Goal: Information Seeking & Learning: Learn about a topic

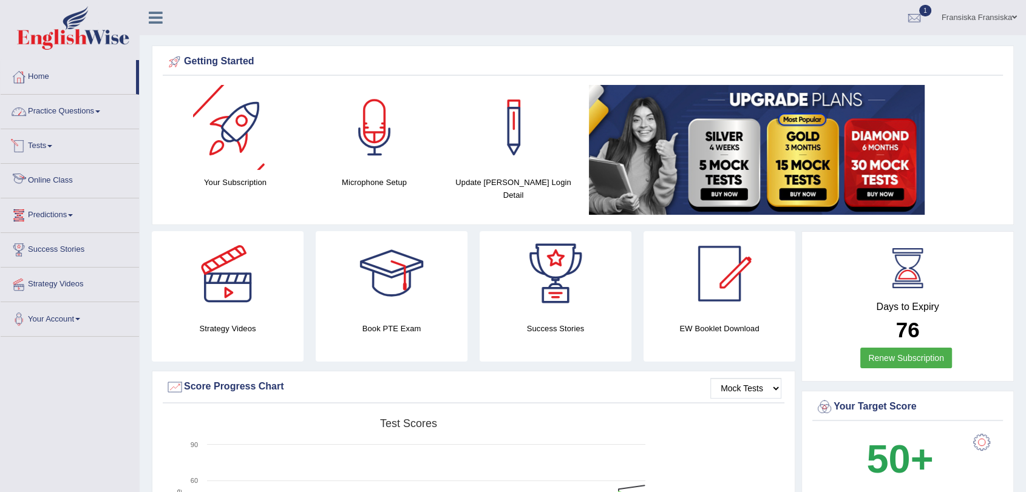
drag, startPoint x: 0, startPoint y: 0, endPoint x: 75, endPoint y: 114, distance: 136.4
click at [75, 114] on link "Practice Questions" at bounding box center [70, 110] width 138 height 30
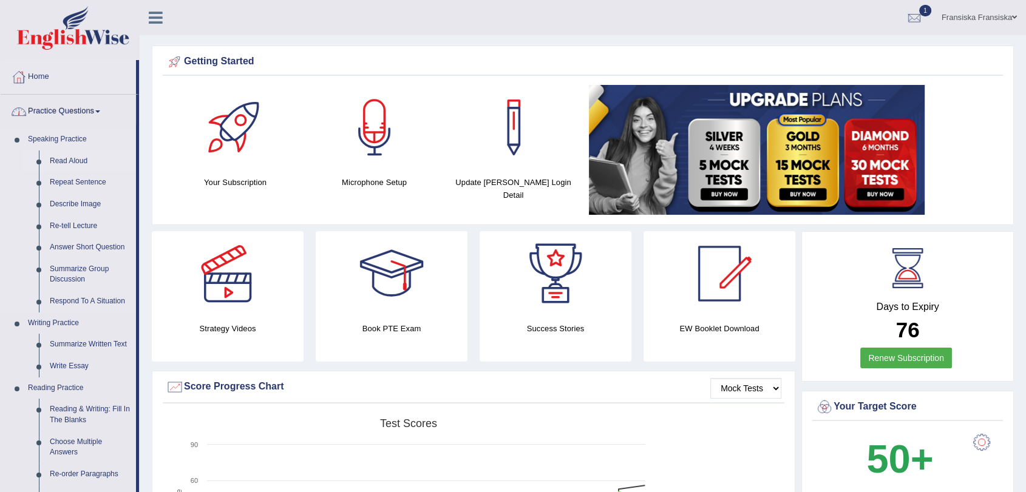
click at [80, 165] on link "Read Aloud" at bounding box center [90, 162] width 92 height 22
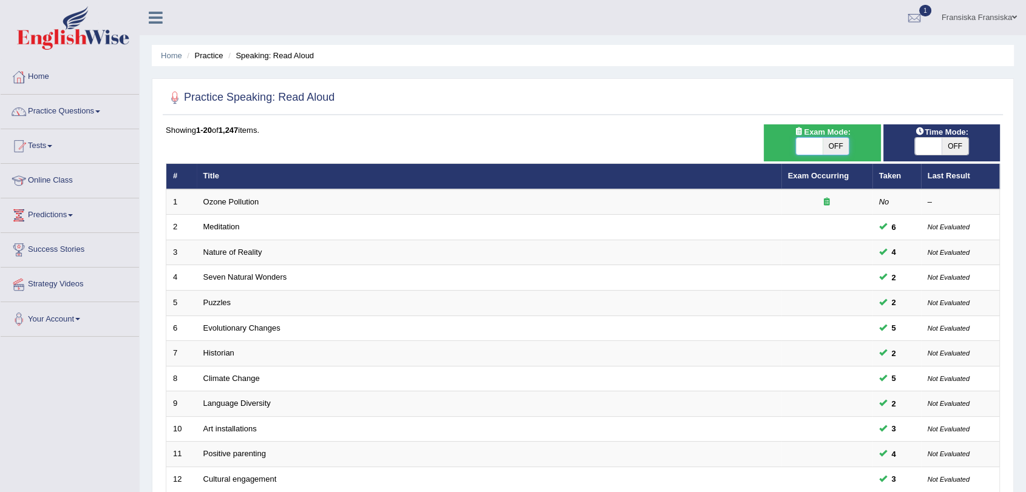
click at [807, 151] on span at bounding box center [809, 146] width 27 height 17
checkbox input "true"
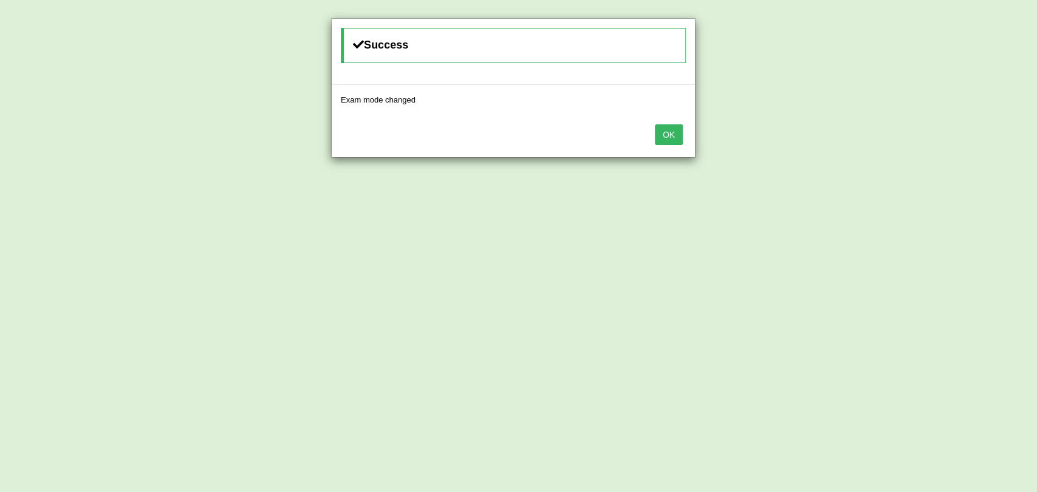
click at [678, 142] on button "OK" at bounding box center [669, 134] width 28 height 21
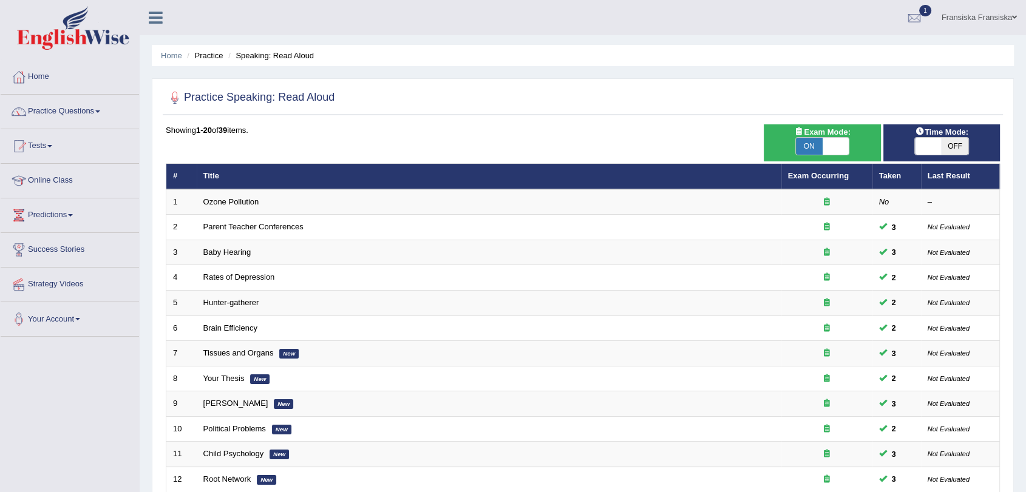
click at [938, 141] on span at bounding box center [928, 146] width 27 height 17
checkbox input "true"
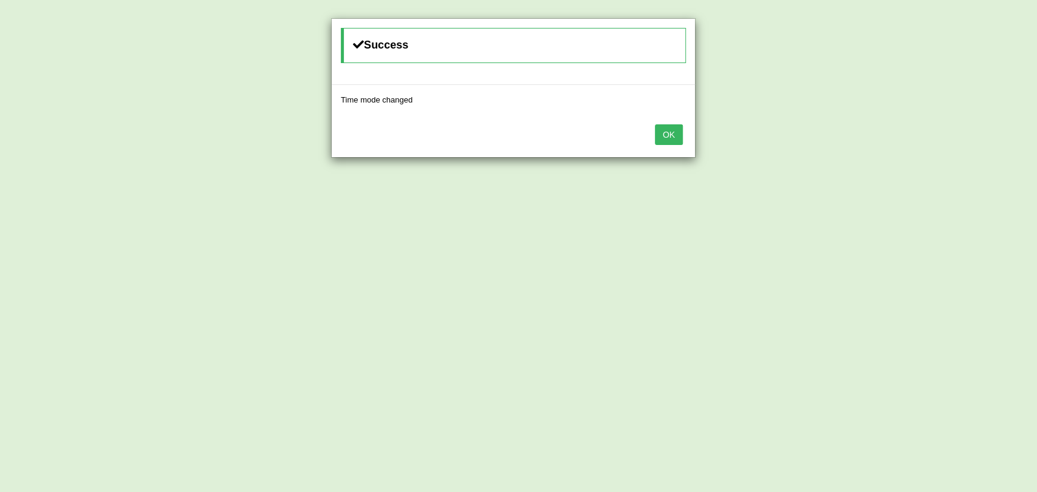
click at [652, 135] on div "OK" at bounding box center [513, 136] width 363 height 43
click at [662, 135] on button "OK" at bounding box center [669, 134] width 28 height 21
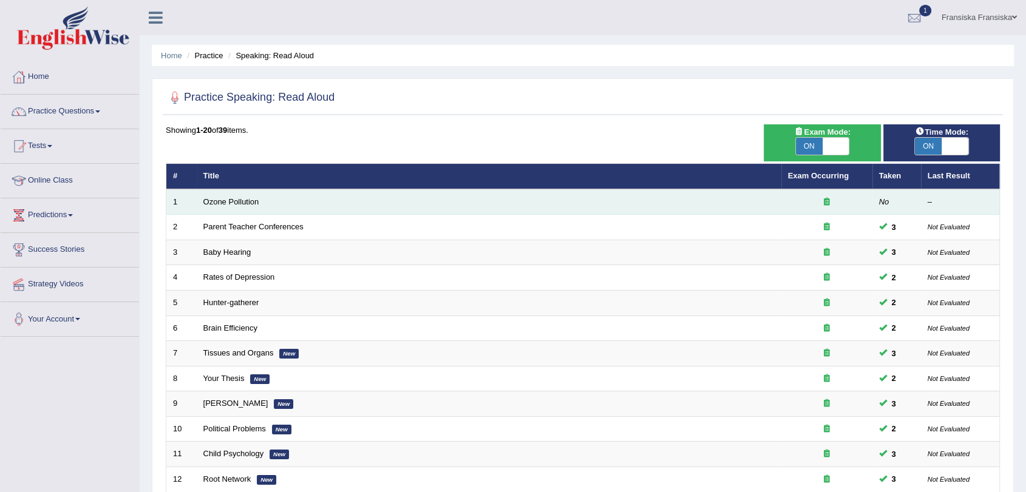
click at [242, 206] on td "Ozone Pollution" at bounding box center [489, 202] width 585 height 26
click at [242, 200] on link "Ozone Pollution" at bounding box center [231, 201] width 56 height 9
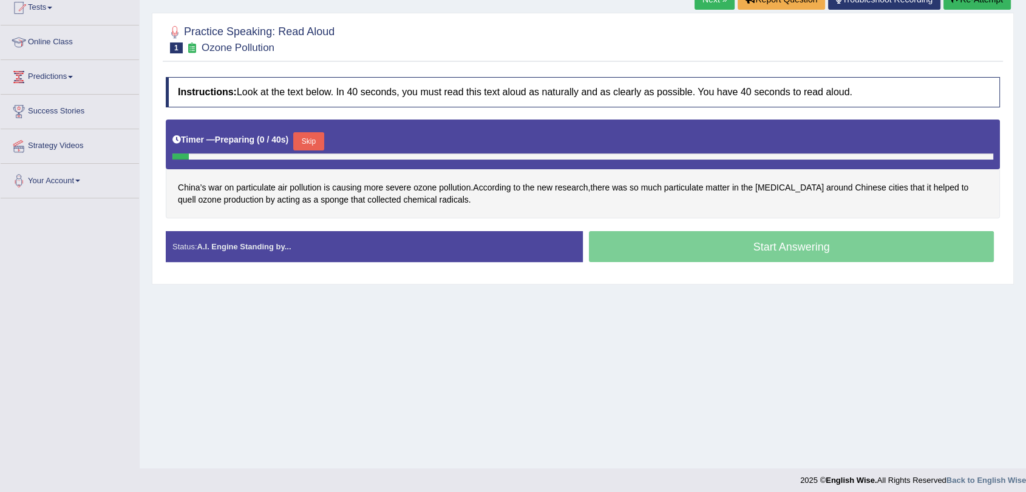
scroll to position [145, 0]
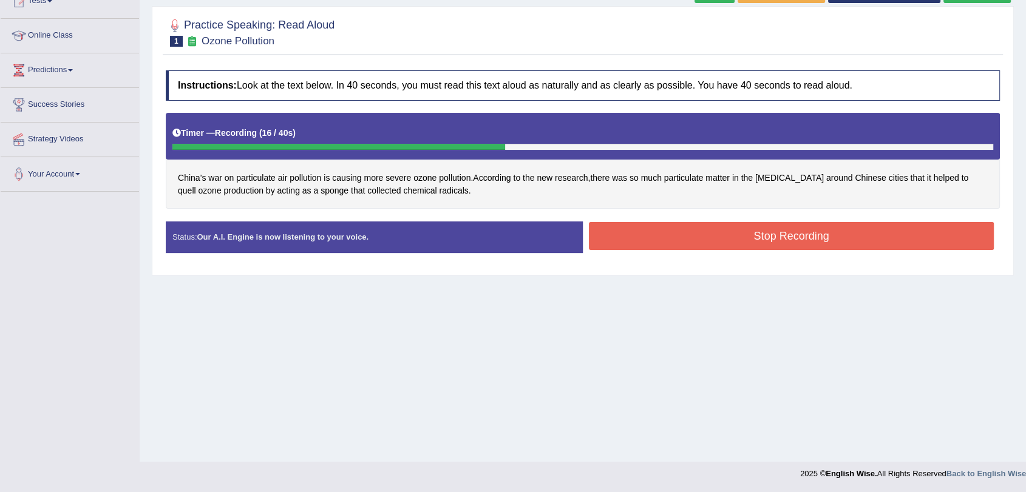
click at [802, 243] on button "Stop Recording" at bounding box center [791, 236] width 405 height 28
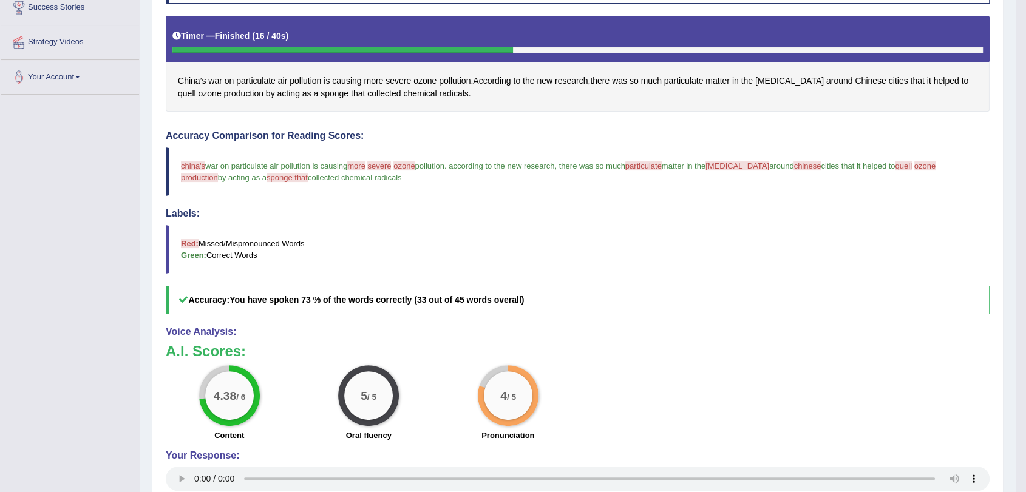
scroll to position [338, 0]
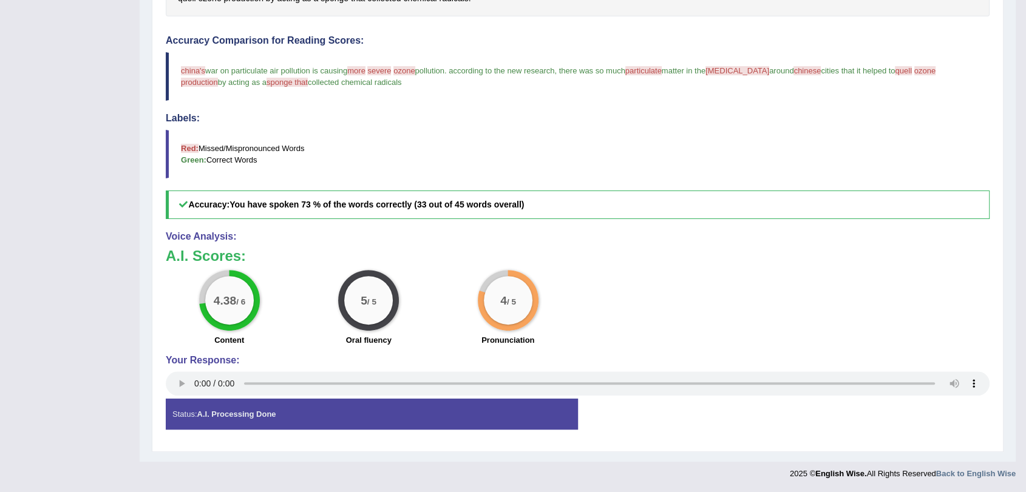
drag, startPoint x: 720, startPoint y: 431, endPoint x: 739, endPoint y: 437, distance: 19.8
click at [720, 431] on div "Status: A.I. Processing Done Start Answering Stop Recording" at bounding box center [578, 420] width 824 height 43
click at [695, 321] on div "4.38 / 6 Content 5 / 5 Oral fluency 4 / 5 Pronunciation" at bounding box center [578, 309] width 836 height 78
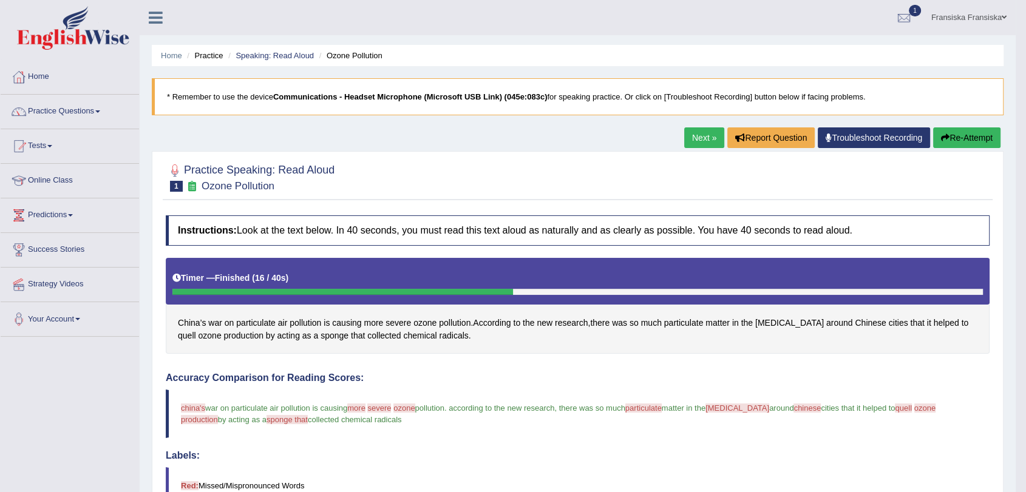
scroll to position [0, 0]
click at [704, 143] on link "Next »" at bounding box center [704, 138] width 40 height 21
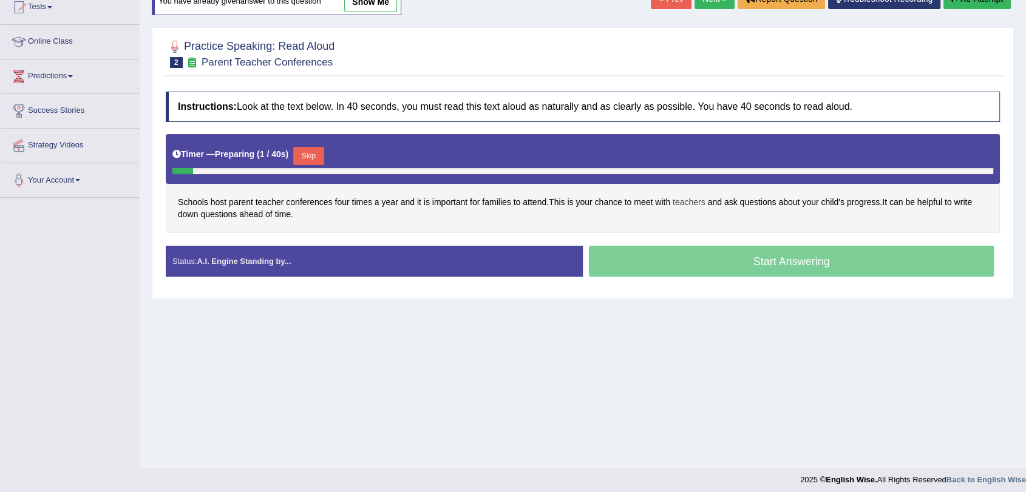
scroll to position [145, 0]
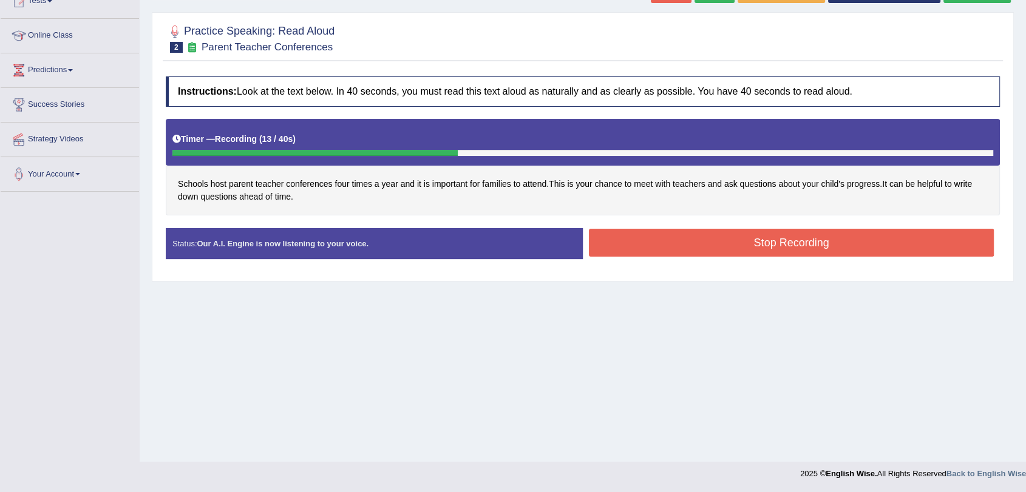
click at [765, 244] on button "Stop Recording" at bounding box center [791, 243] width 405 height 28
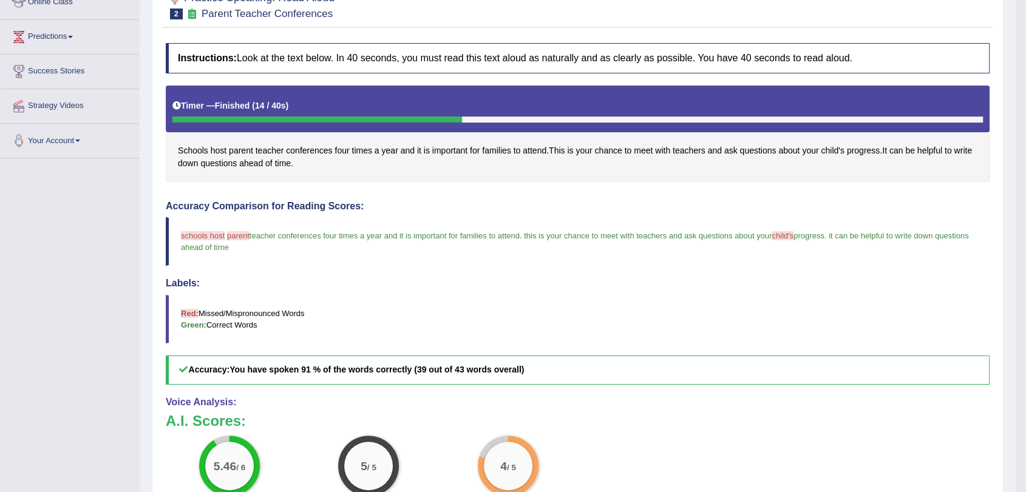
scroll to position [0, 0]
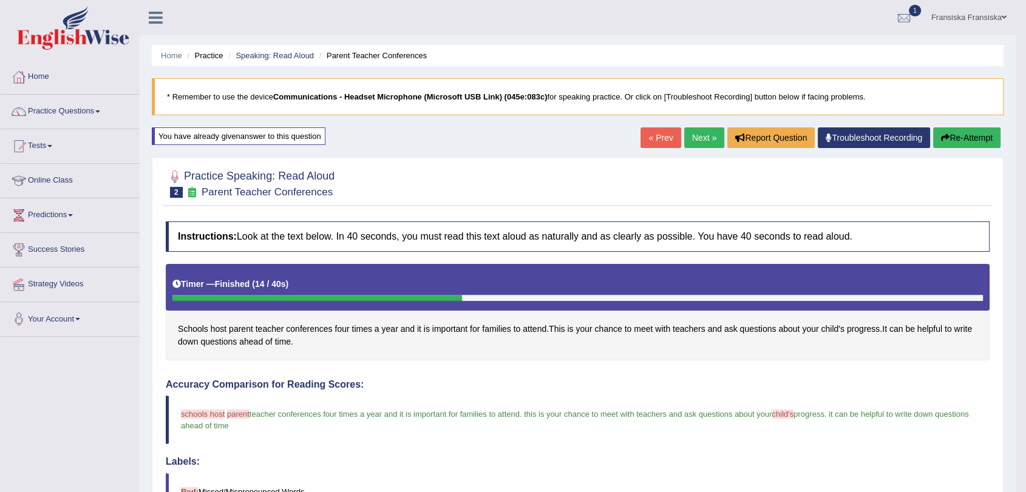
click at [709, 138] on link "Next »" at bounding box center [704, 138] width 40 height 21
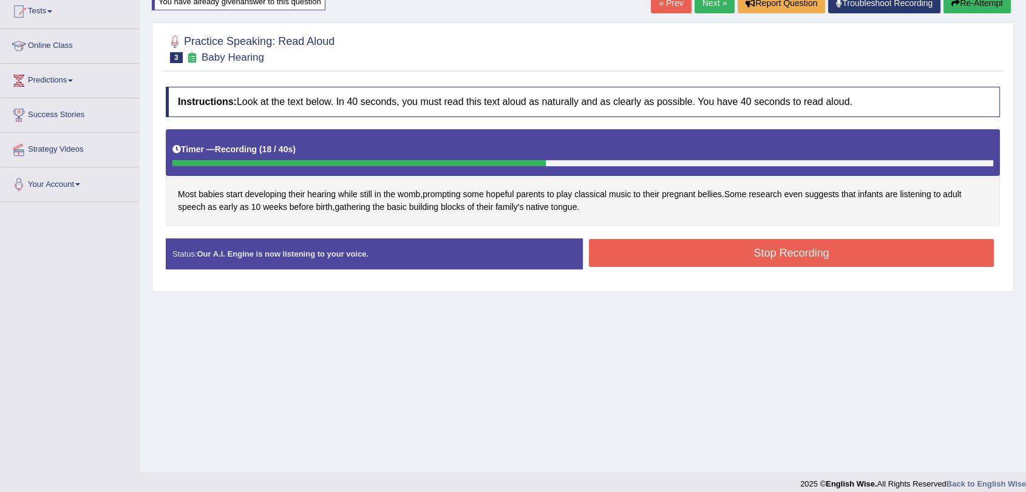
click at [686, 261] on button "Stop Recording" at bounding box center [791, 253] width 405 height 28
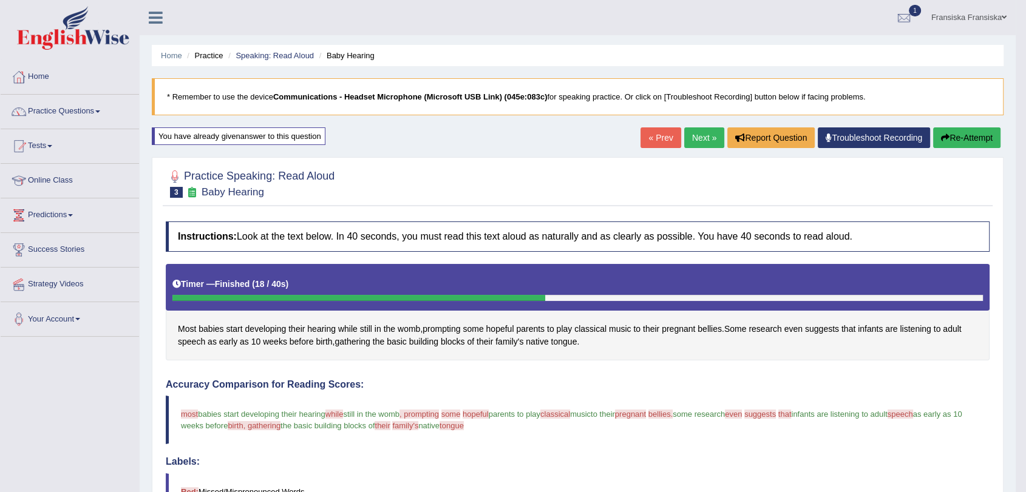
click at [689, 138] on link "Next »" at bounding box center [704, 138] width 40 height 21
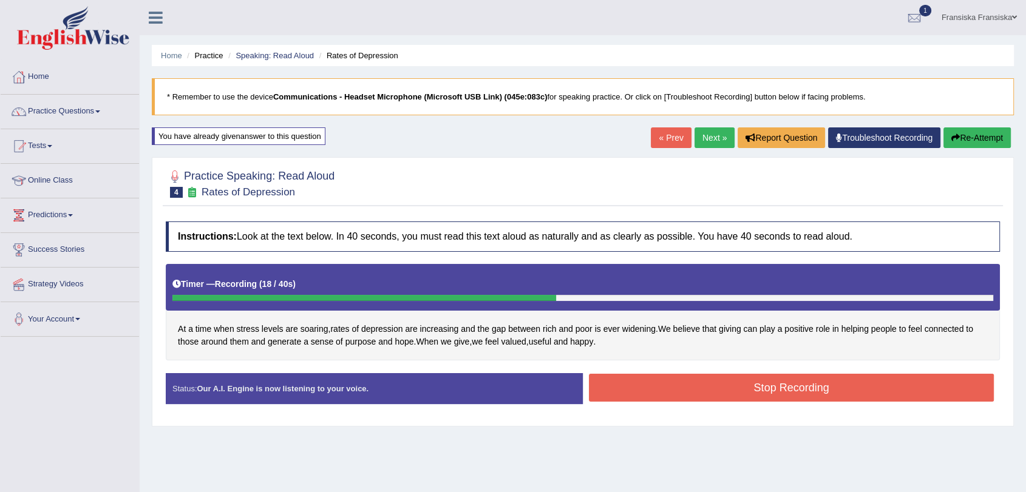
click at [758, 390] on button "Stop Recording" at bounding box center [791, 388] width 405 height 28
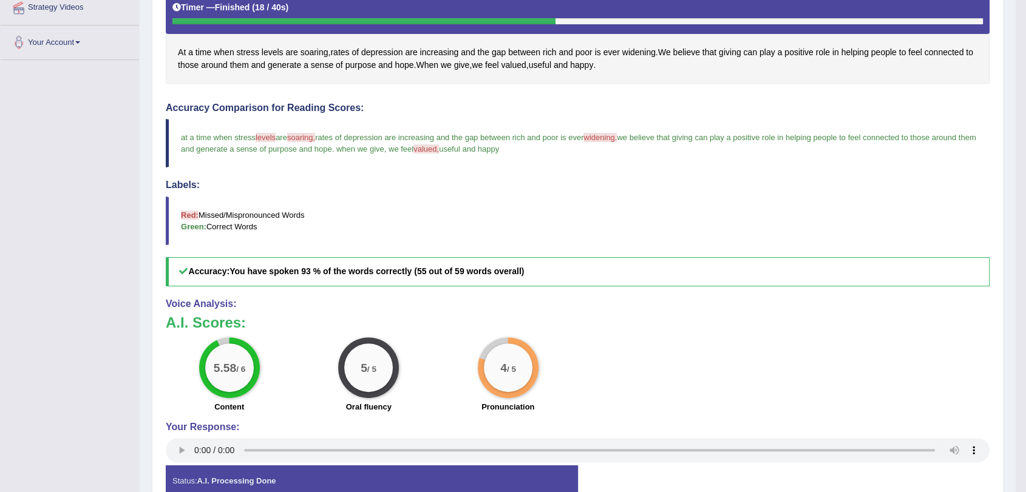
scroll to position [74, 0]
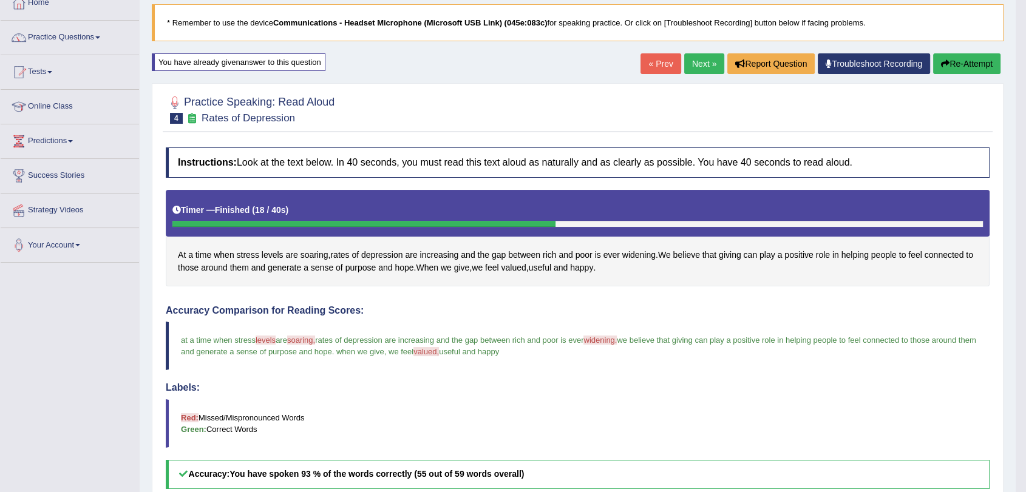
click at [701, 60] on link "Next »" at bounding box center [704, 63] width 40 height 21
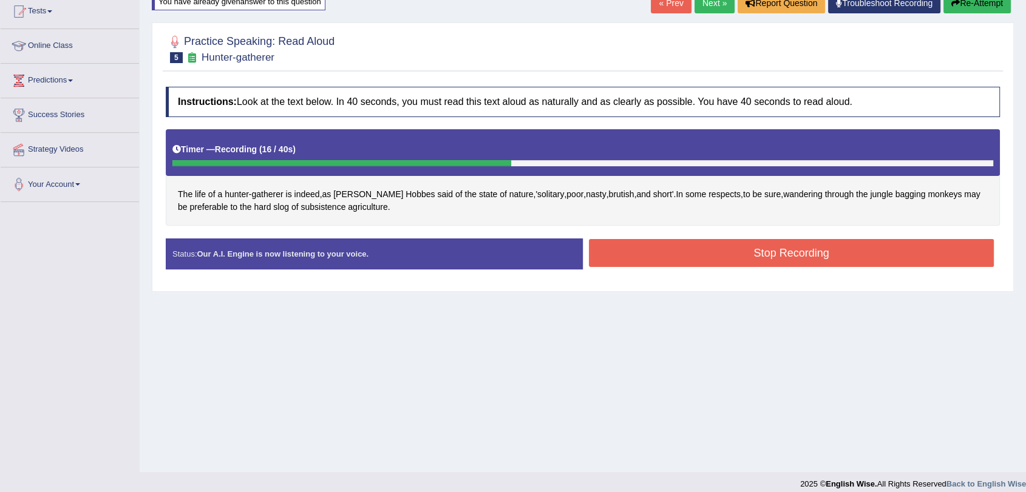
click at [736, 250] on button "Stop Recording" at bounding box center [791, 253] width 405 height 28
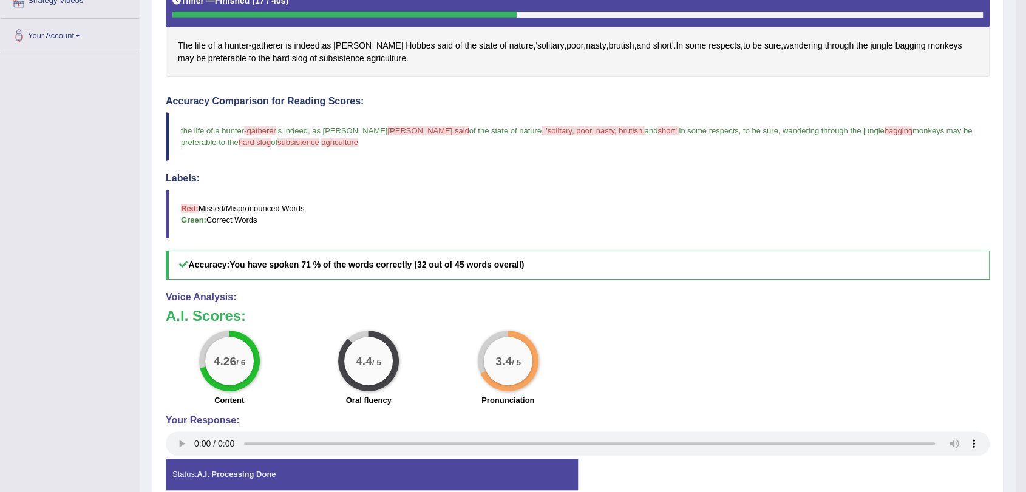
scroll to position [7, 0]
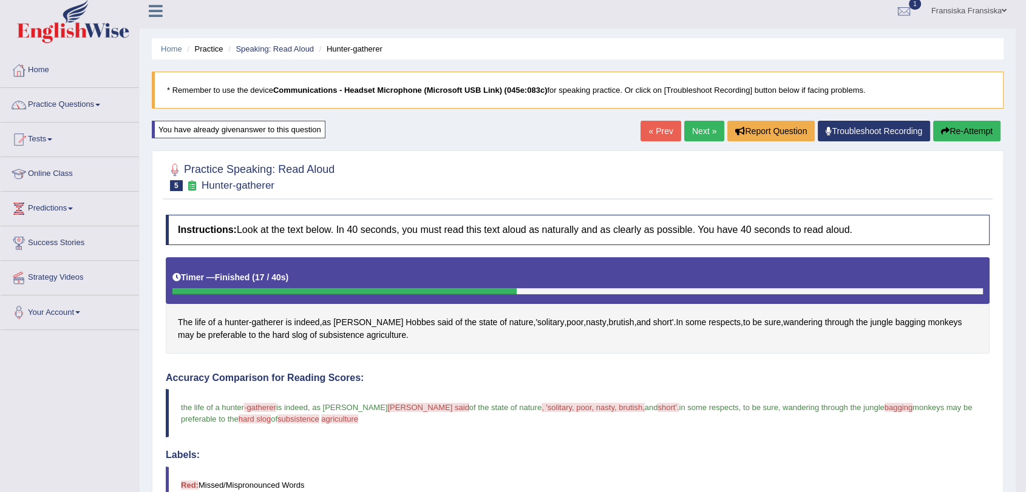
click at [698, 130] on link "Next »" at bounding box center [704, 131] width 40 height 21
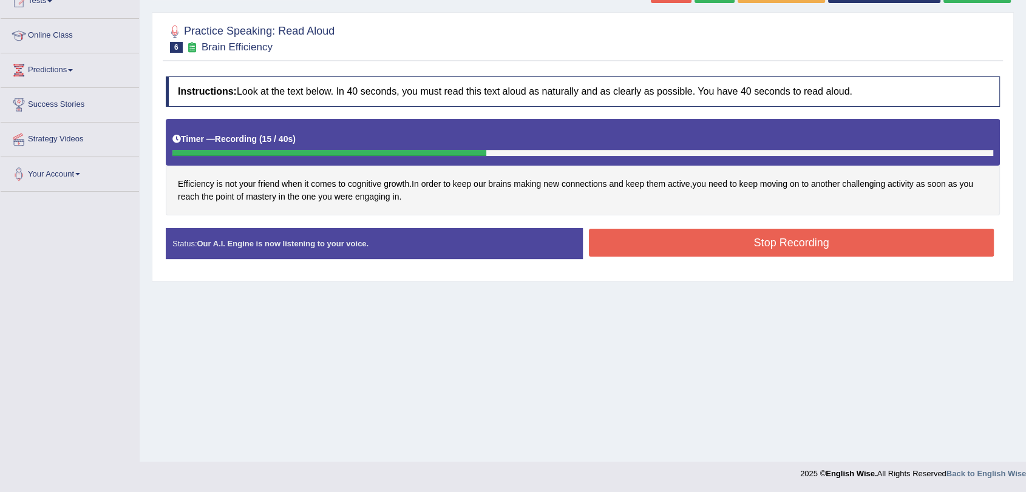
click at [717, 244] on button "Stop Recording" at bounding box center [791, 243] width 405 height 28
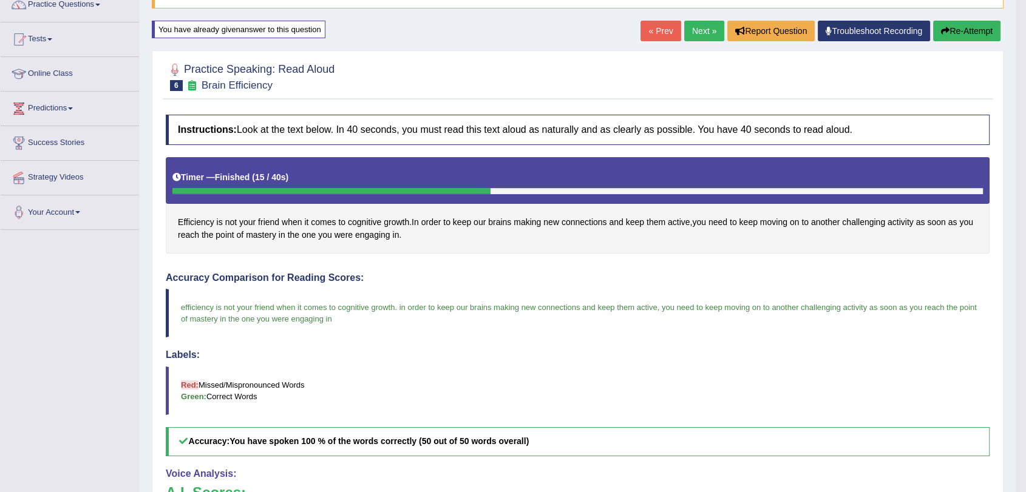
scroll to position [74, 0]
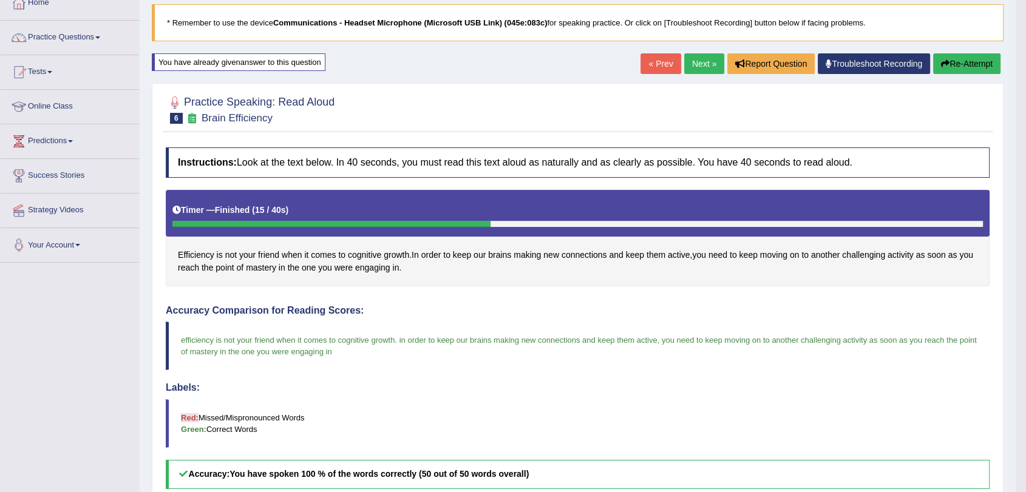
click at [700, 64] on link "Next »" at bounding box center [704, 63] width 40 height 21
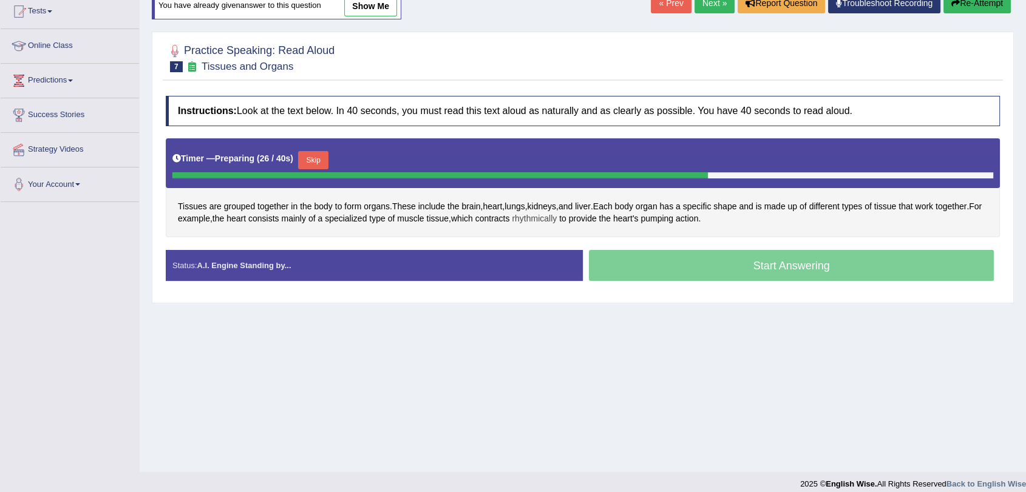
click at [554, 220] on span "rhythmically" at bounding box center [534, 219] width 45 height 13
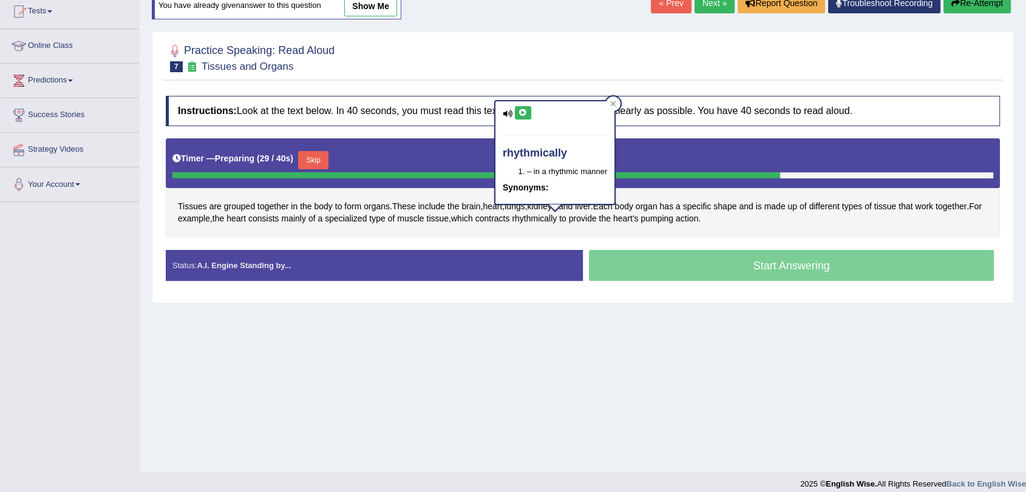
click at [520, 116] on icon at bounding box center [523, 112] width 9 height 7
click at [743, 225] on div "Tissues are grouped together in the body to form organs . These include the bra…" at bounding box center [583, 187] width 834 height 99
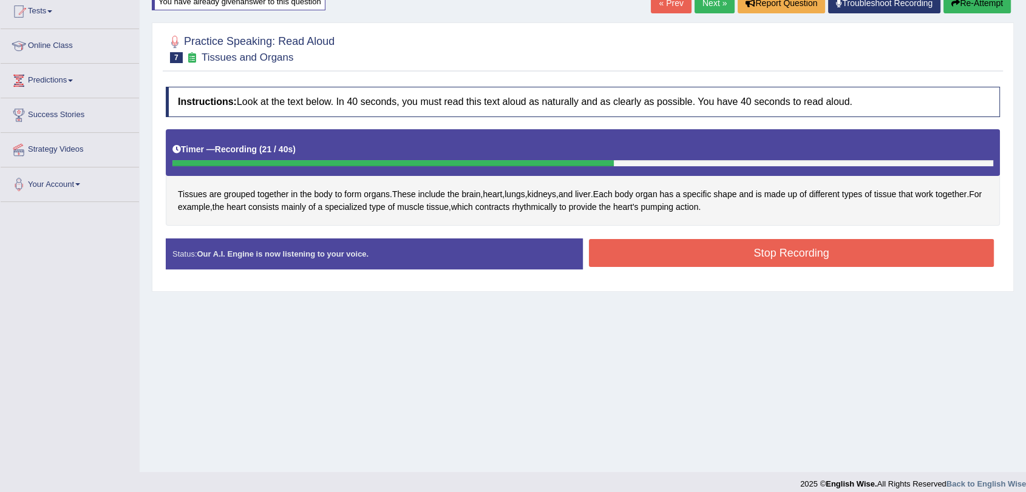
click at [748, 248] on button "Stop Recording" at bounding box center [791, 253] width 405 height 28
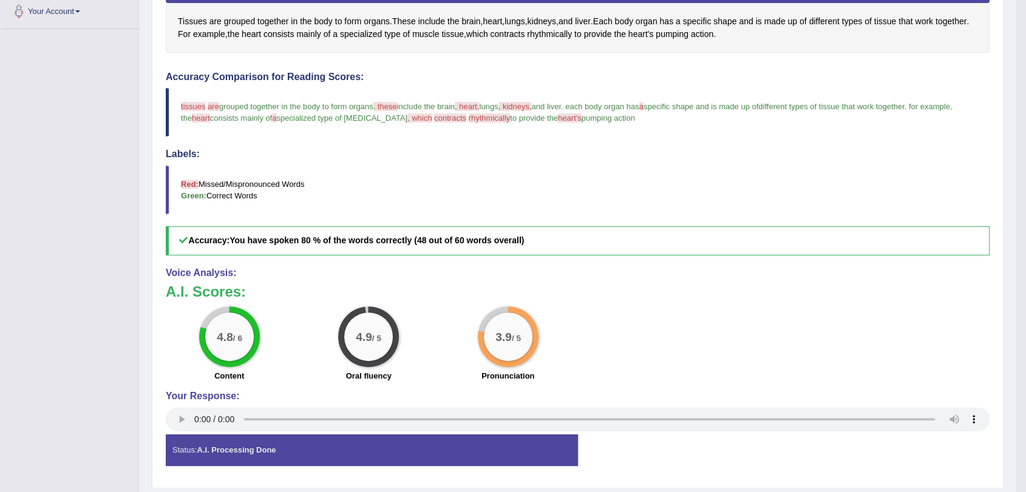
scroll to position [277, 0]
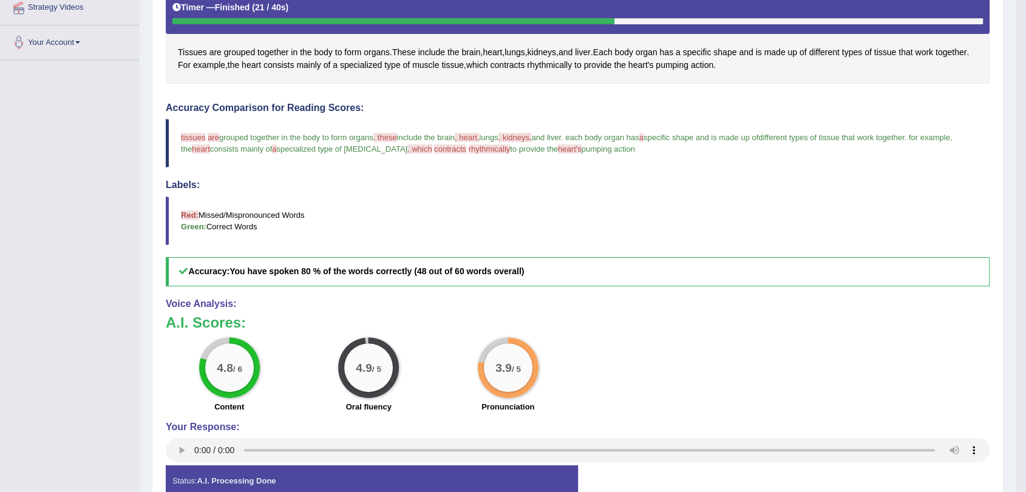
click at [452, 149] on span "contracts" at bounding box center [450, 149] width 32 height 9
click at [448, 148] on span "contracts" at bounding box center [450, 149] width 32 height 9
click at [525, 64] on span "contracts" at bounding box center [507, 65] width 35 height 13
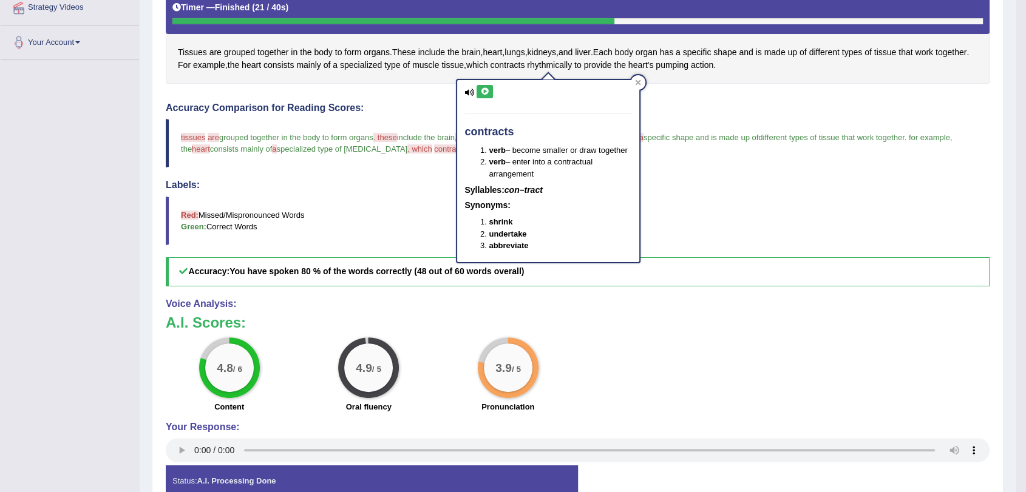
click at [486, 94] on icon at bounding box center [484, 91] width 9 height 7
click at [633, 88] on div at bounding box center [638, 82] width 15 height 15
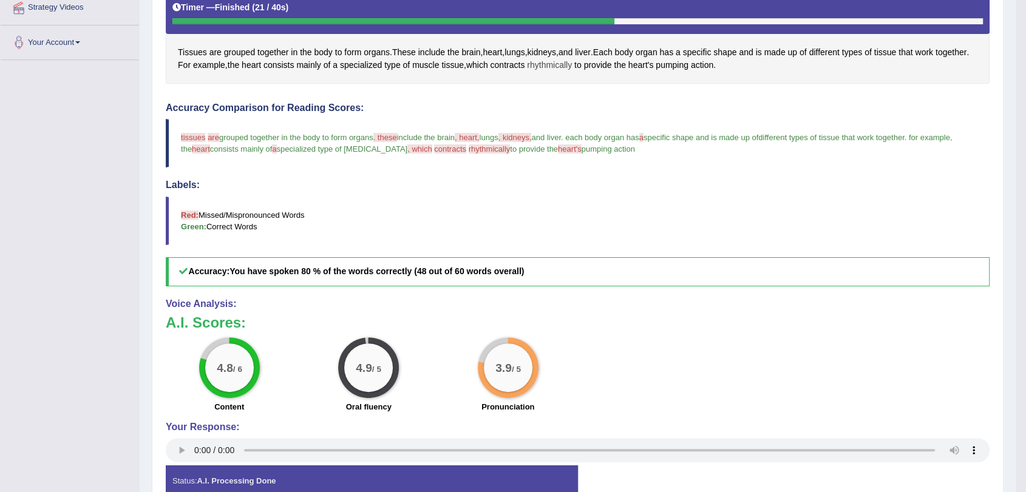
click at [572, 69] on span "rhythmically" at bounding box center [549, 65] width 45 height 13
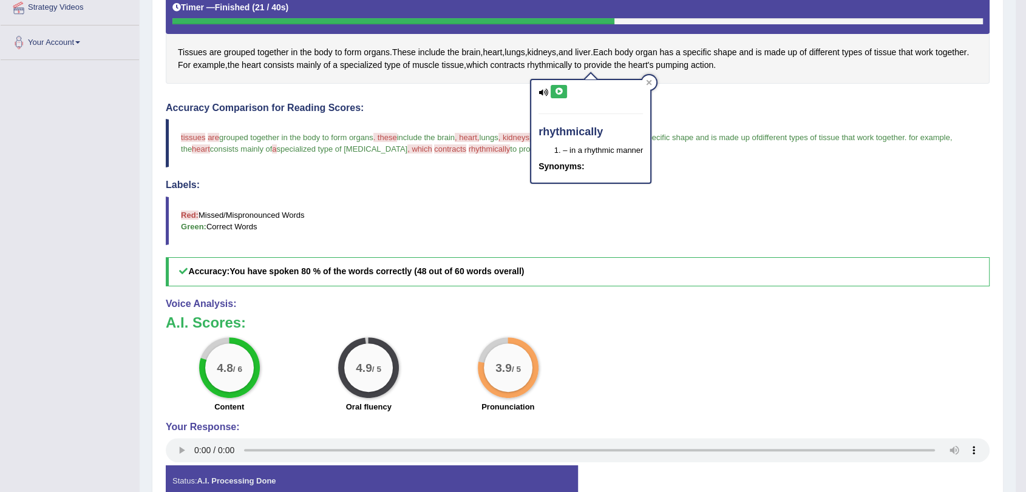
click at [559, 88] on icon at bounding box center [558, 91] width 9 height 7
click at [709, 102] on div "Instructions: Look at the text below. In 40 seconds, you must read this text al…" at bounding box center [578, 226] width 830 height 574
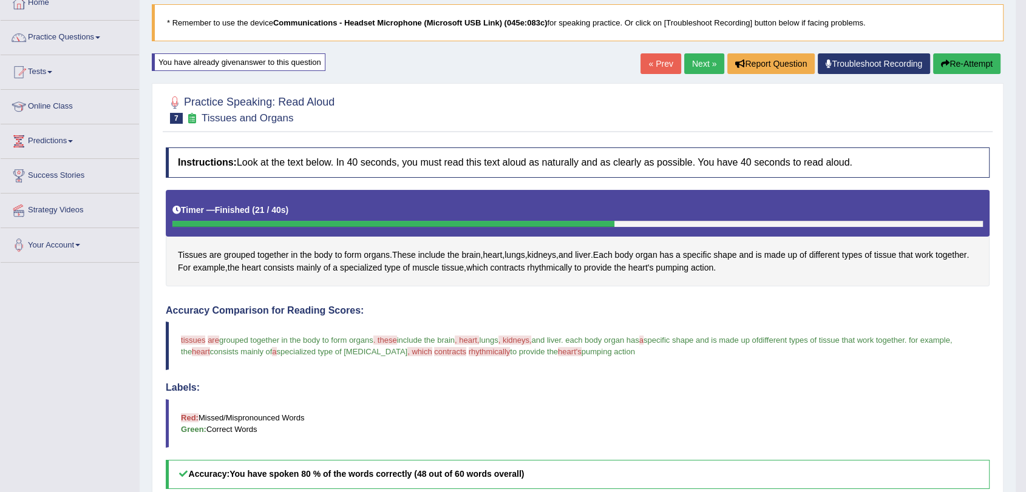
scroll to position [0, 0]
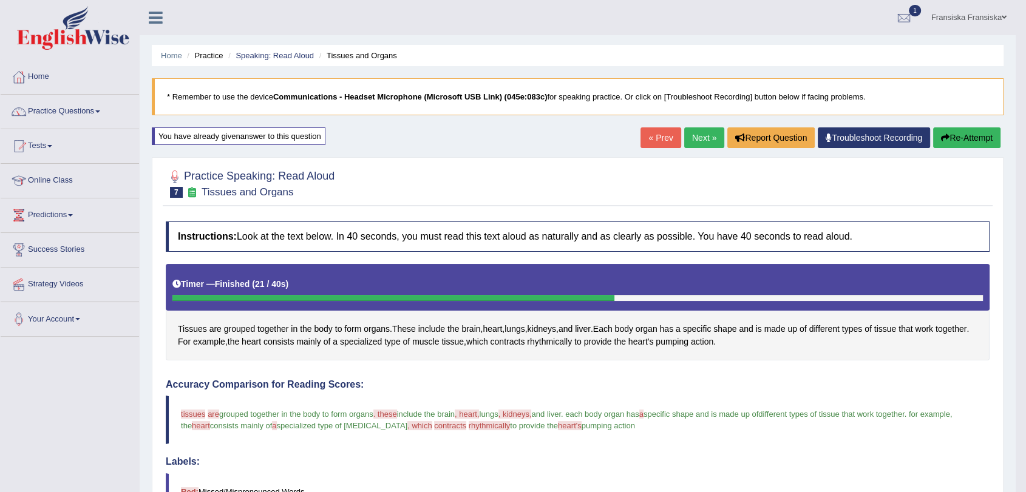
click at [699, 136] on link "Next »" at bounding box center [704, 138] width 40 height 21
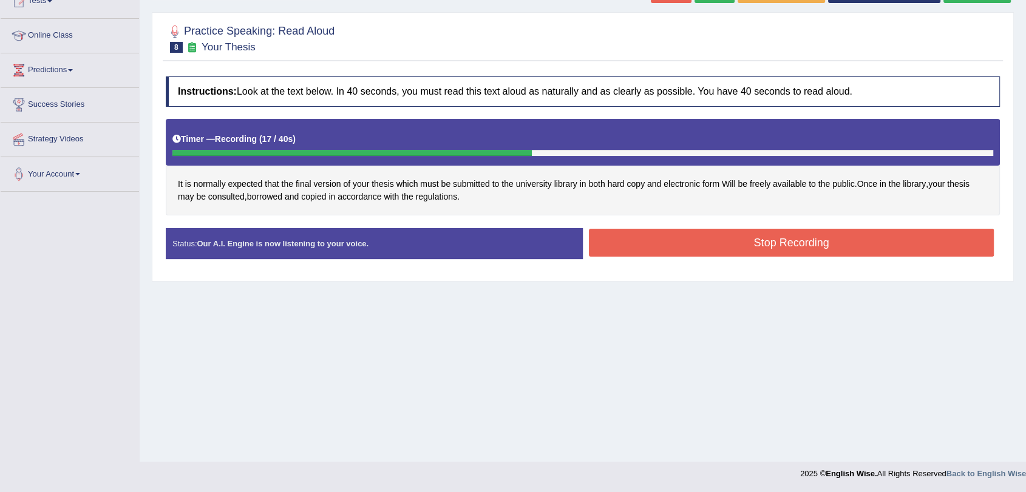
click at [685, 243] on button "Stop Recording" at bounding box center [791, 243] width 405 height 28
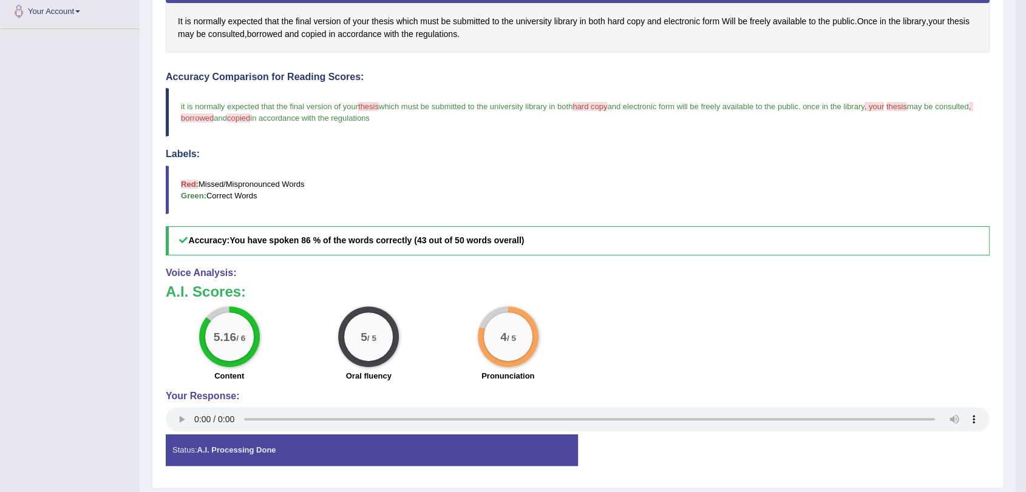
scroll to position [277, 0]
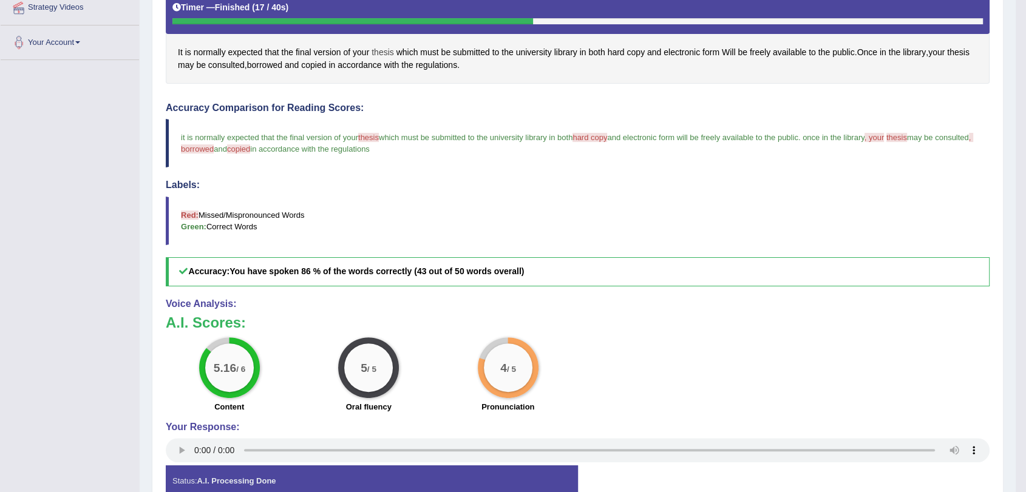
click at [383, 55] on span "thesis" at bounding box center [383, 52] width 22 height 13
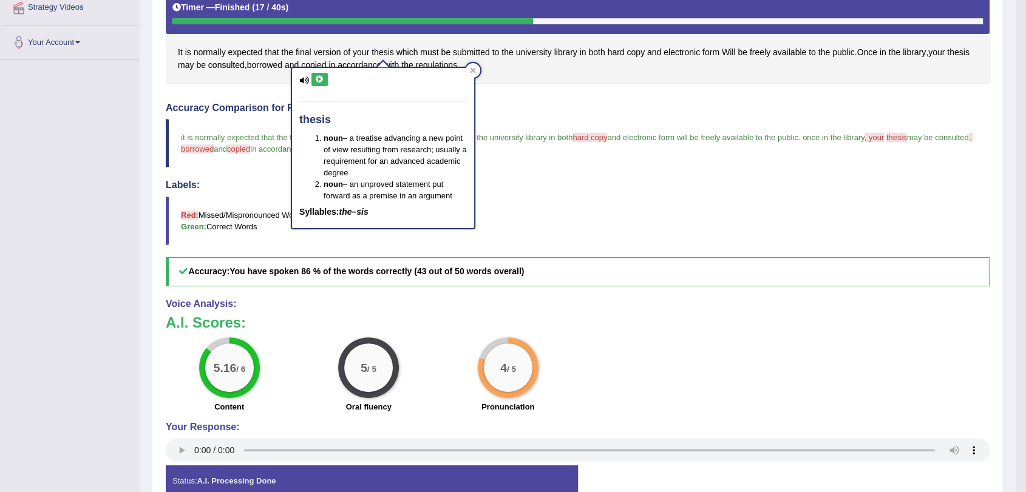
click at [602, 230] on blockquote "Red: Missed/Mispronounced Words Green: Correct Words" at bounding box center [578, 221] width 824 height 49
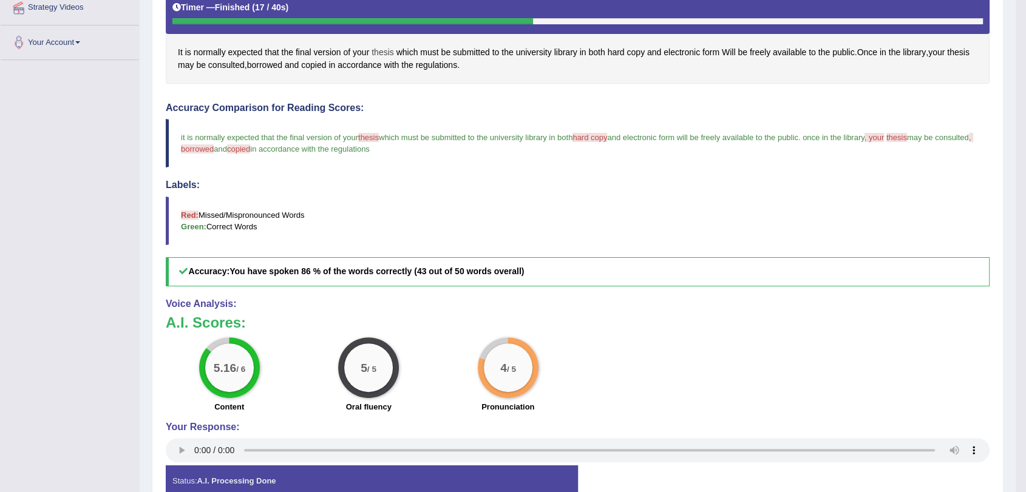
click at [376, 53] on span "thesis" at bounding box center [383, 52] width 22 height 13
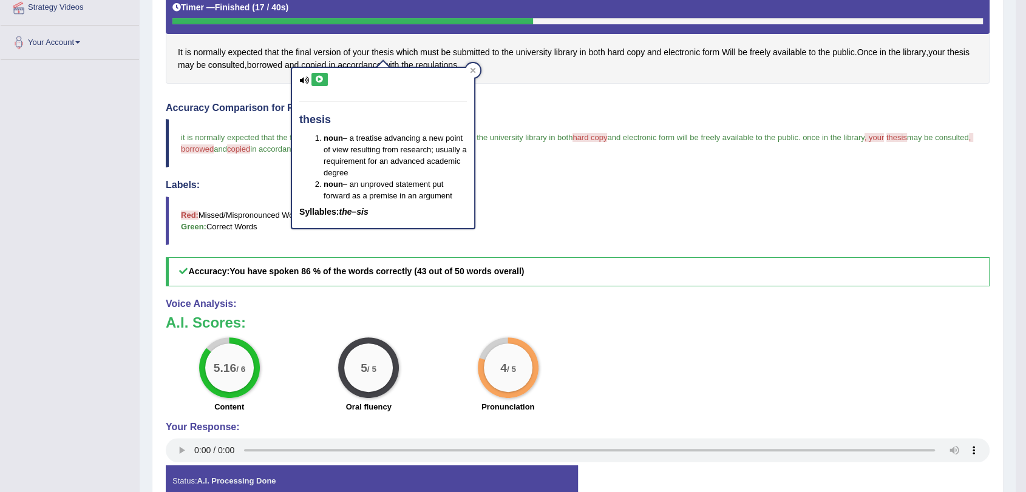
click at [322, 81] on icon at bounding box center [319, 79] width 9 height 7
click at [472, 72] on icon at bounding box center [473, 70] width 6 height 6
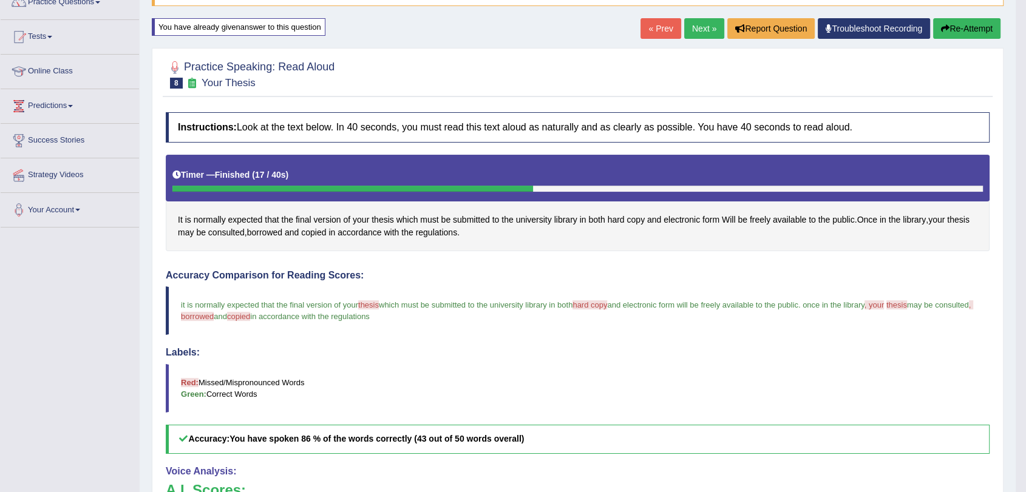
scroll to position [0, 0]
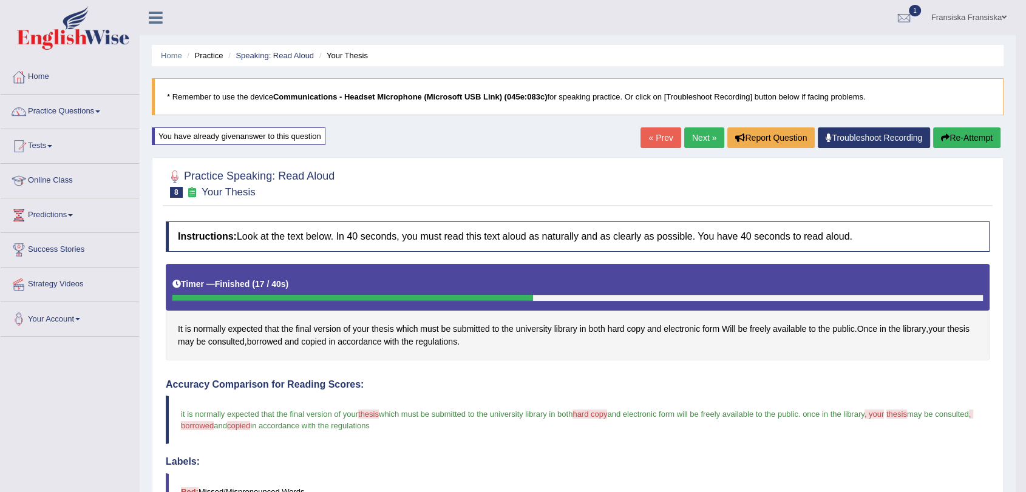
click at [706, 135] on link "Next »" at bounding box center [704, 138] width 40 height 21
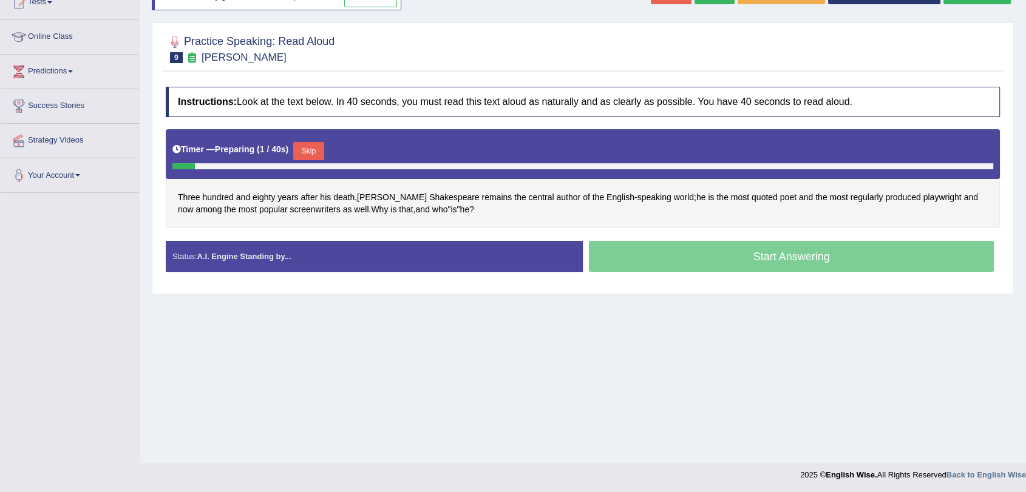
scroll to position [145, 0]
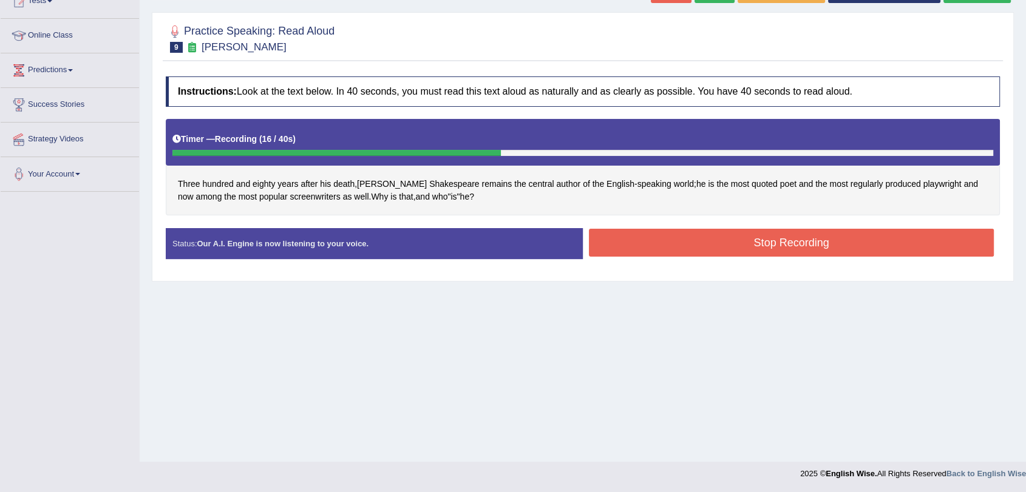
click at [750, 252] on button "Stop Recording" at bounding box center [791, 243] width 405 height 28
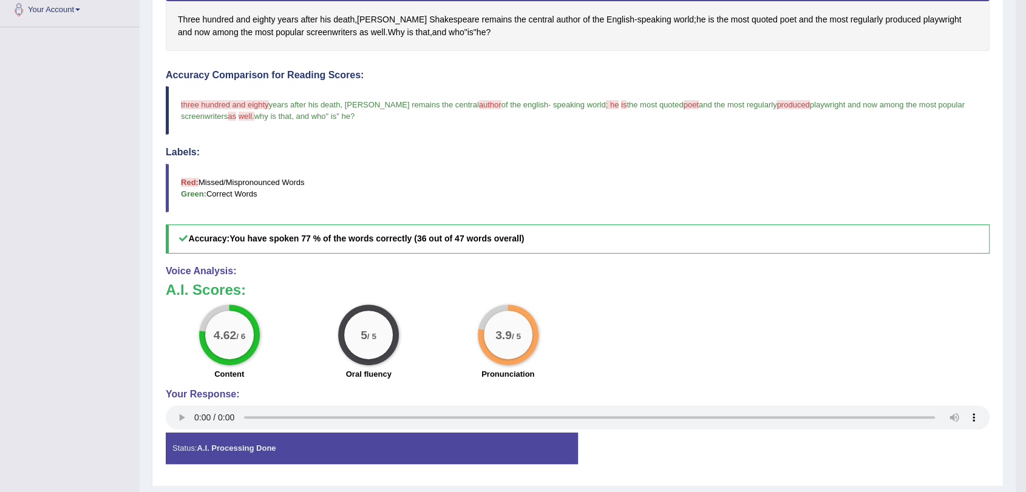
scroll to position [277, 0]
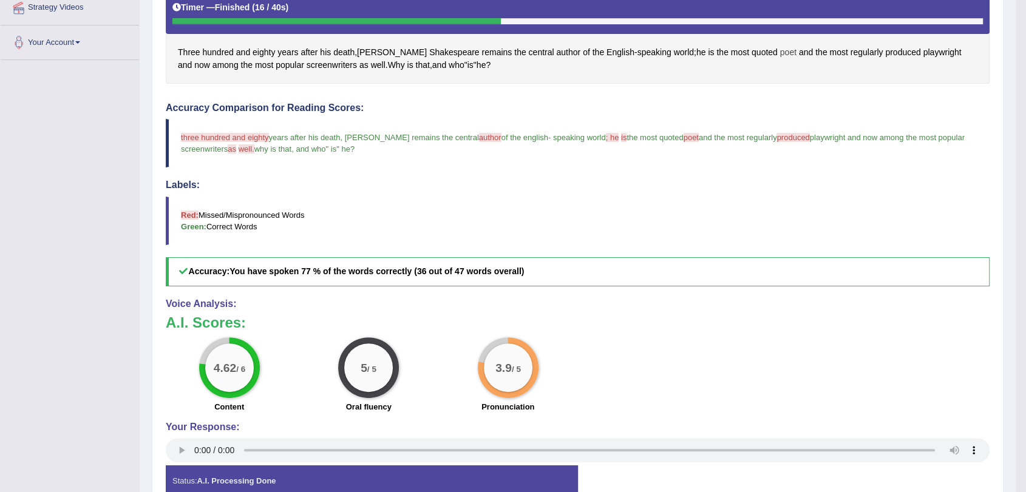
click at [780, 55] on span "poet" at bounding box center [788, 52] width 16 height 13
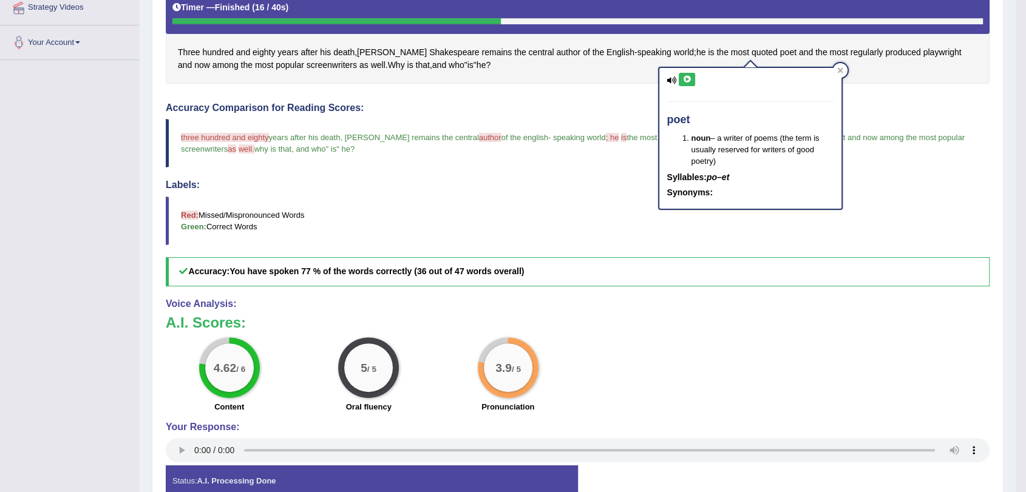
click at [686, 81] on icon at bounding box center [687, 79] width 9 height 7
click at [839, 73] on icon at bounding box center [840, 70] width 6 height 6
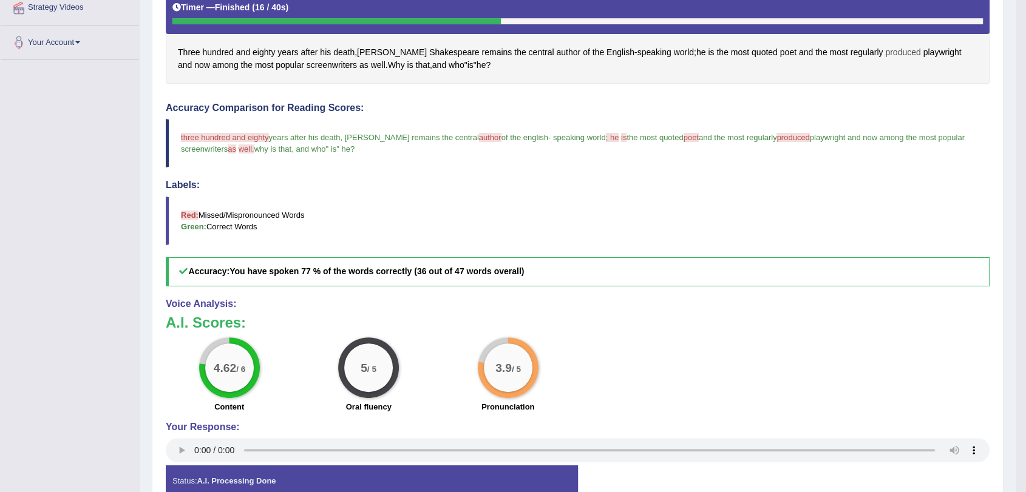
click at [885, 50] on span "produced" at bounding box center [902, 52] width 35 height 13
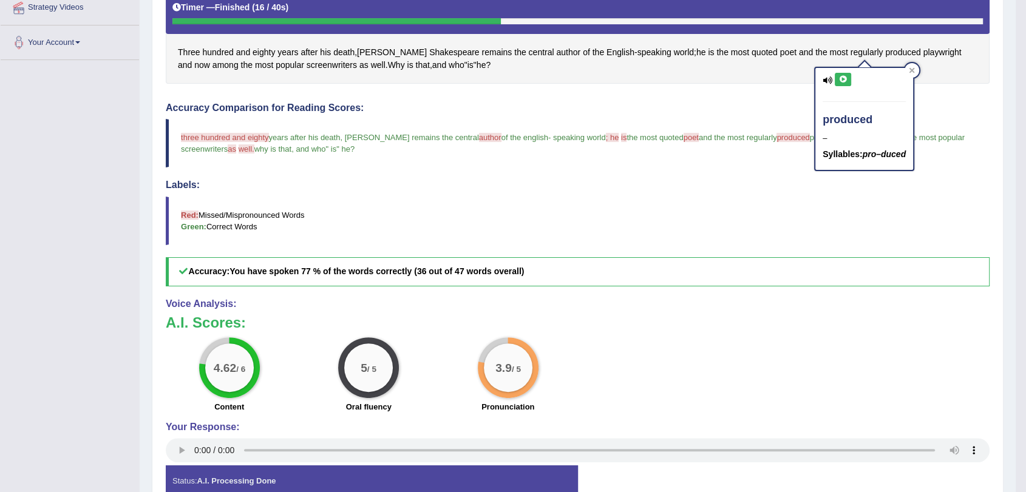
click at [846, 81] on icon at bounding box center [843, 79] width 9 height 7
click at [845, 72] on div "produced – Syllables: pro–duced" at bounding box center [865, 119] width 98 height 102
click at [844, 78] on icon at bounding box center [843, 79] width 9 height 7
click at [913, 72] on icon at bounding box center [912, 70] width 6 height 6
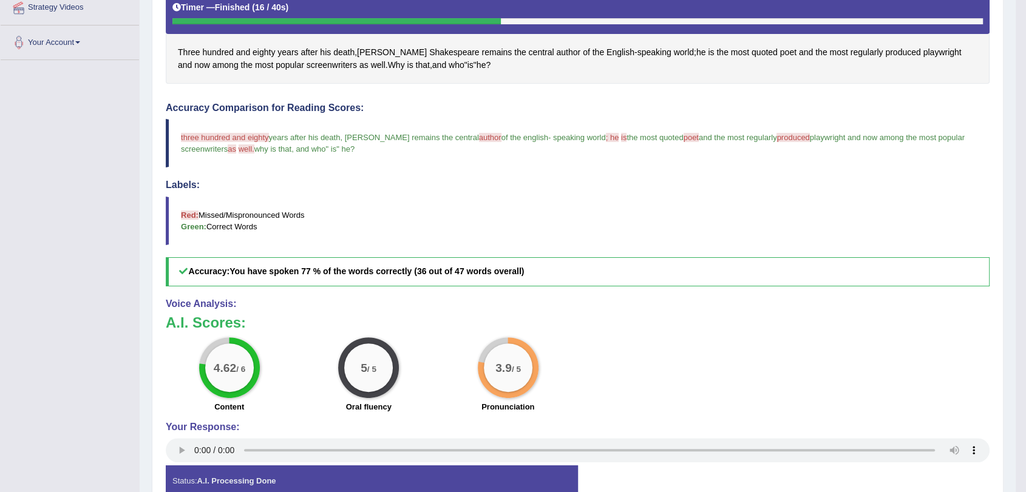
scroll to position [0, 0]
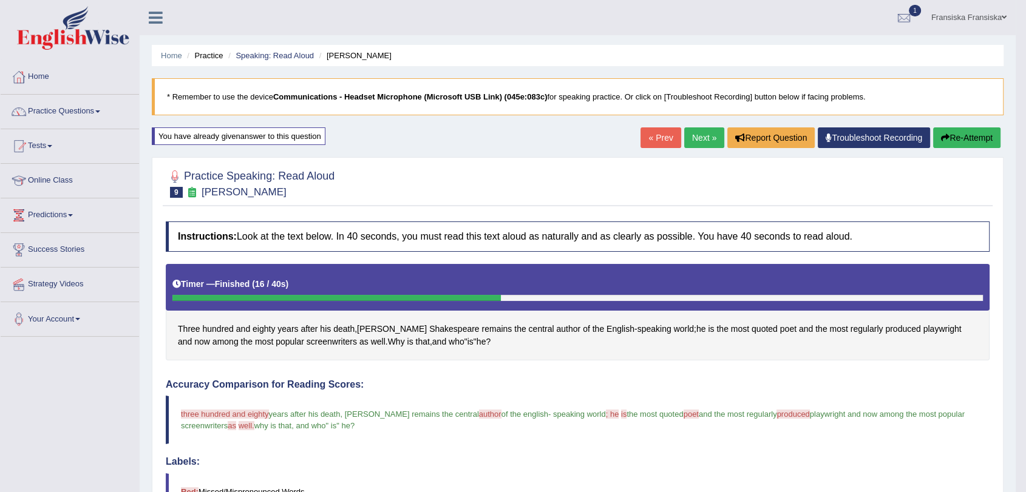
click at [690, 142] on link "Next »" at bounding box center [704, 138] width 40 height 21
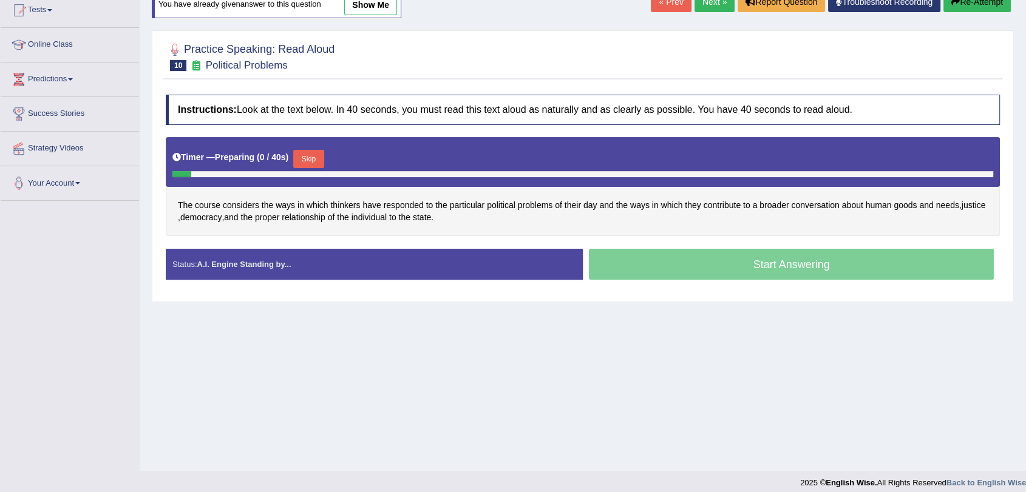
scroll to position [145, 0]
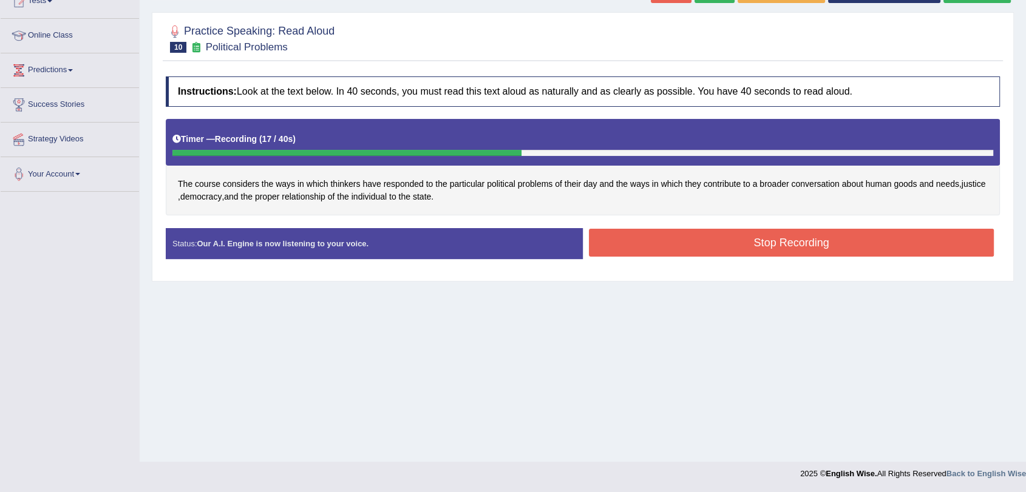
click at [709, 245] on button "Stop Recording" at bounding box center [791, 243] width 405 height 28
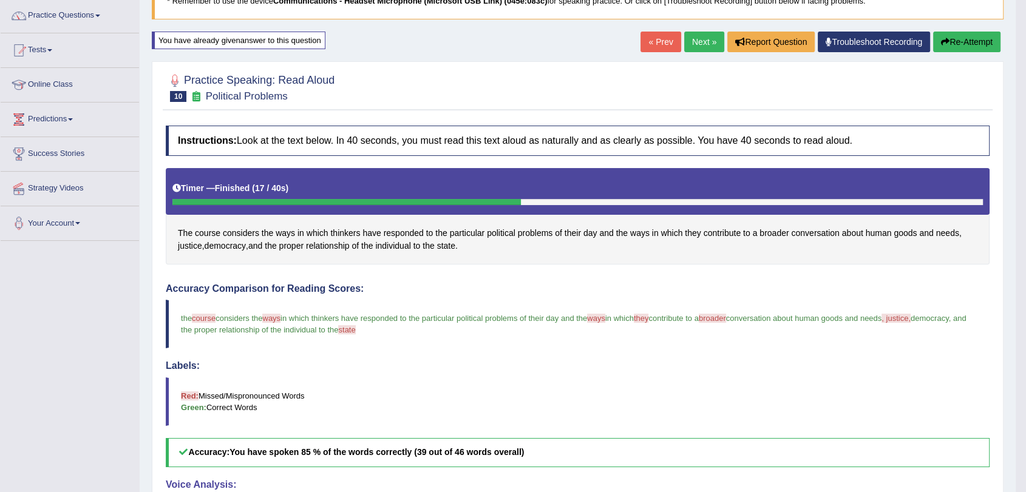
scroll to position [7, 0]
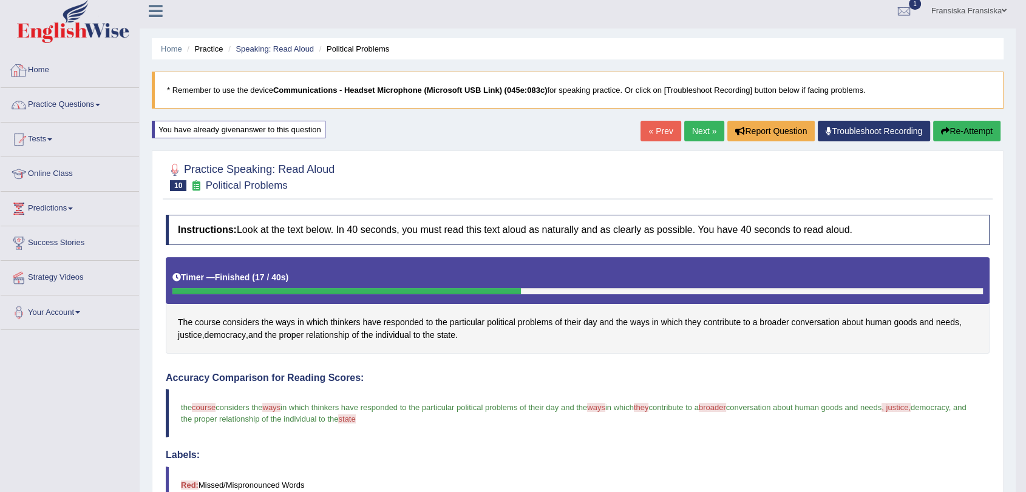
click at [97, 104] on link "Practice Questions" at bounding box center [70, 103] width 138 height 30
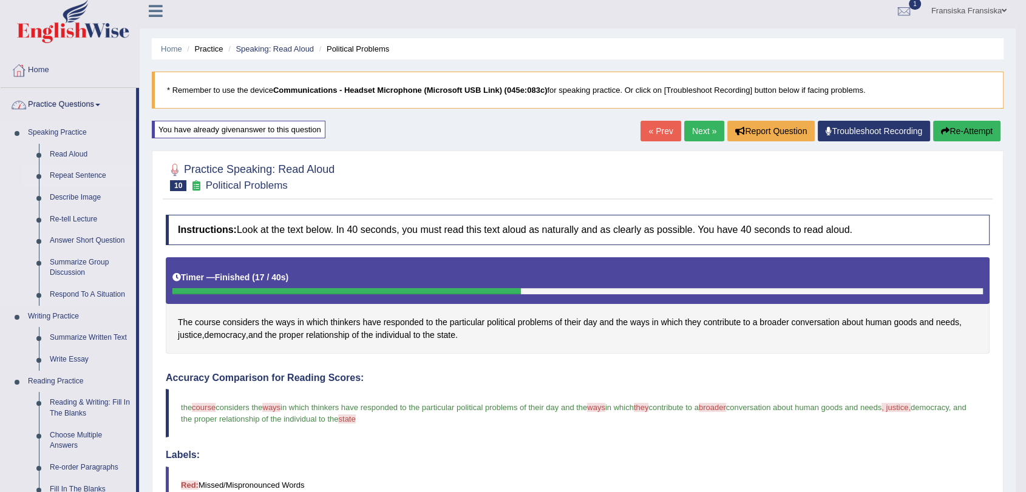
click at [80, 173] on link "Repeat Sentence" at bounding box center [90, 176] width 92 height 22
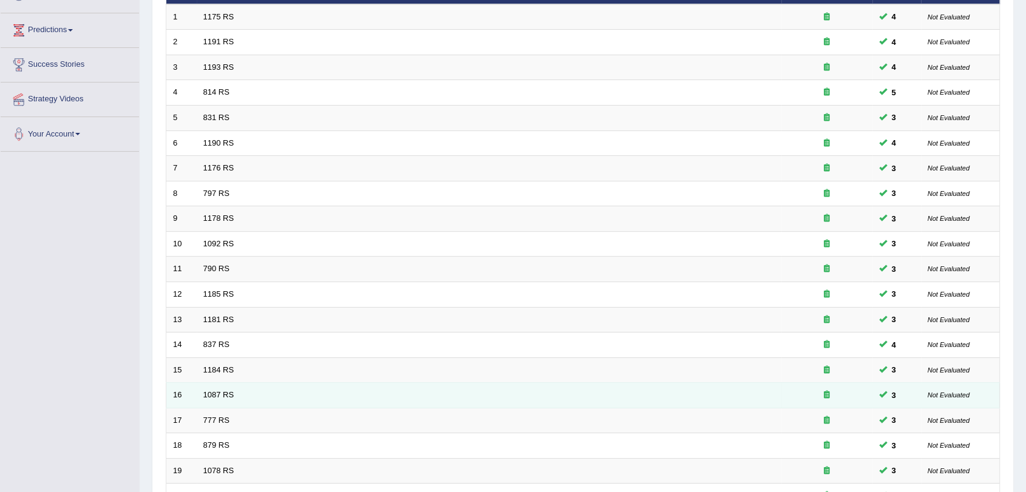
scroll to position [310, 0]
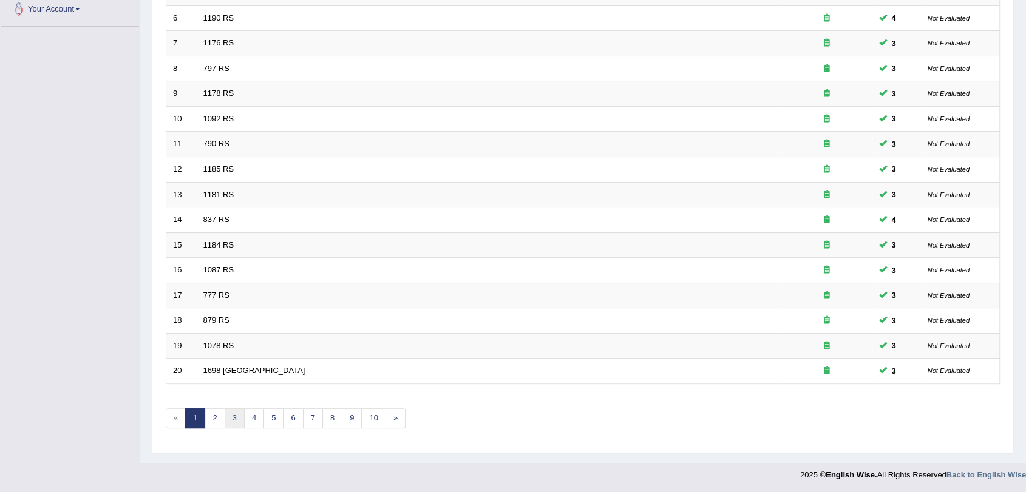
click at [242, 418] on link "3" at bounding box center [235, 419] width 20 height 20
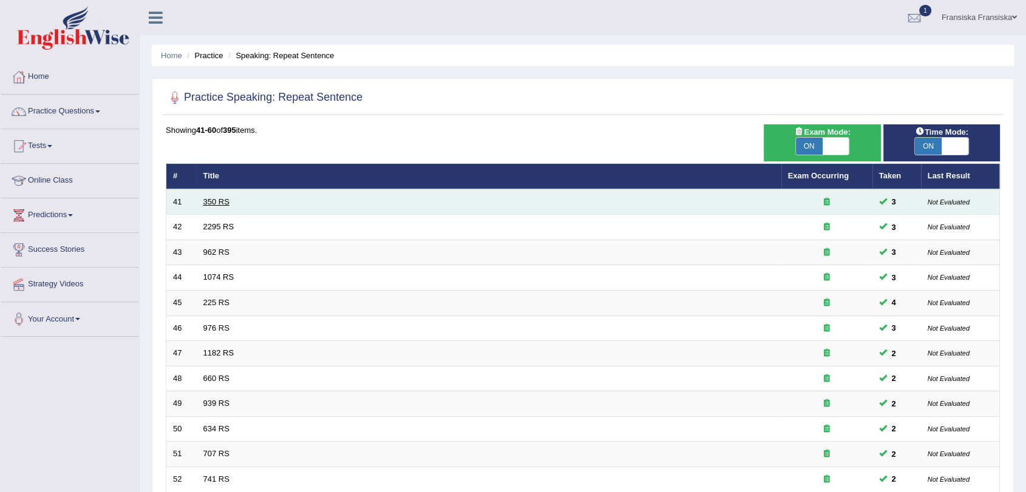
click at [220, 200] on link "350 RS" at bounding box center [216, 201] width 26 height 9
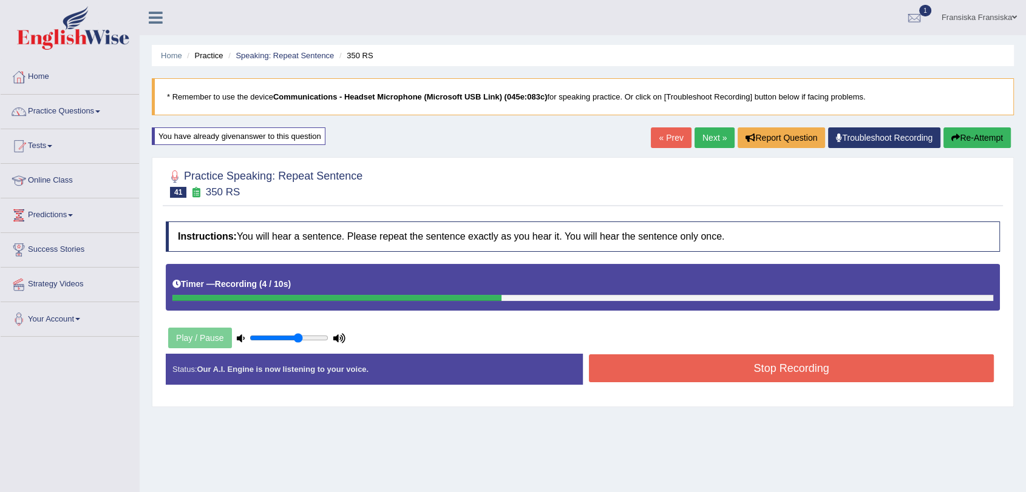
click at [688, 365] on button "Stop Recording" at bounding box center [791, 369] width 405 height 28
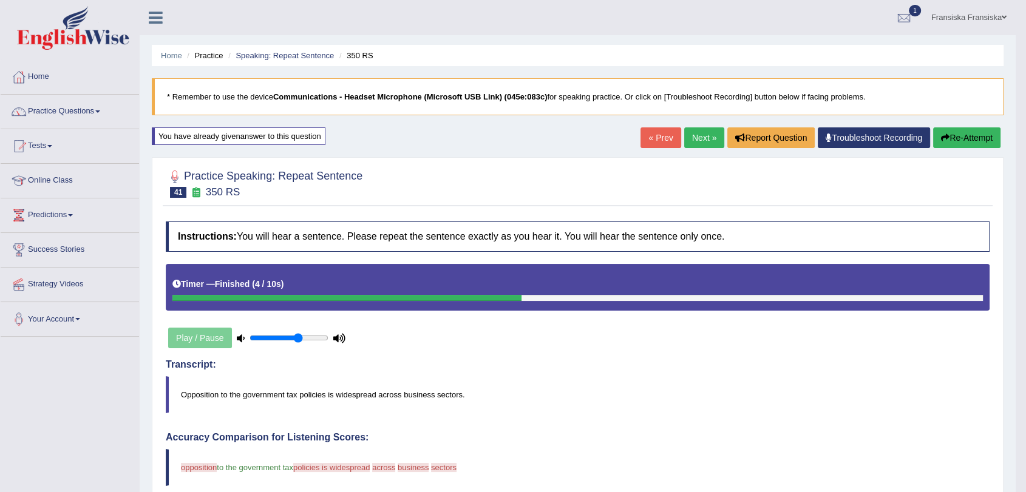
click at [704, 138] on link "Next »" at bounding box center [704, 138] width 40 height 21
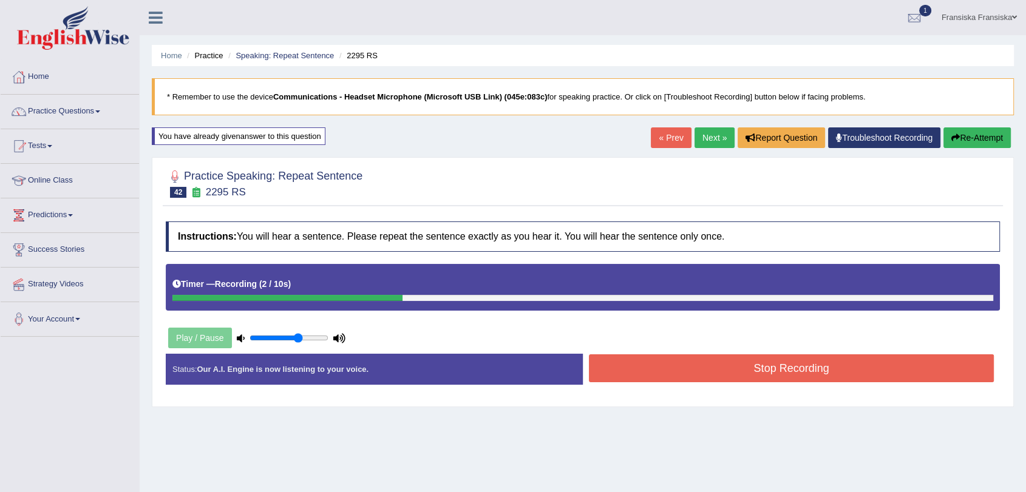
click at [833, 375] on button "Stop Recording" at bounding box center [791, 369] width 405 height 28
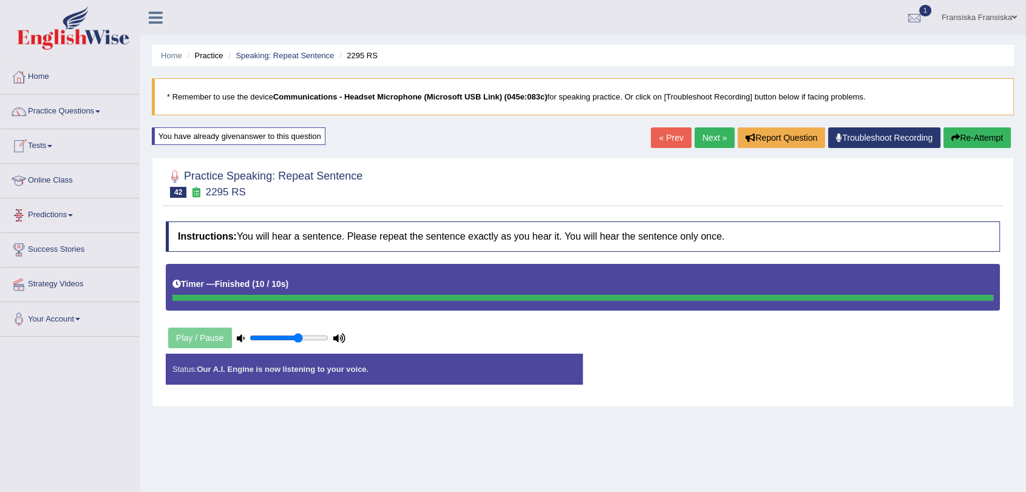
click at [711, 137] on link "Next »" at bounding box center [715, 138] width 40 height 21
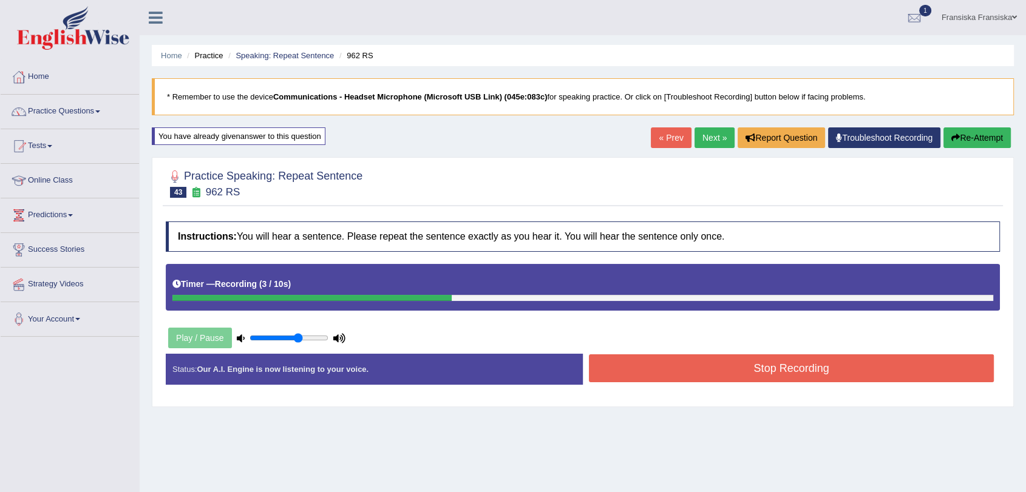
click at [786, 364] on button "Stop Recording" at bounding box center [791, 369] width 405 height 28
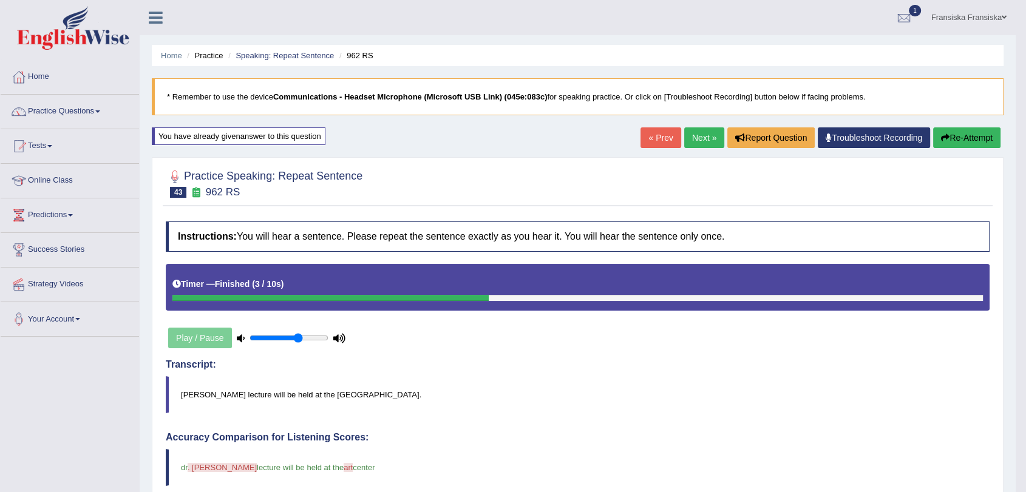
click at [690, 143] on link "Next »" at bounding box center [704, 138] width 40 height 21
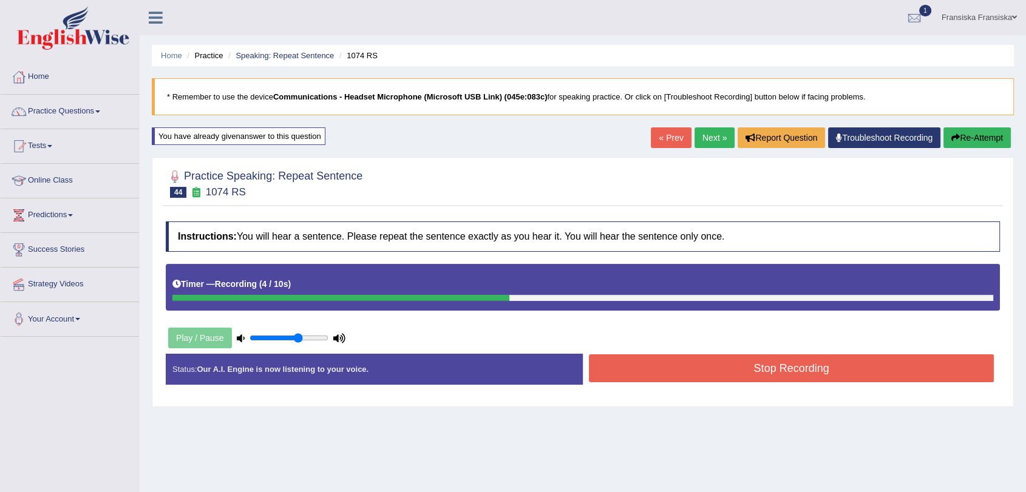
click at [759, 375] on button "Stop Recording" at bounding box center [791, 369] width 405 height 28
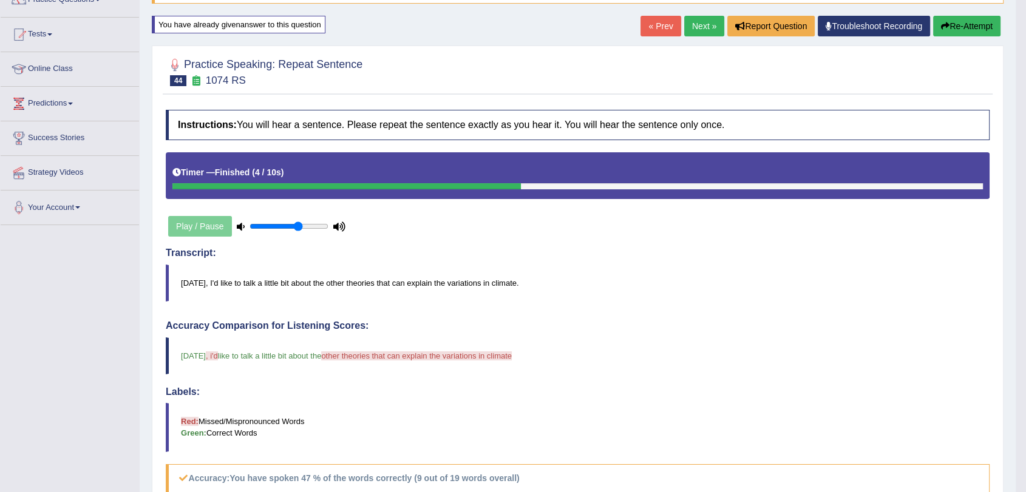
scroll to position [135, 0]
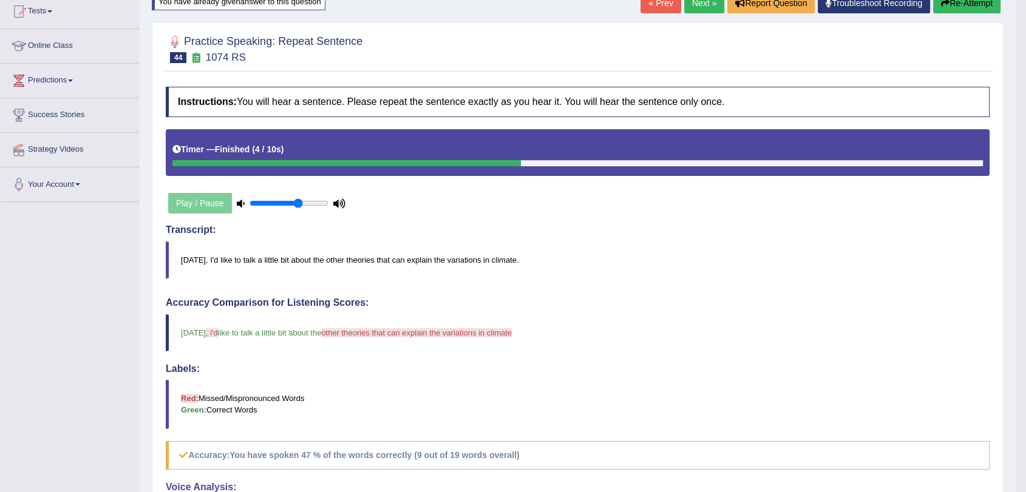
click at [703, 3] on link "Next »" at bounding box center [704, 3] width 40 height 21
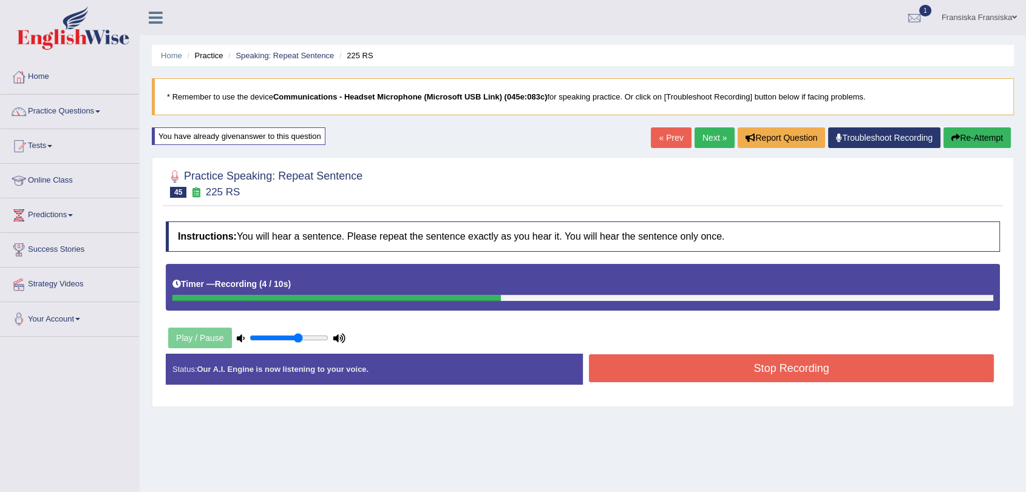
click at [806, 361] on button "Stop Recording" at bounding box center [791, 369] width 405 height 28
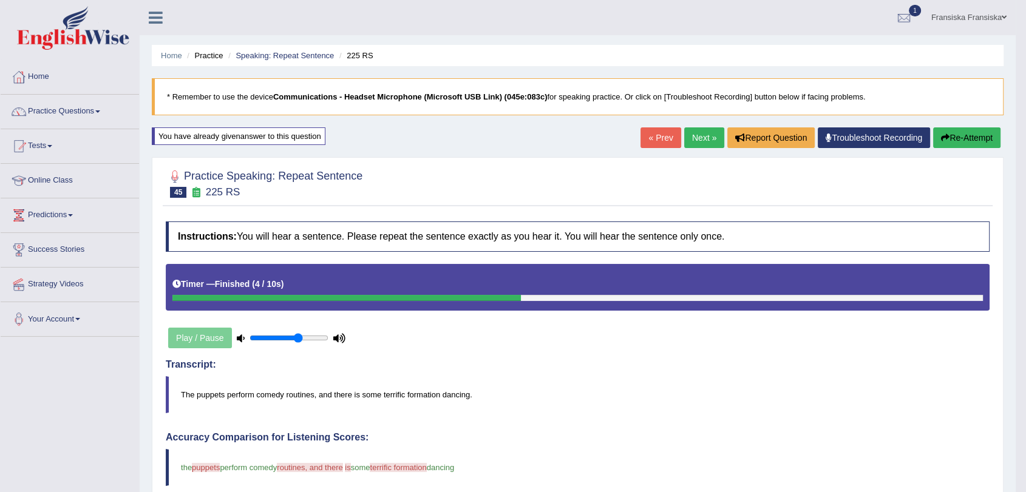
click at [700, 142] on link "Next »" at bounding box center [704, 138] width 40 height 21
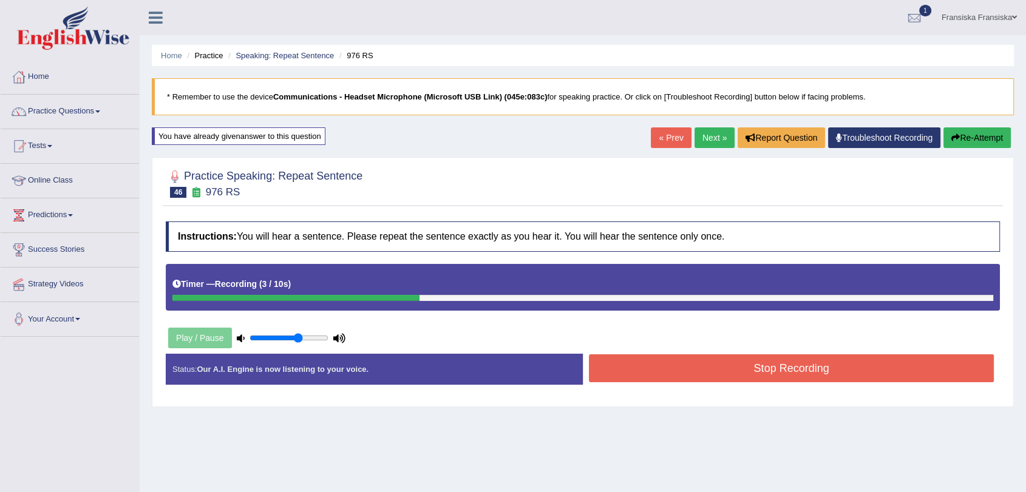
click at [800, 372] on button "Stop Recording" at bounding box center [791, 369] width 405 height 28
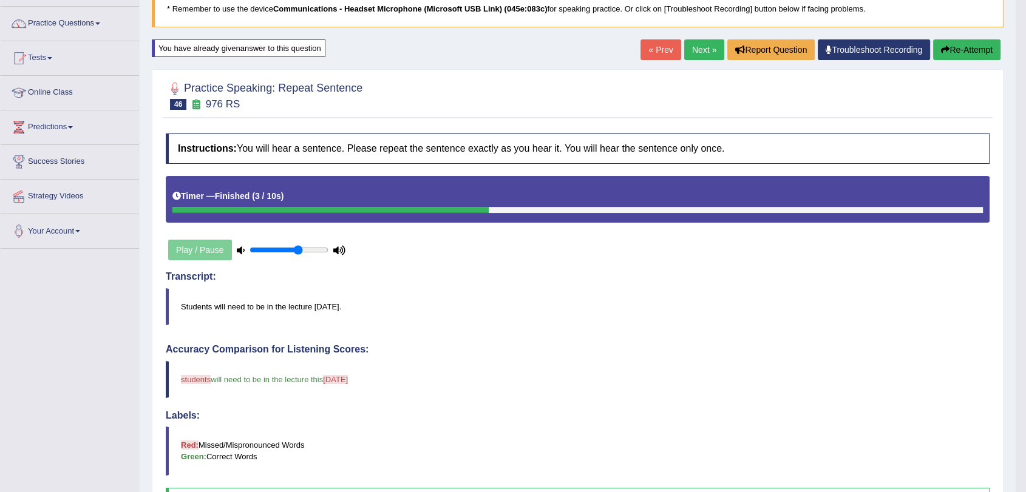
scroll to position [67, 0]
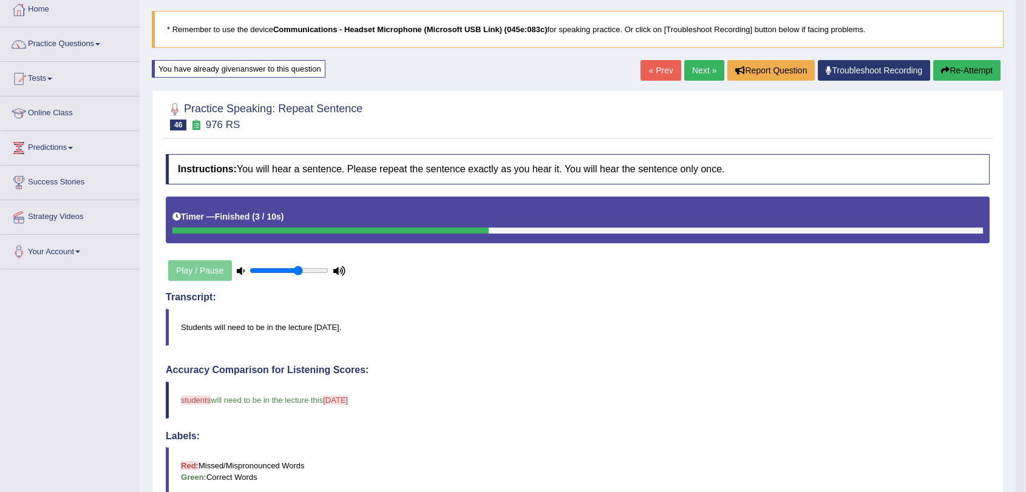
click at [703, 75] on link "Next »" at bounding box center [704, 70] width 40 height 21
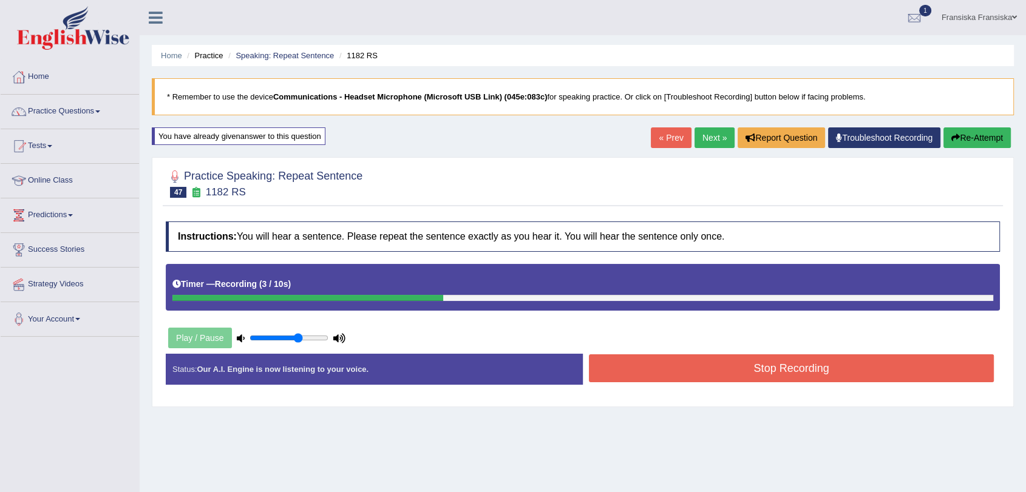
click at [834, 359] on button "Stop Recording" at bounding box center [791, 369] width 405 height 28
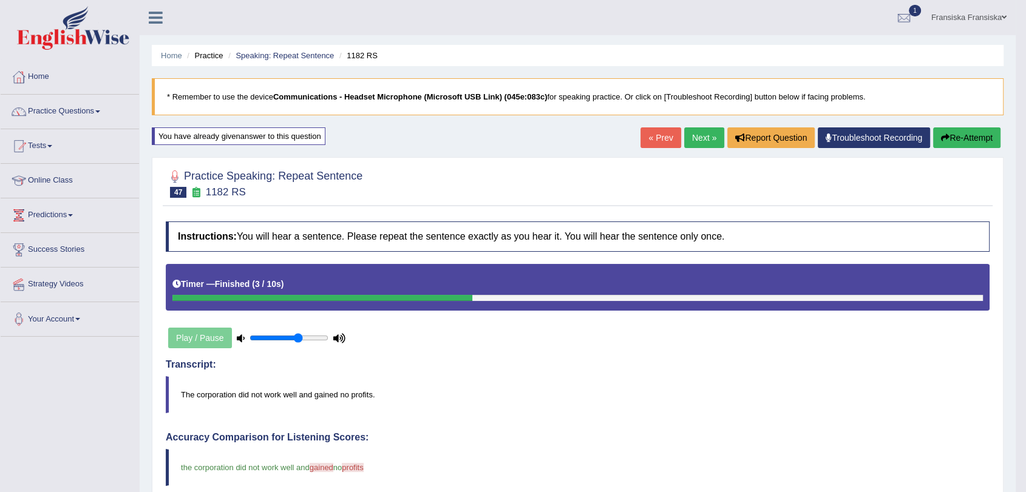
click at [707, 142] on link "Next »" at bounding box center [704, 138] width 40 height 21
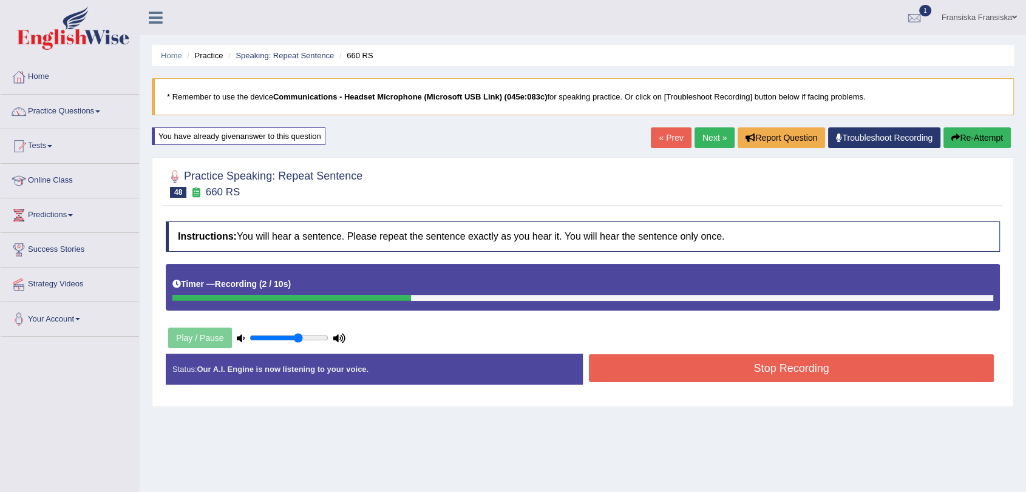
click at [804, 357] on button "Stop Recording" at bounding box center [791, 369] width 405 height 28
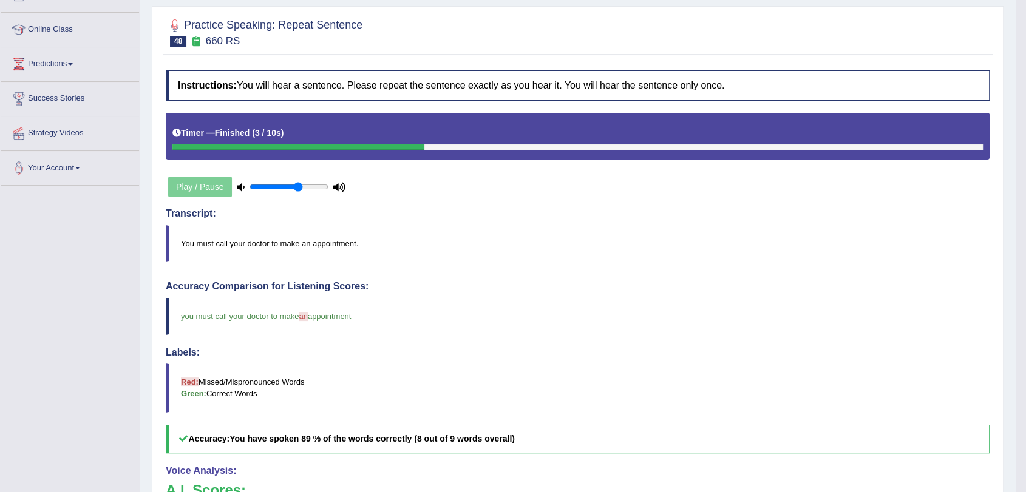
scroll to position [67, 0]
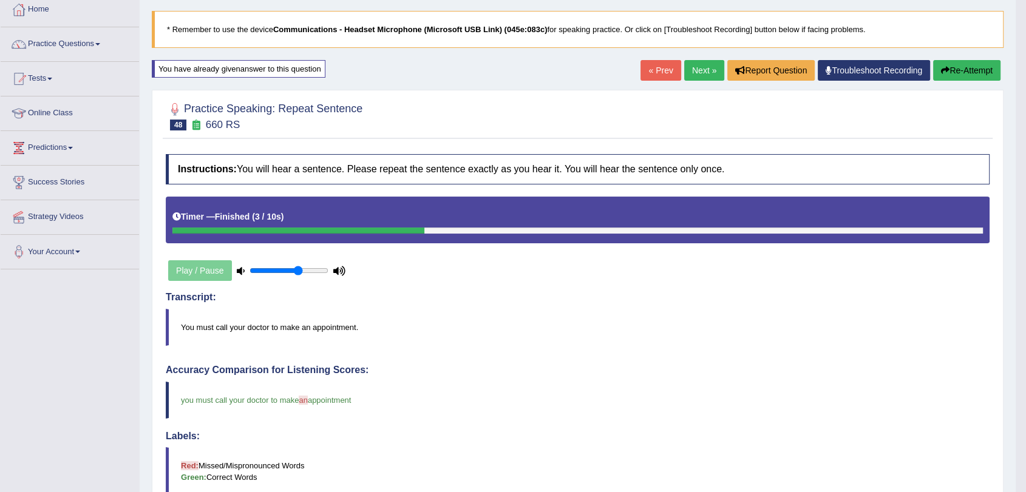
click at [704, 78] on link "Next »" at bounding box center [704, 70] width 40 height 21
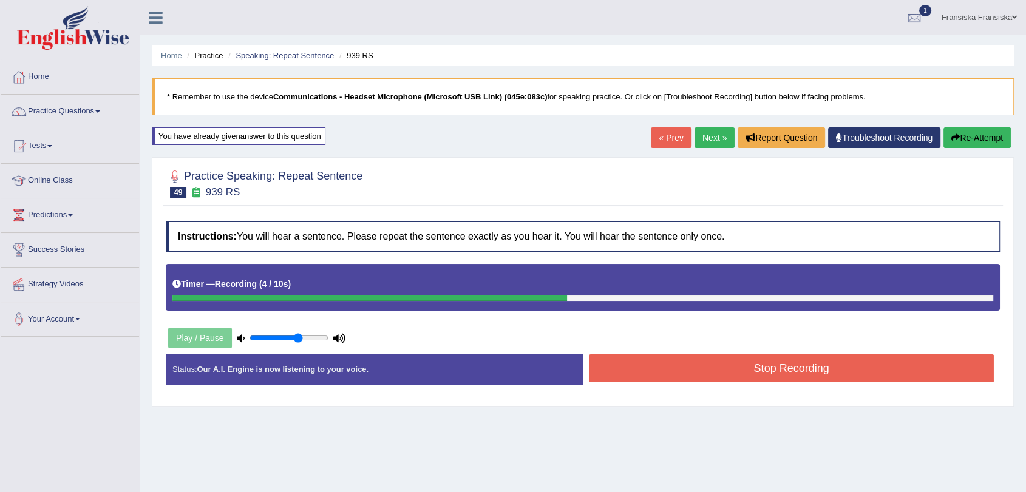
click at [850, 359] on button "Stop Recording" at bounding box center [791, 369] width 405 height 28
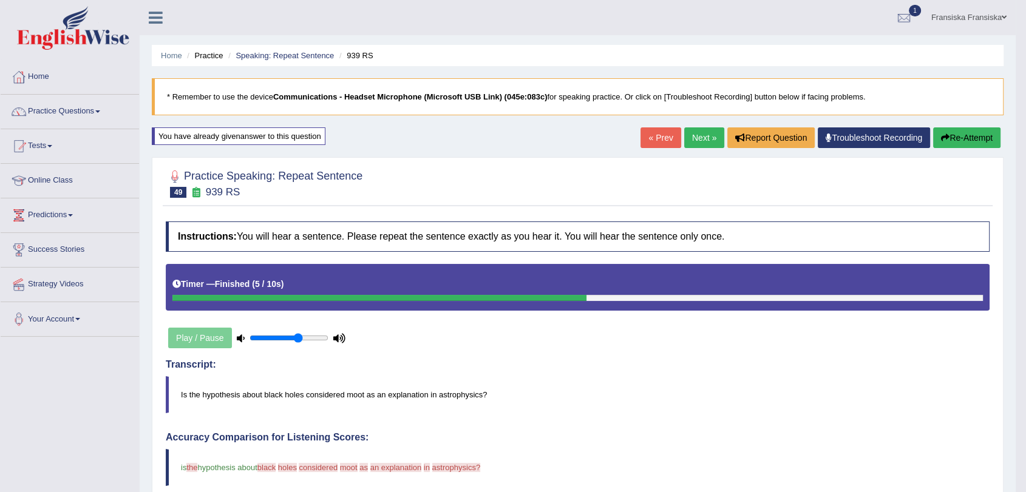
click at [690, 147] on link "Next »" at bounding box center [704, 138] width 40 height 21
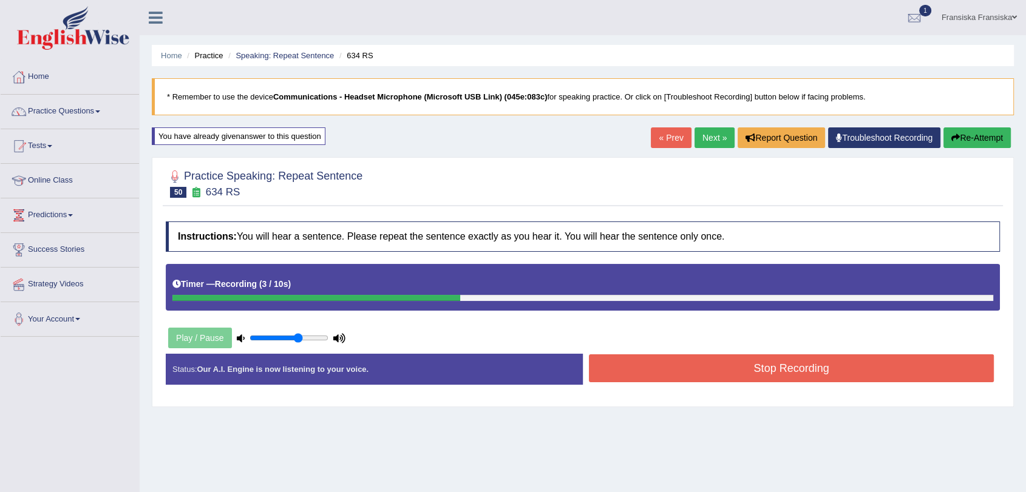
click at [775, 365] on button "Stop Recording" at bounding box center [791, 369] width 405 height 28
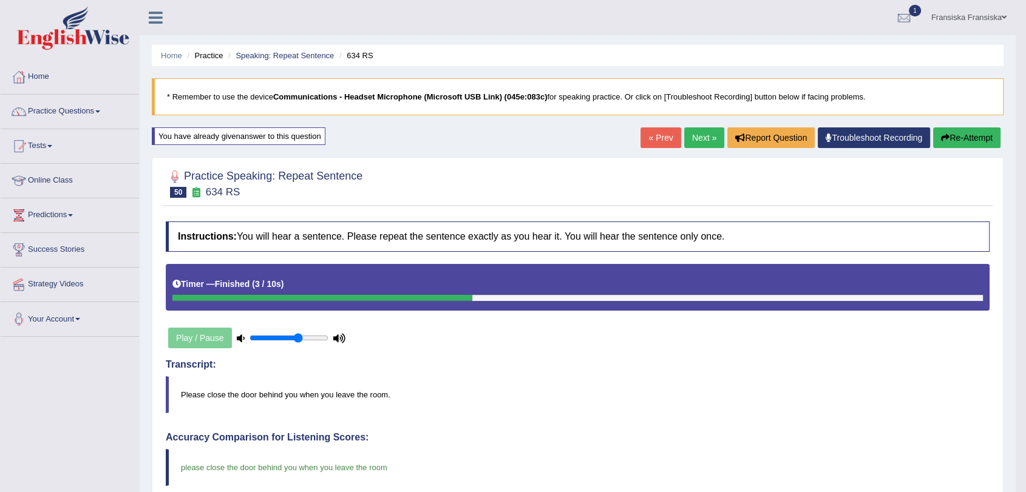
click at [696, 142] on link "Next »" at bounding box center [704, 138] width 40 height 21
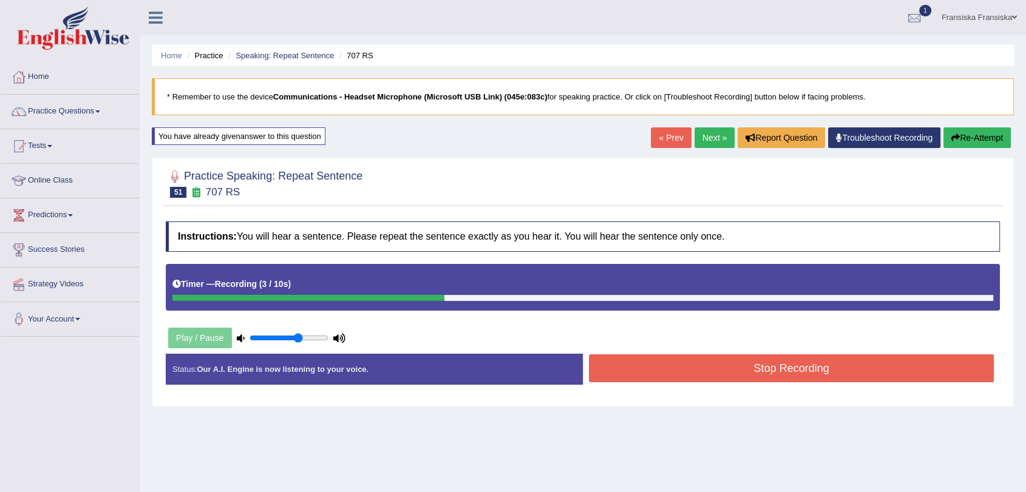
click at [729, 350] on div "Instructions: You will hear a sentence. Please repeat the sentence exactly as y…" at bounding box center [583, 308] width 840 height 185
click at [733, 361] on button "Stop Recording" at bounding box center [791, 369] width 405 height 28
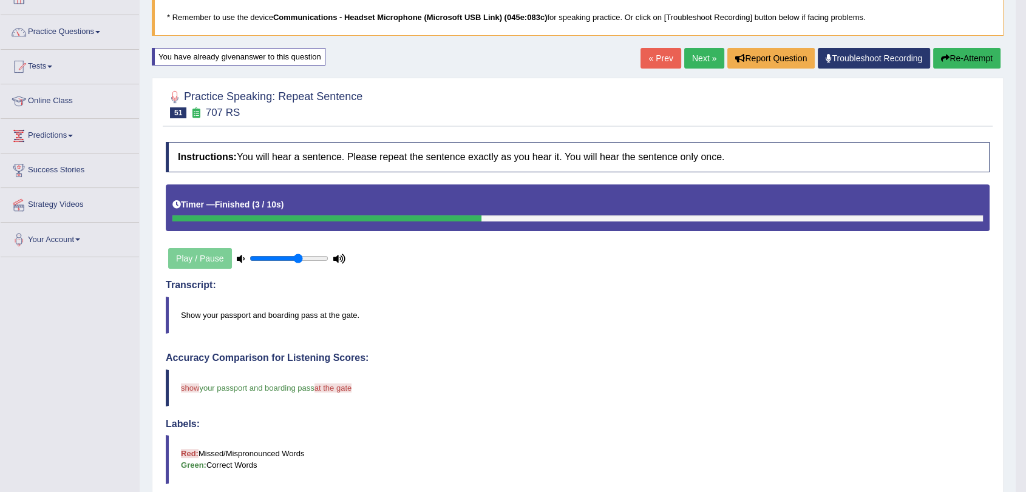
scroll to position [67, 0]
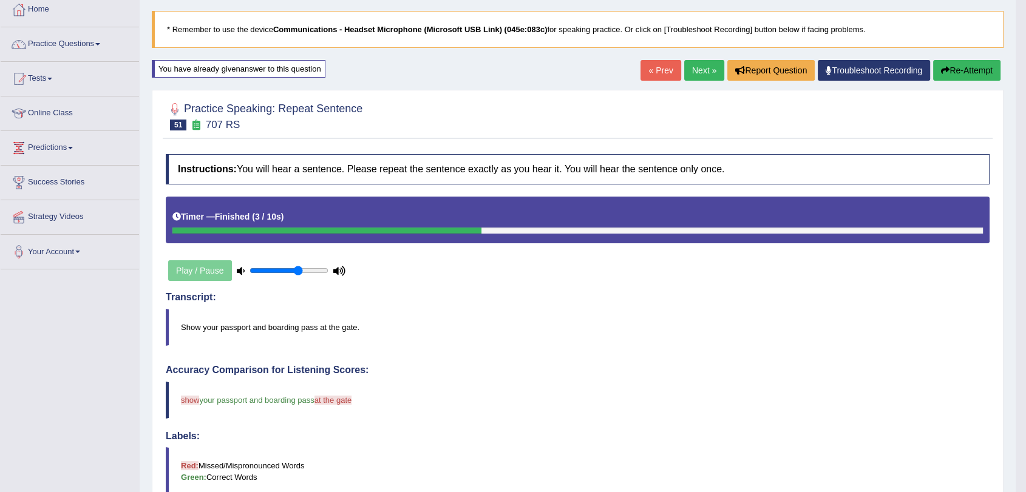
click at [701, 76] on link "Next »" at bounding box center [704, 70] width 40 height 21
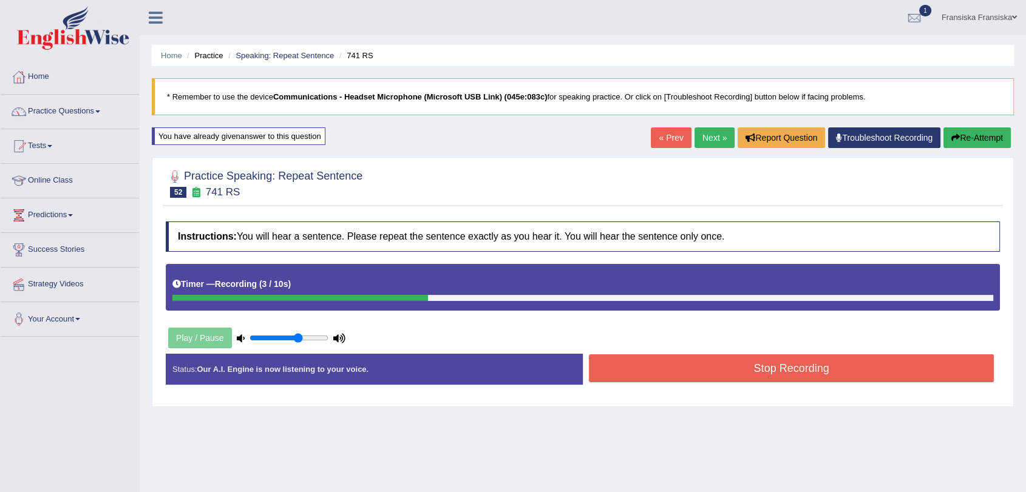
click at [763, 372] on button "Stop Recording" at bounding box center [791, 369] width 405 height 28
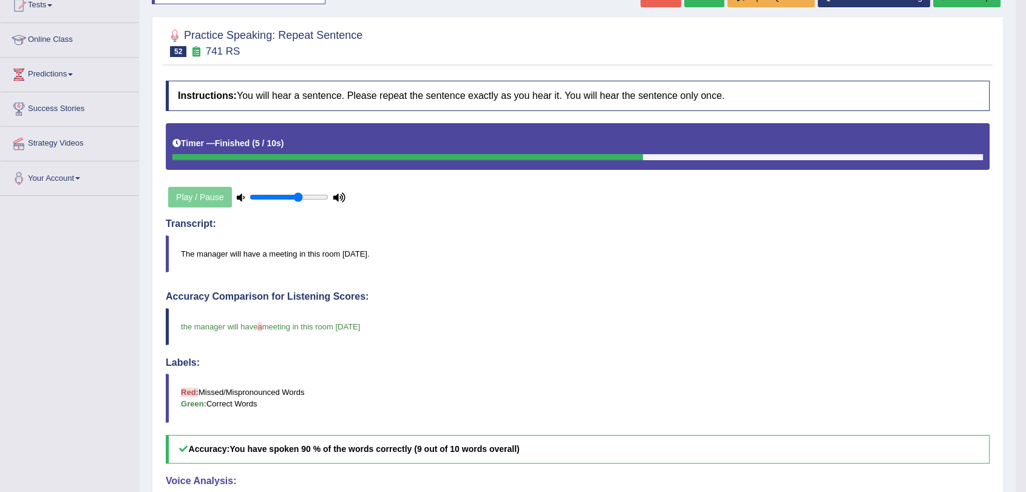
scroll to position [49, 0]
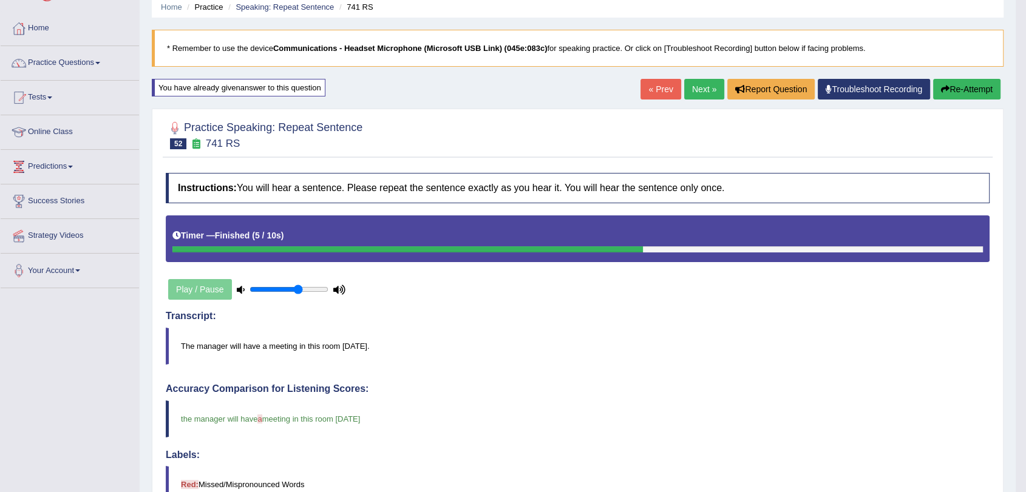
click at [708, 91] on link "Next »" at bounding box center [704, 89] width 40 height 21
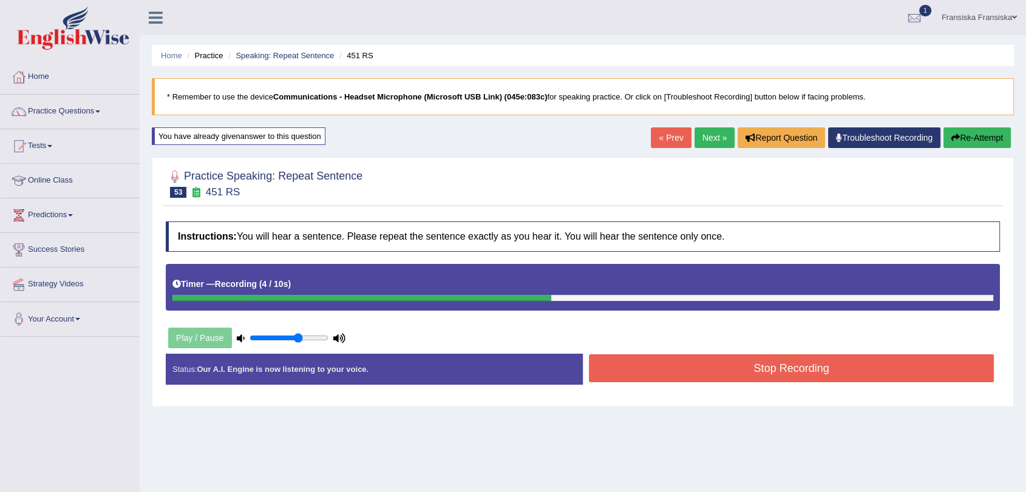
click at [760, 367] on button "Stop Recording" at bounding box center [791, 369] width 405 height 28
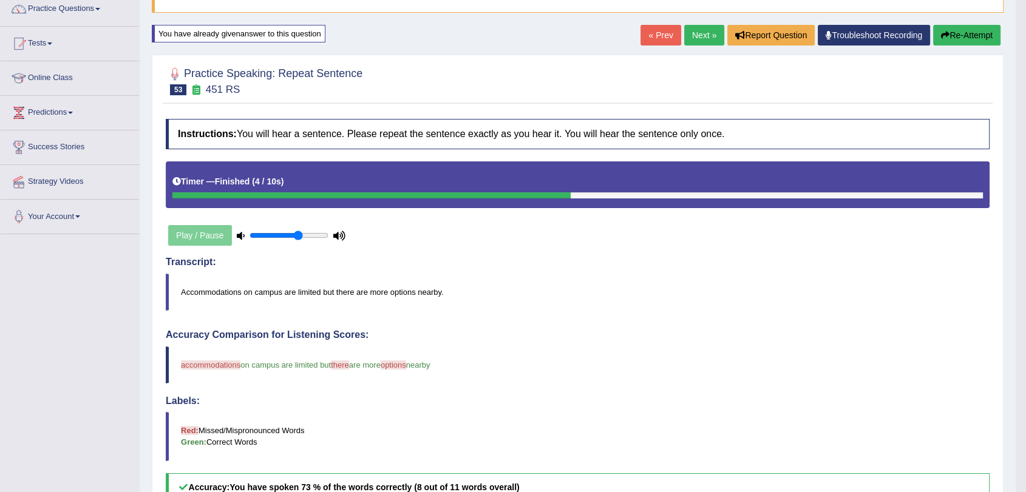
scroll to position [67, 0]
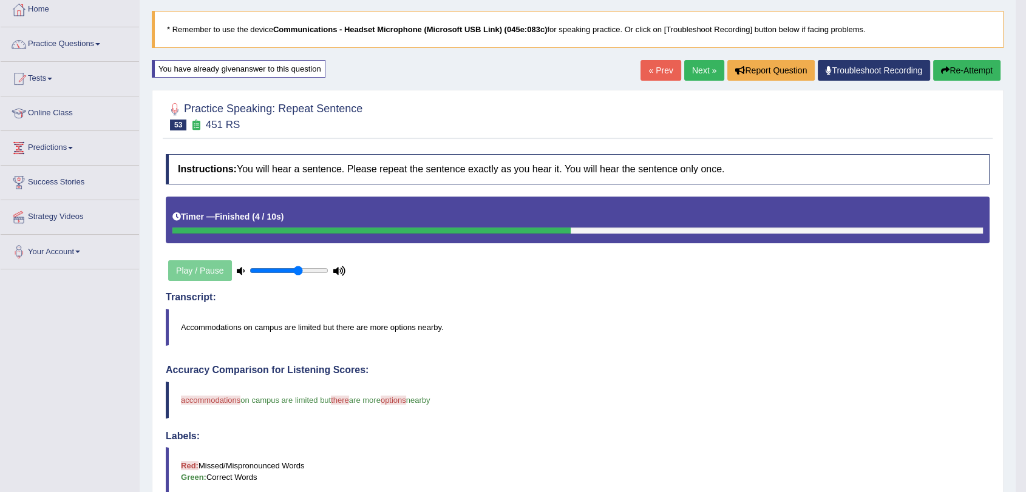
click at [701, 77] on link "Next »" at bounding box center [704, 70] width 40 height 21
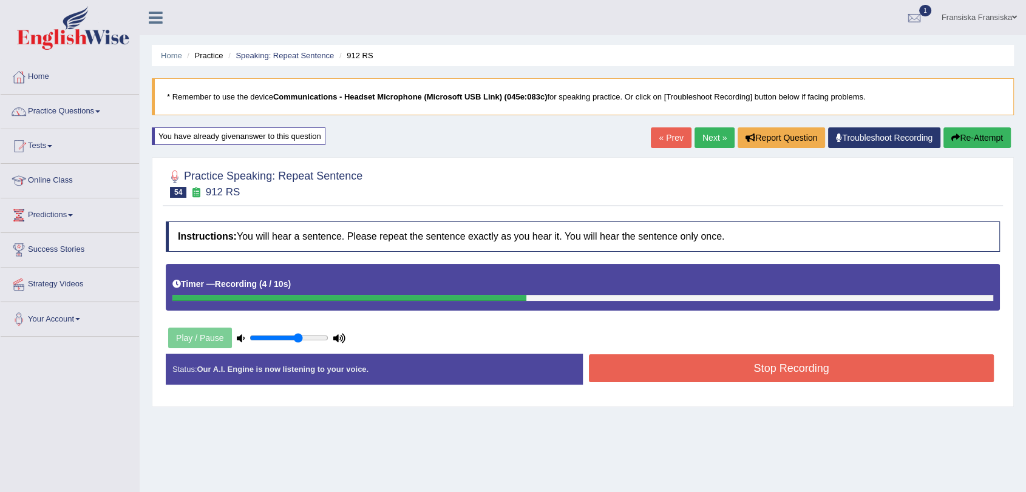
click at [789, 361] on button "Stop Recording" at bounding box center [791, 369] width 405 height 28
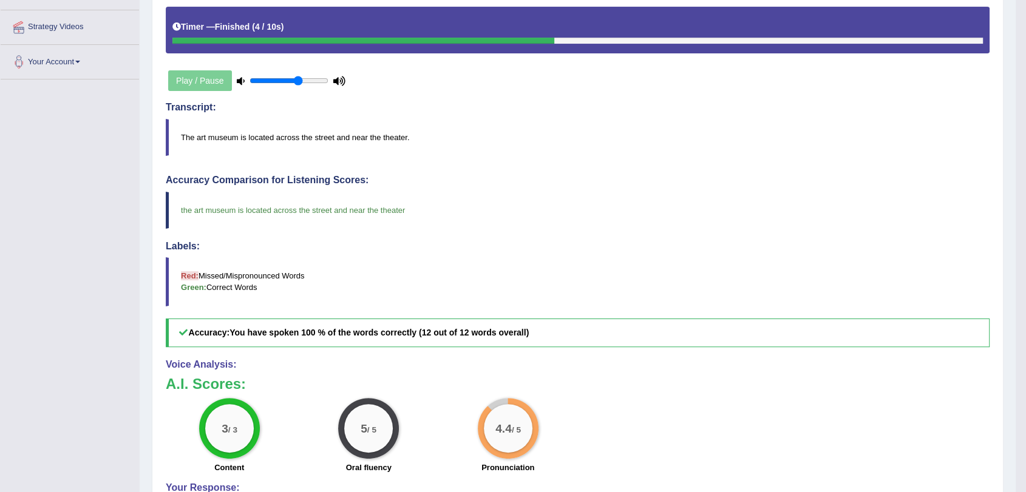
scroll to position [67, 0]
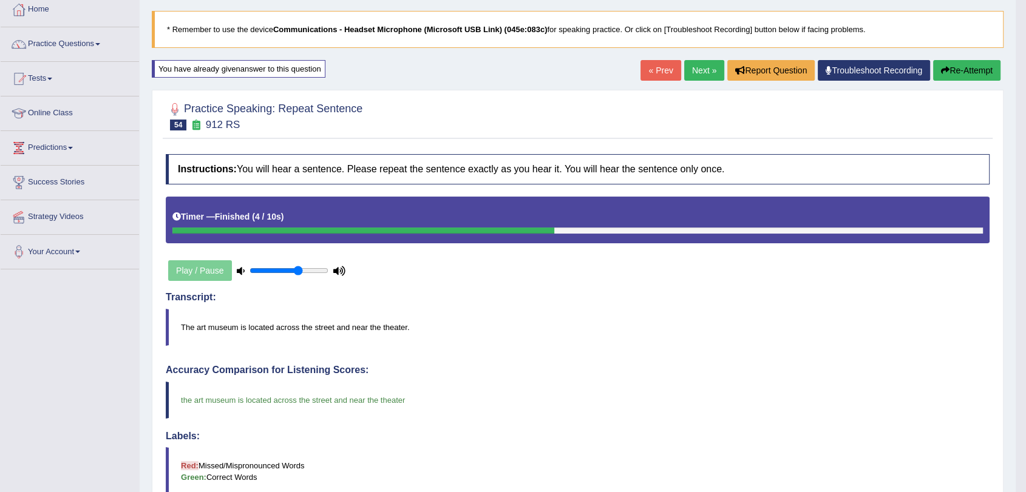
click at [706, 80] on link "Next »" at bounding box center [704, 70] width 40 height 21
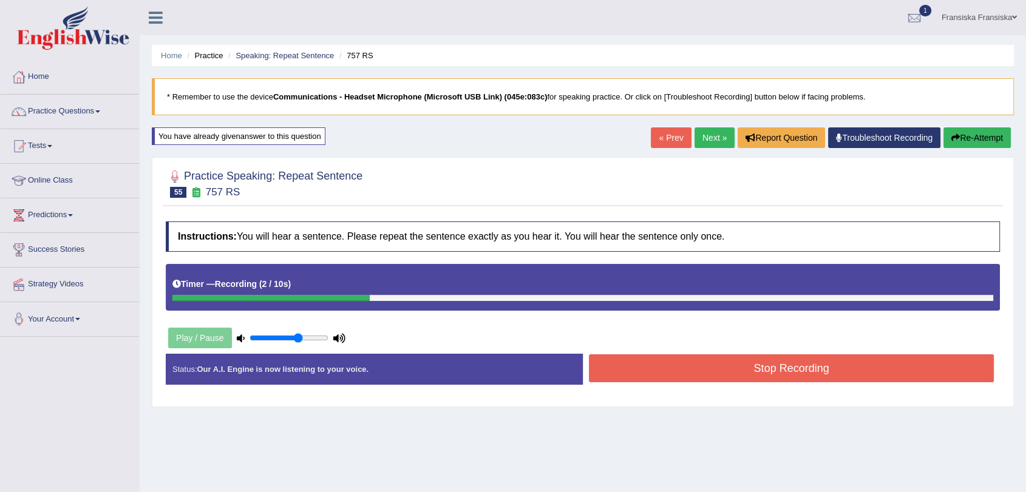
click at [857, 370] on button "Stop Recording" at bounding box center [791, 369] width 405 height 28
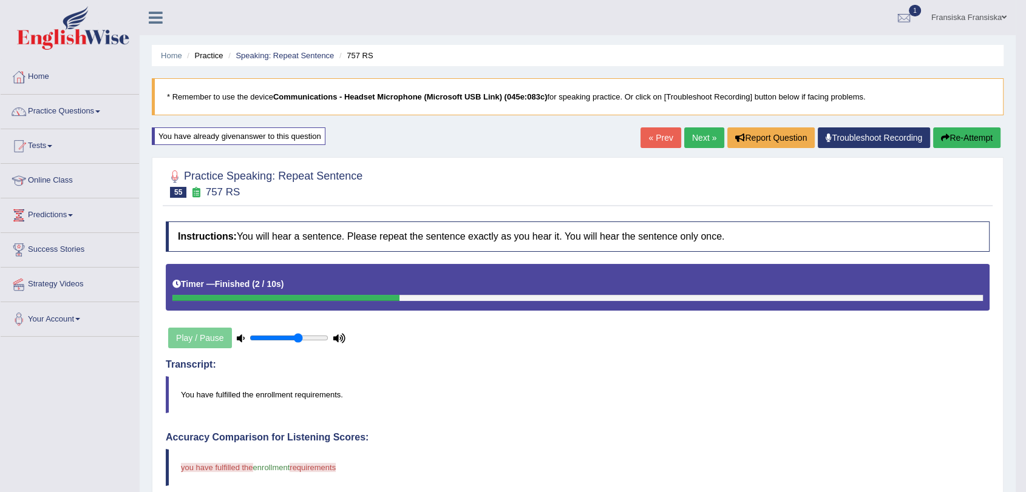
click at [692, 136] on link "Next »" at bounding box center [704, 138] width 40 height 21
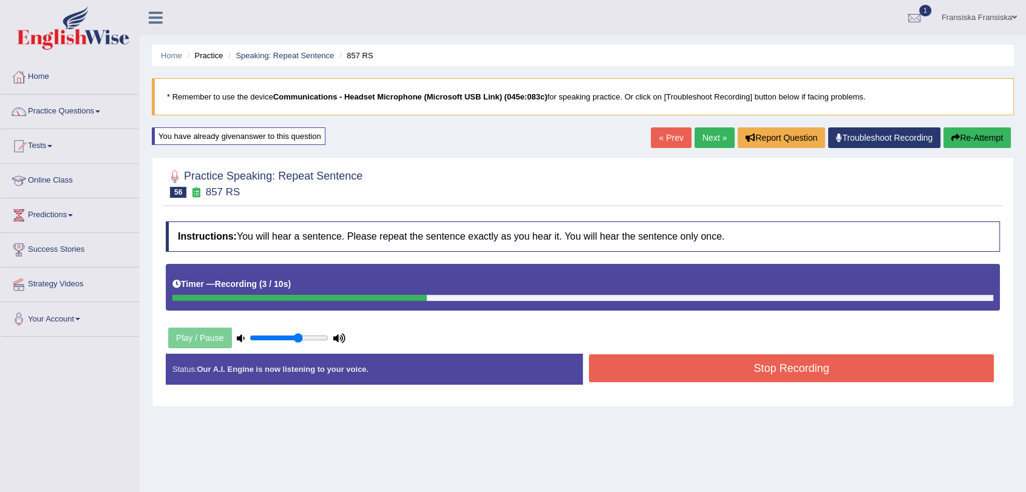
click at [755, 372] on button "Stop Recording" at bounding box center [791, 369] width 405 height 28
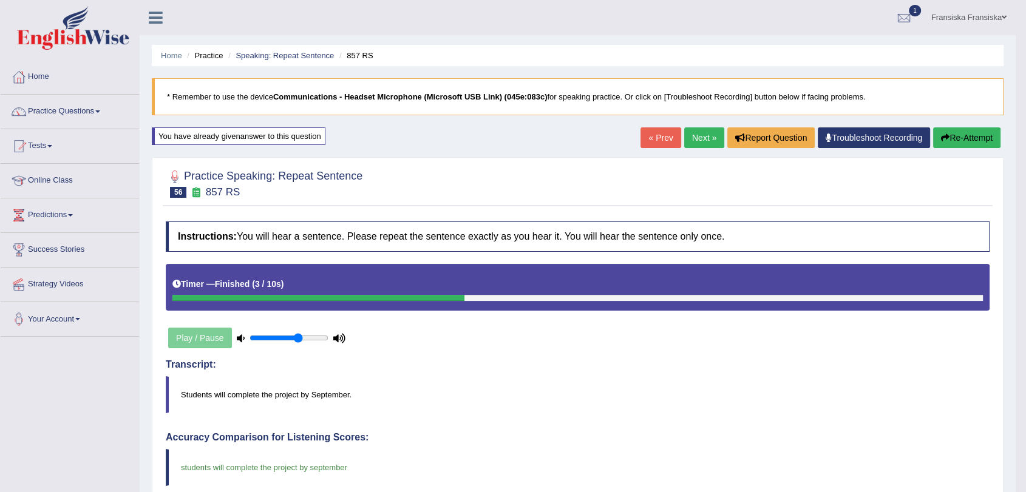
click at [702, 144] on link "Next »" at bounding box center [704, 138] width 40 height 21
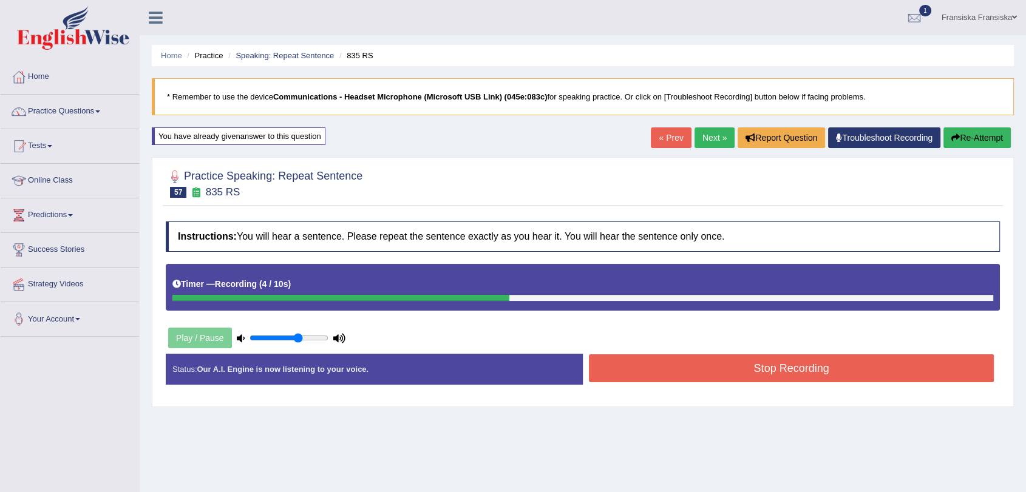
click at [870, 366] on button "Stop Recording" at bounding box center [791, 369] width 405 height 28
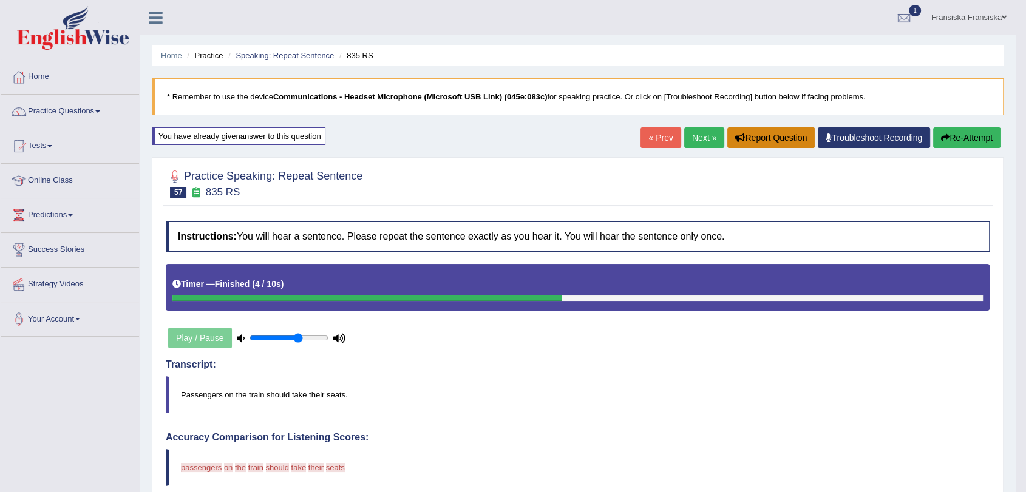
click at [765, 137] on button "Report Question" at bounding box center [770, 138] width 87 height 21
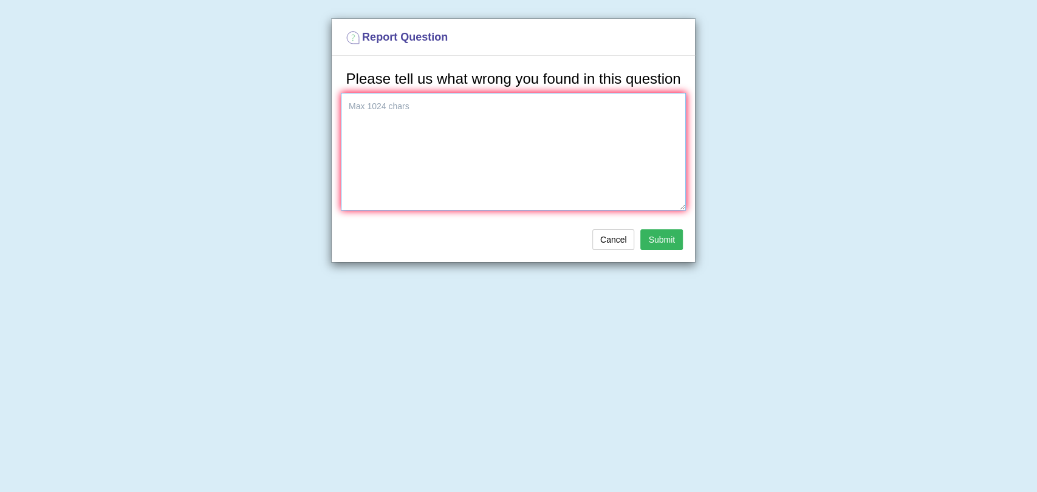
click at [557, 175] on textarea at bounding box center [513, 152] width 345 height 118
type textarea "speaker sentence and the answer is not matching"
click at [665, 242] on button "Submit" at bounding box center [661, 240] width 43 height 21
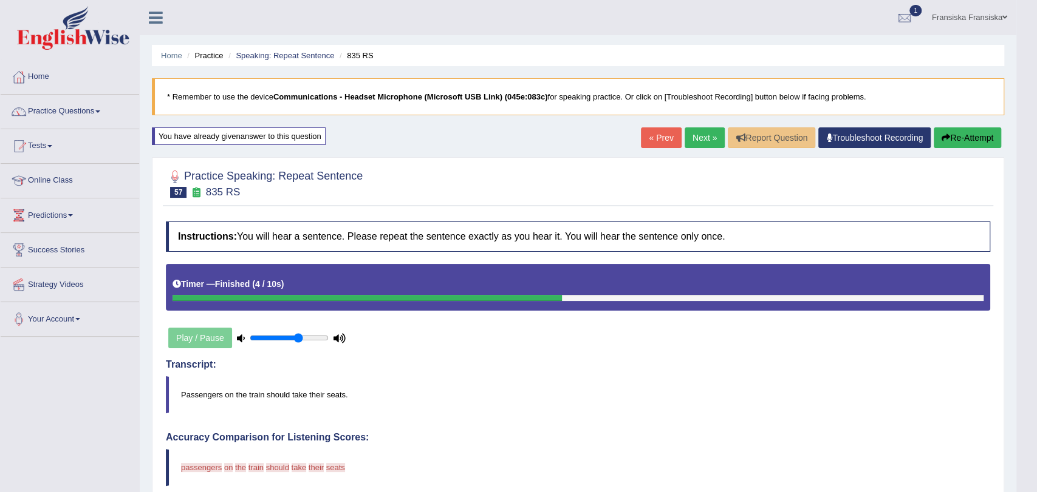
click at [707, 142] on body "Toggle navigation Home Practice Questions Speaking Practice Read Aloud Repeat S…" at bounding box center [518, 246] width 1037 height 492
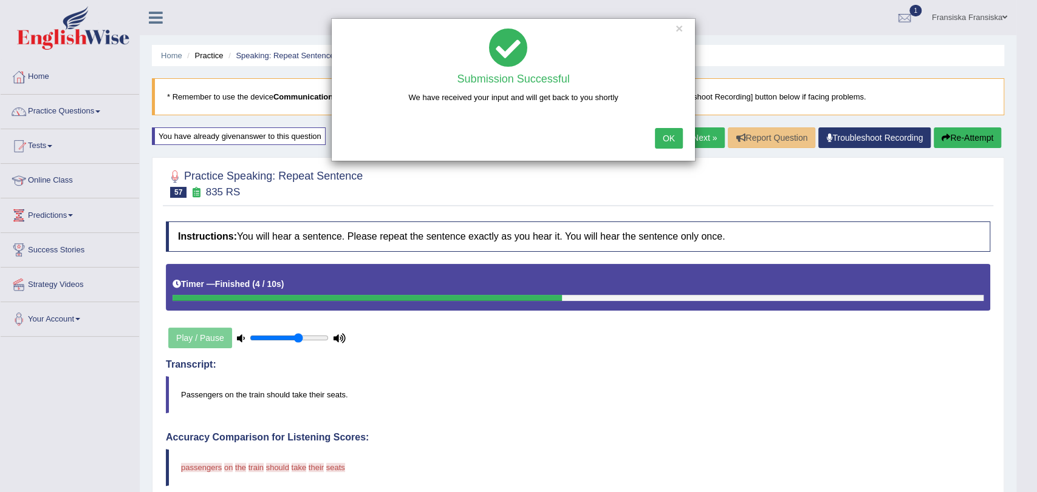
click at [669, 144] on button "OK" at bounding box center [669, 138] width 28 height 21
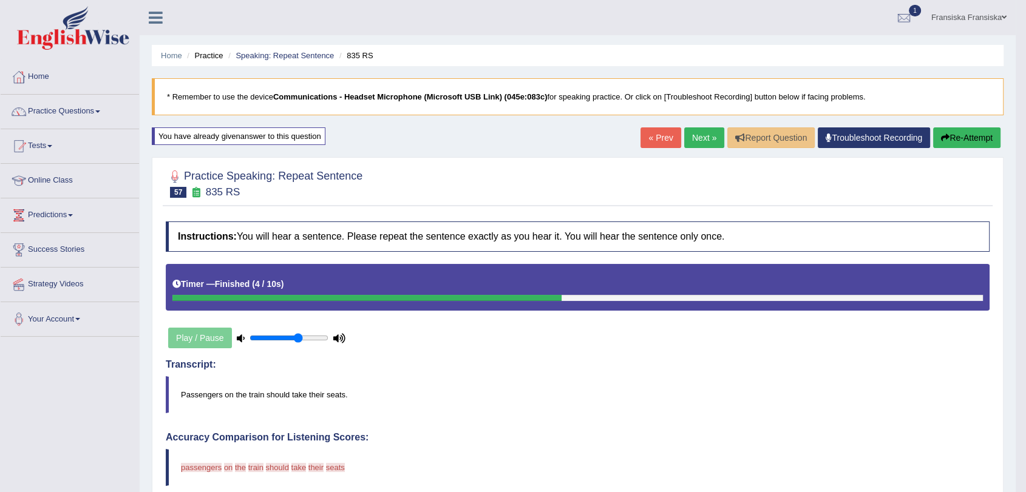
click at [709, 132] on link "Next »" at bounding box center [704, 138] width 40 height 21
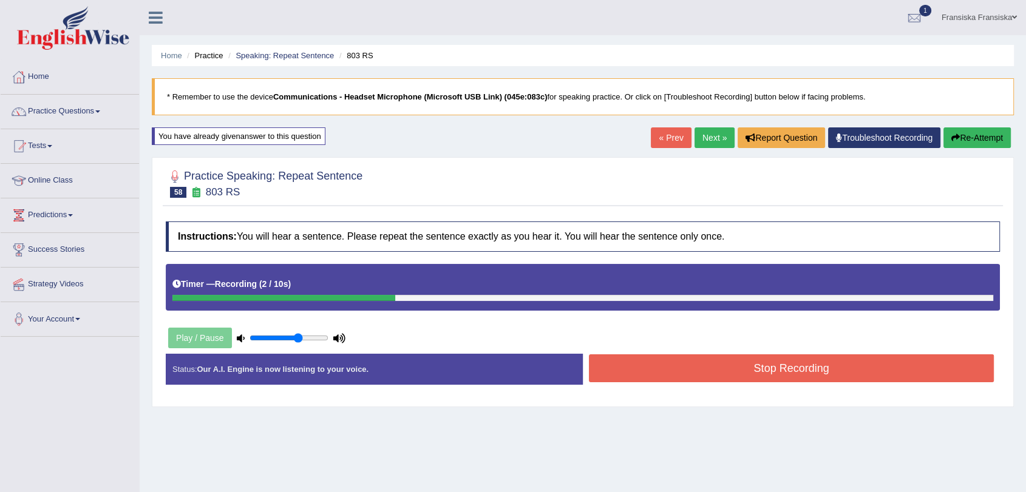
click at [782, 364] on button "Stop Recording" at bounding box center [791, 369] width 405 height 28
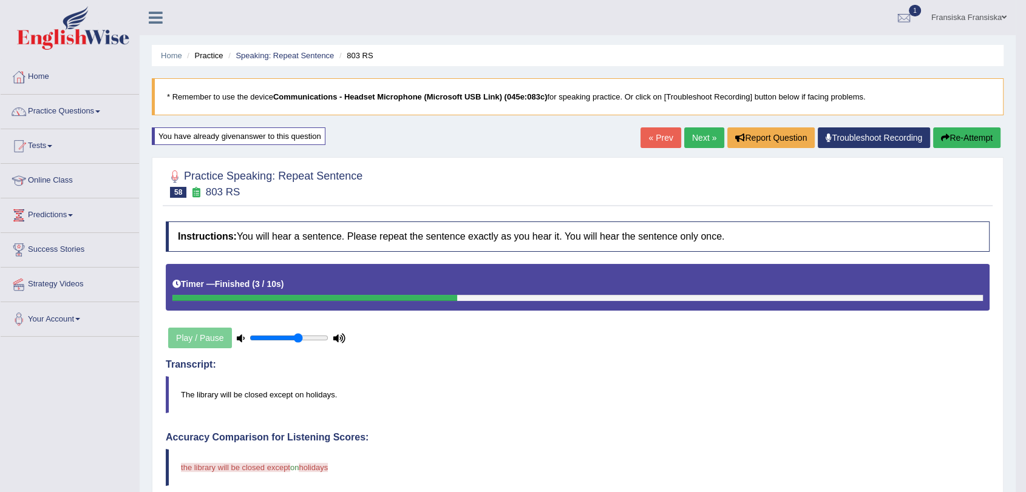
click at [709, 128] on link "Next »" at bounding box center [704, 138] width 40 height 21
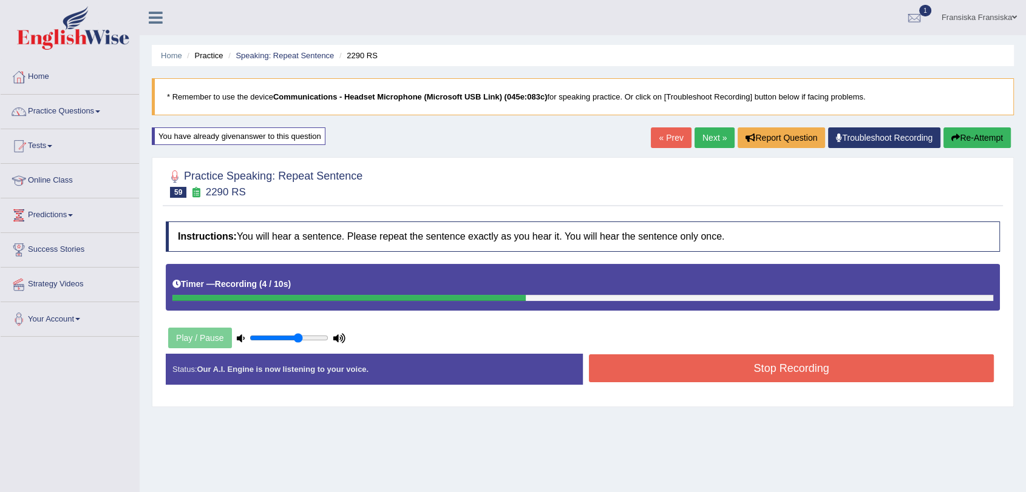
click at [881, 375] on button "Stop Recording" at bounding box center [791, 369] width 405 height 28
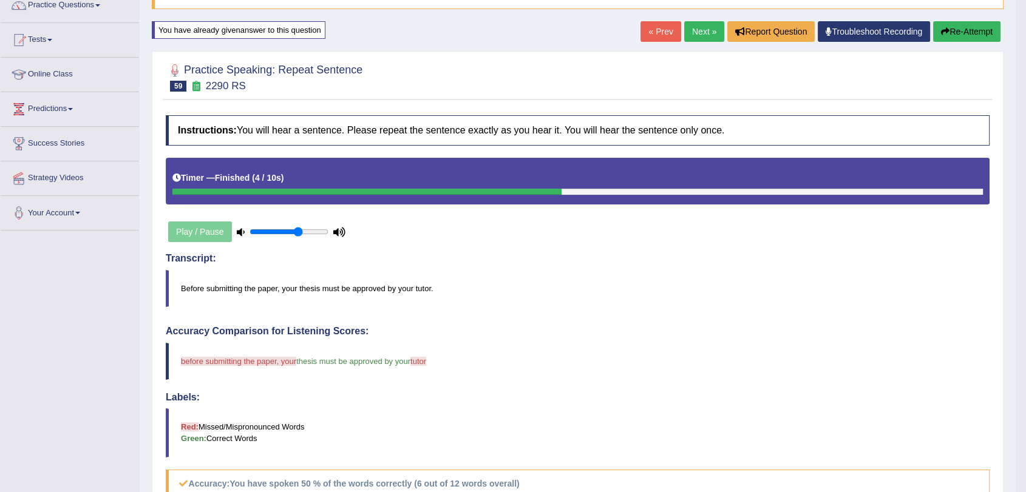
scroll to position [49, 0]
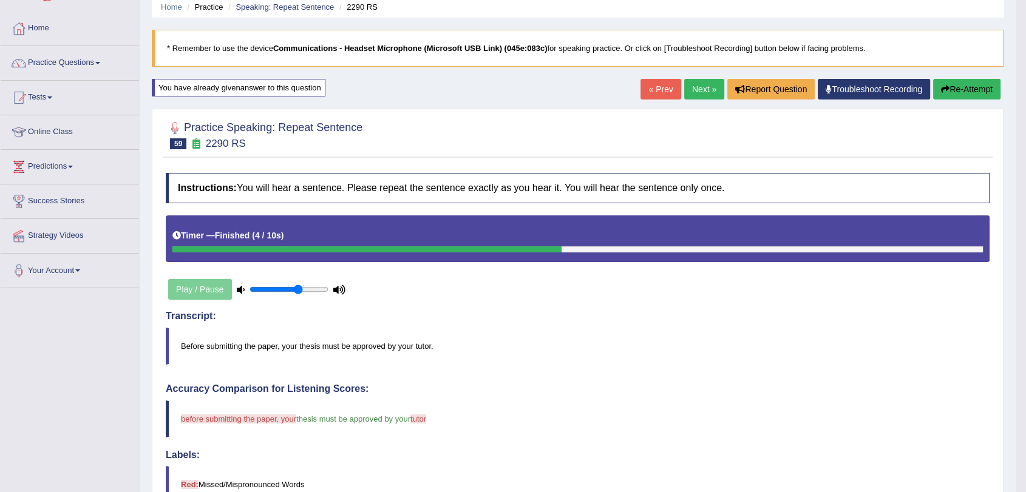
click at [698, 89] on link "Next »" at bounding box center [704, 89] width 40 height 21
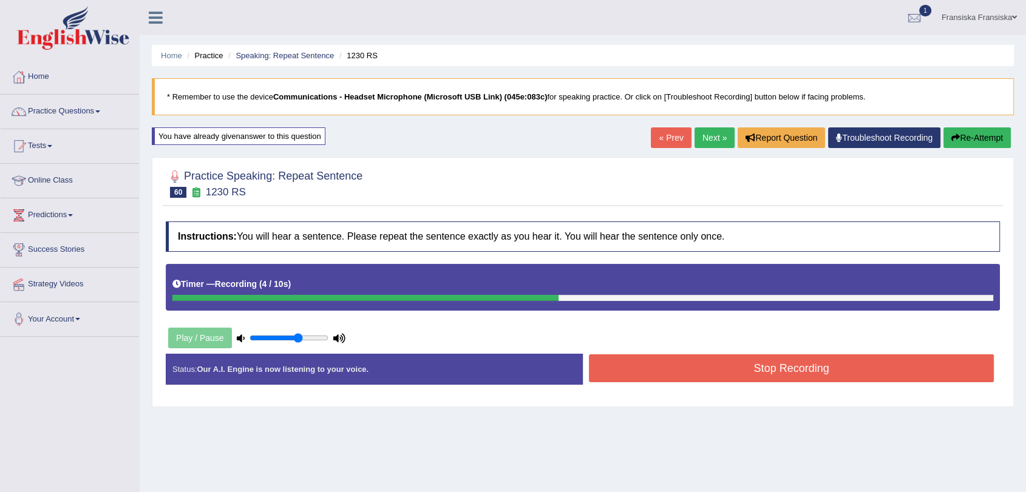
click at [785, 359] on button "Stop Recording" at bounding box center [791, 369] width 405 height 28
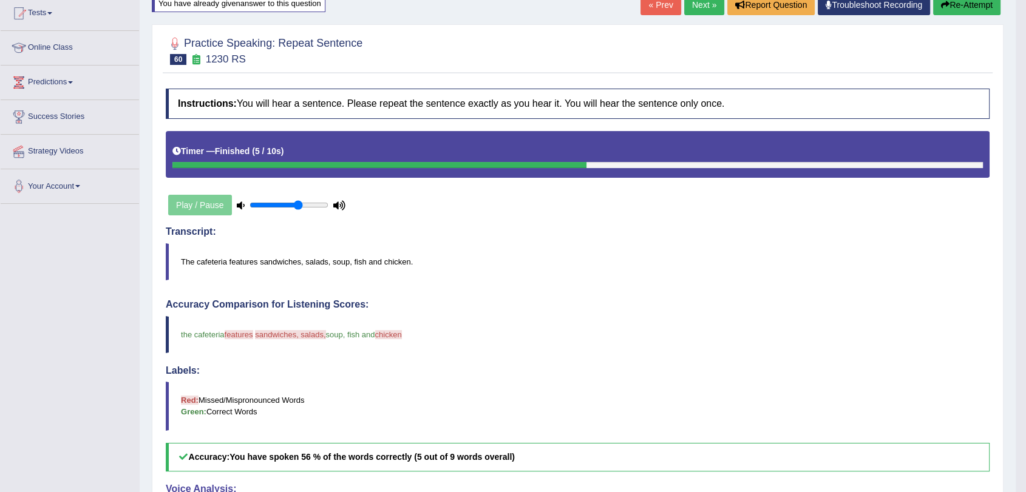
scroll to position [116, 0]
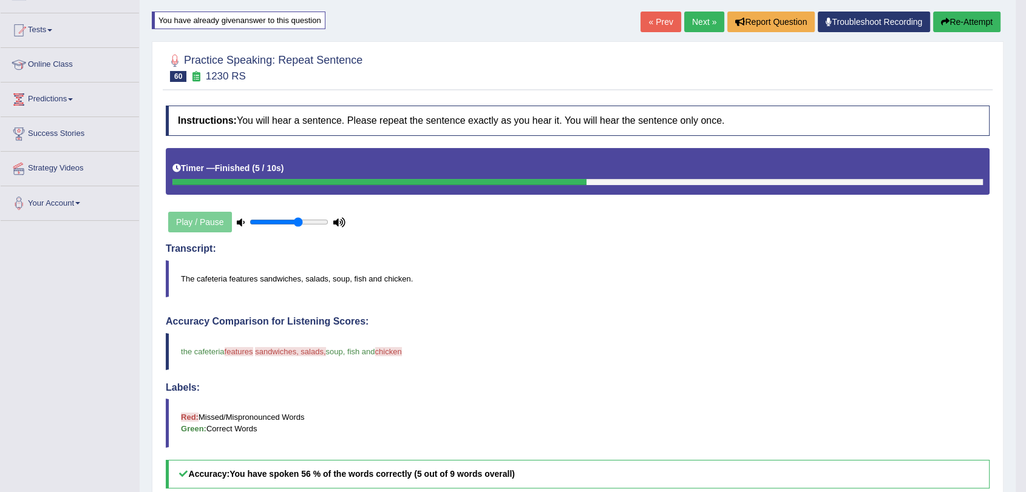
click at [698, 25] on link "Next »" at bounding box center [704, 22] width 40 height 21
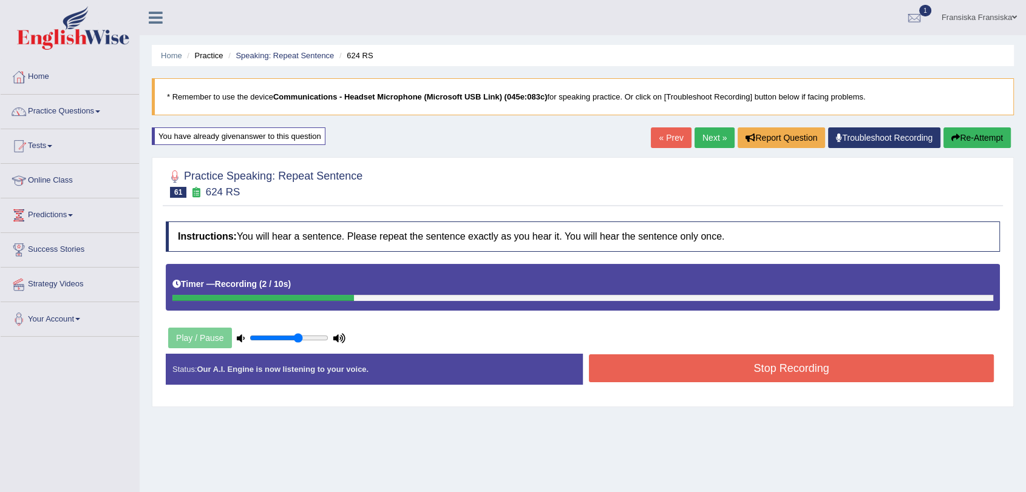
click at [819, 370] on button "Stop Recording" at bounding box center [791, 369] width 405 height 28
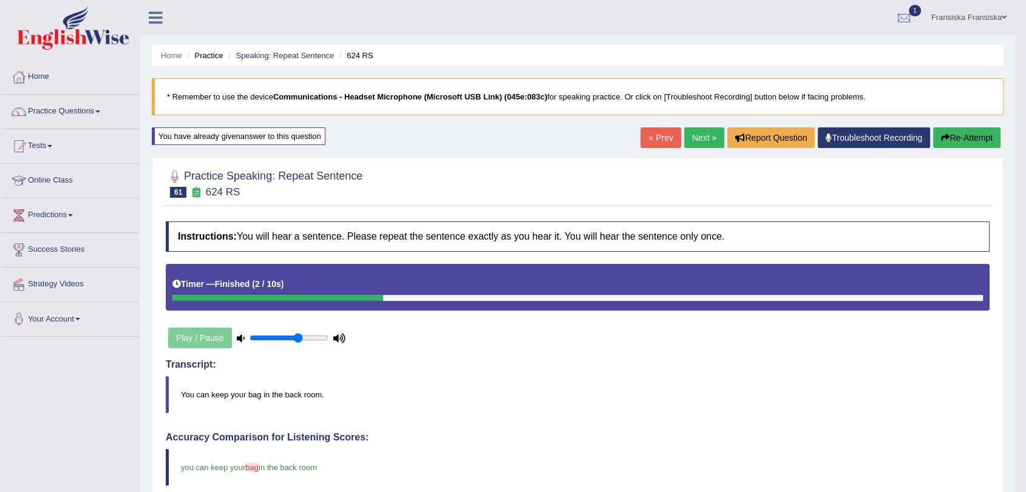
click at [693, 138] on link "Next »" at bounding box center [704, 138] width 40 height 21
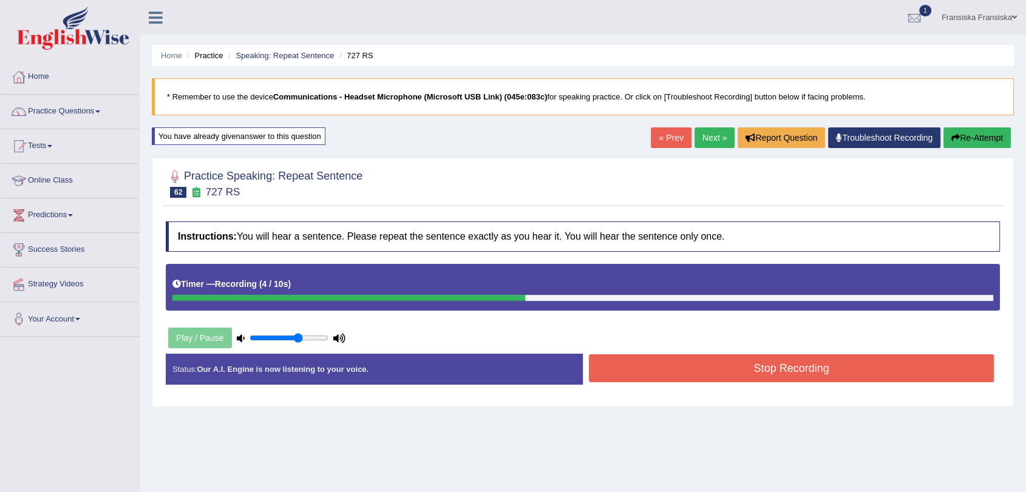
click at [749, 370] on button "Stop Recording" at bounding box center [791, 369] width 405 height 28
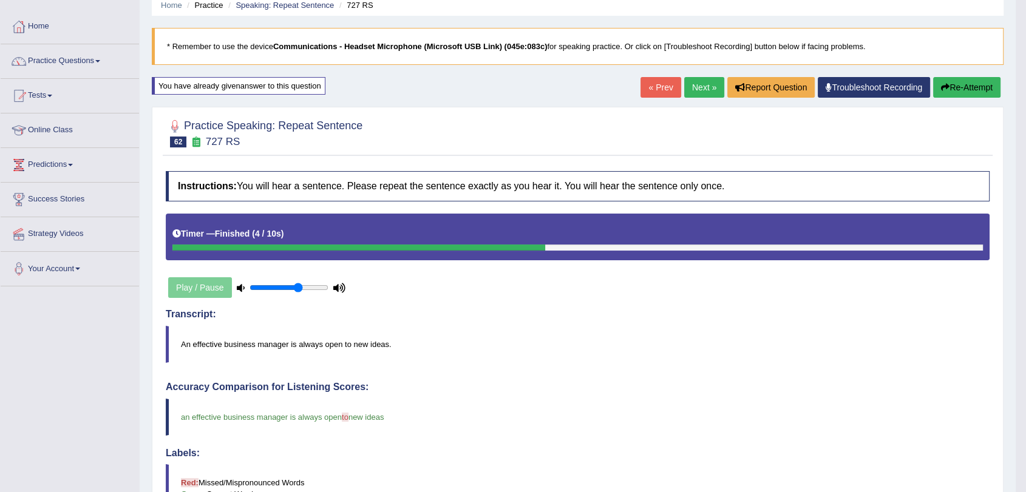
scroll to position [49, 0]
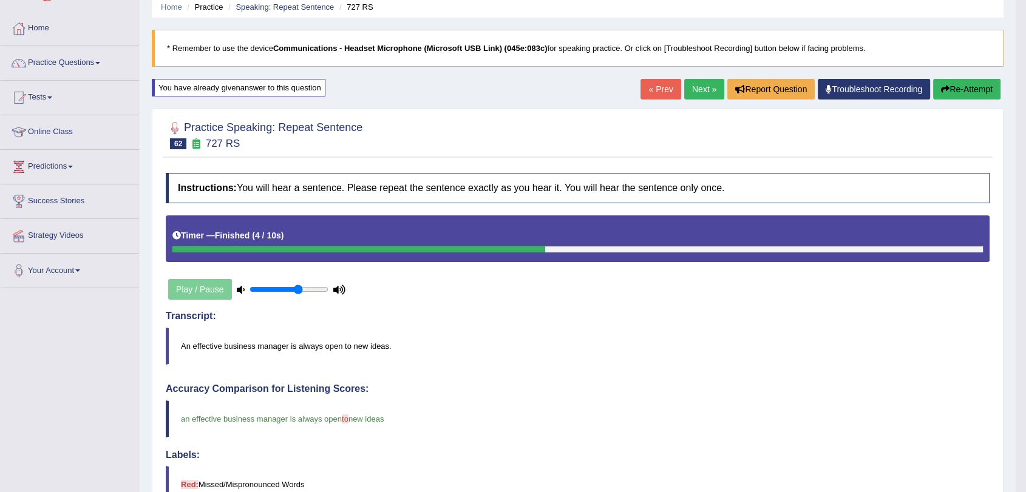
click at [709, 90] on link "Next »" at bounding box center [704, 89] width 40 height 21
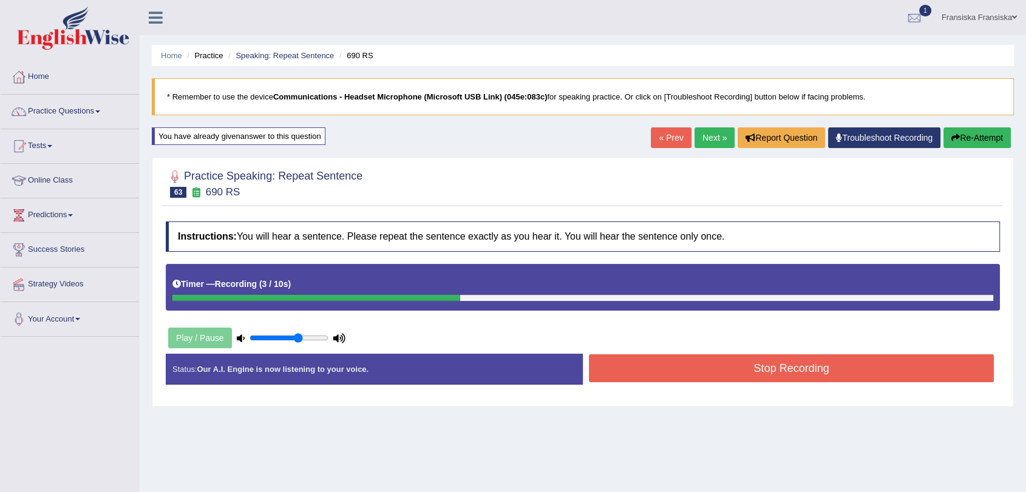
click at [777, 368] on button "Stop Recording" at bounding box center [791, 369] width 405 height 28
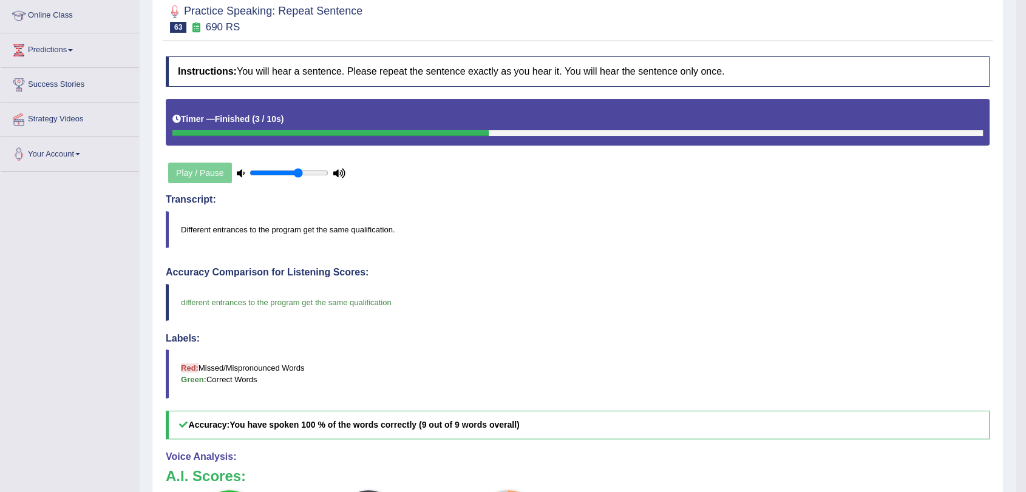
scroll to position [135, 0]
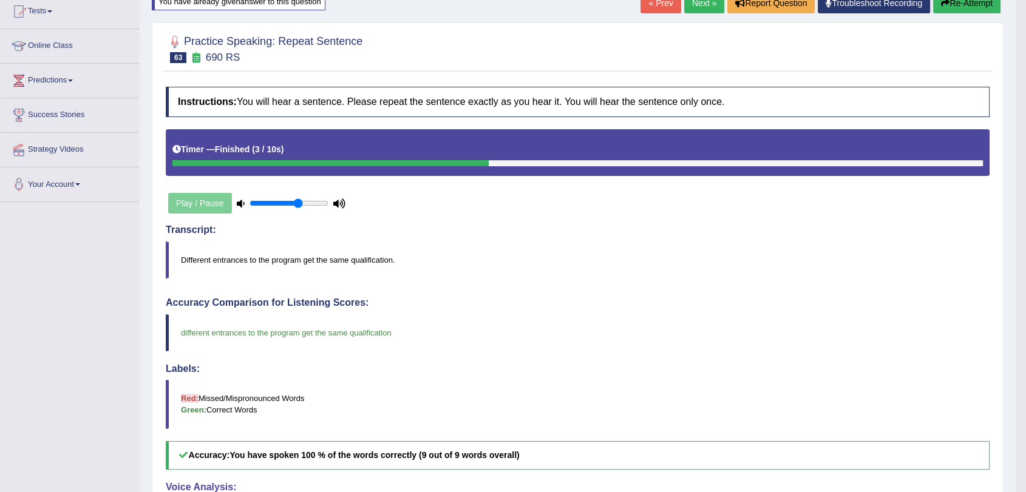
click at [704, 11] on link "Next »" at bounding box center [704, 3] width 40 height 21
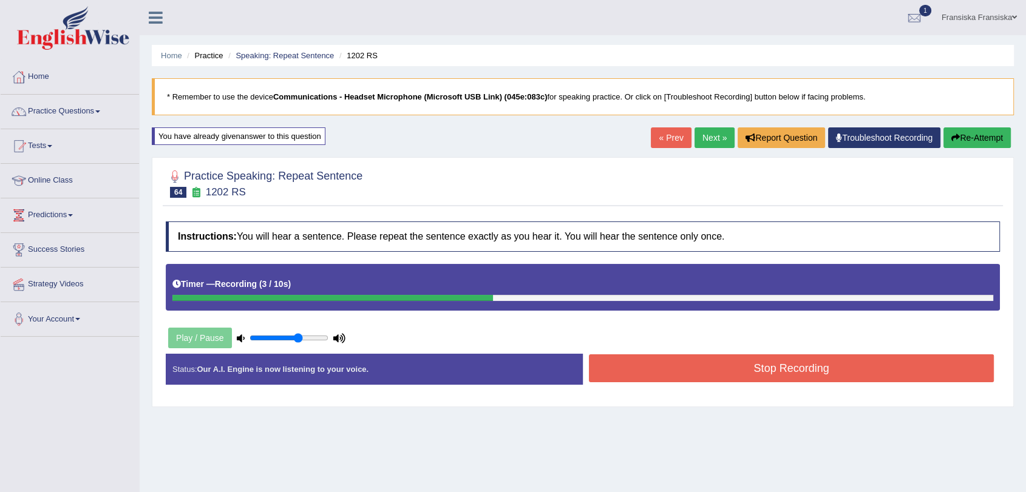
click at [774, 369] on button "Stop Recording" at bounding box center [791, 369] width 405 height 28
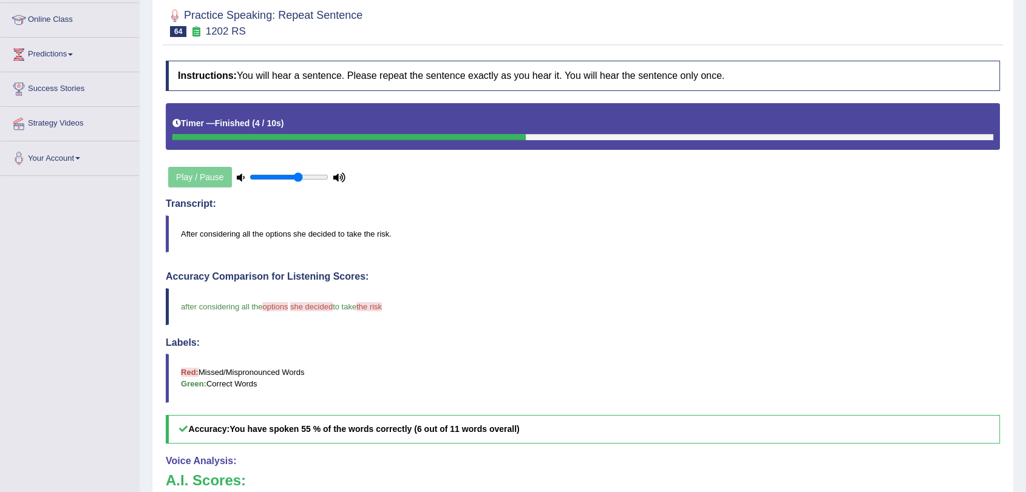
scroll to position [49, 0]
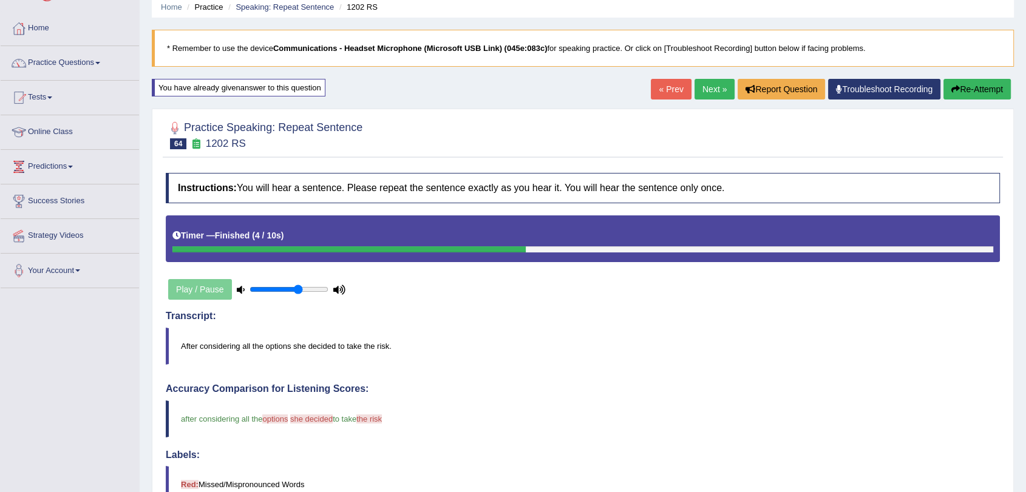
click at [712, 84] on link "Next »" at bounding box center [715, 89] width 40 height 21
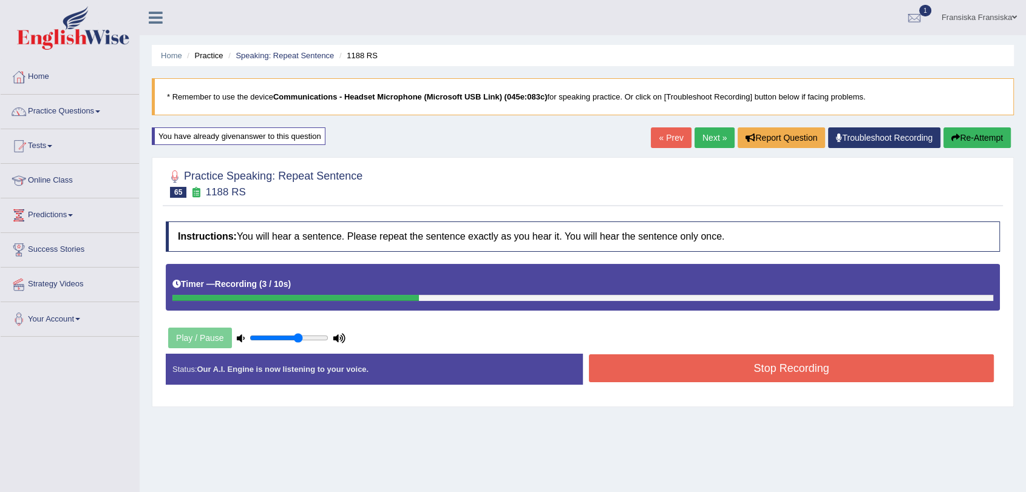
click at [808, 362] on button "Stop Recording" at bounding box center [791, 369] width 405 height 28
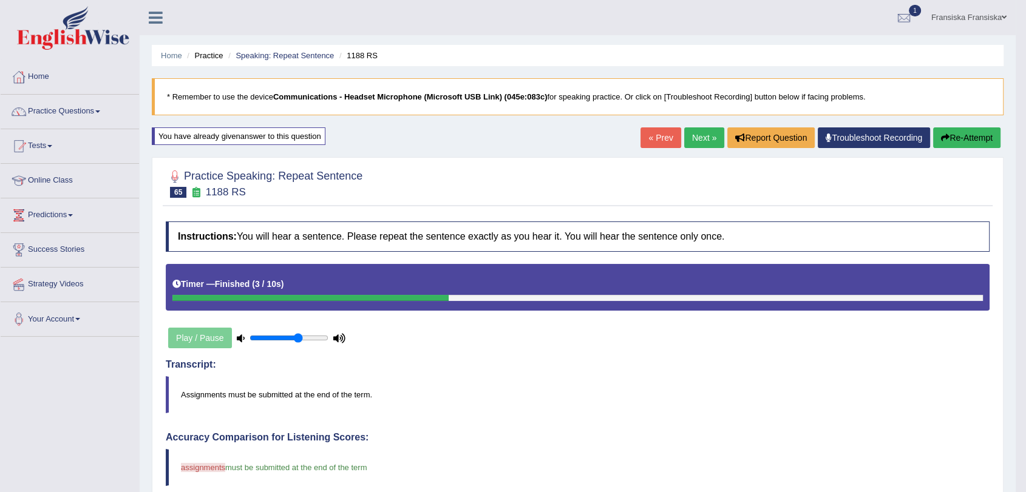
click at [705, 132] on link "Next »" at bounding box center [704, 138] width 40 height 21
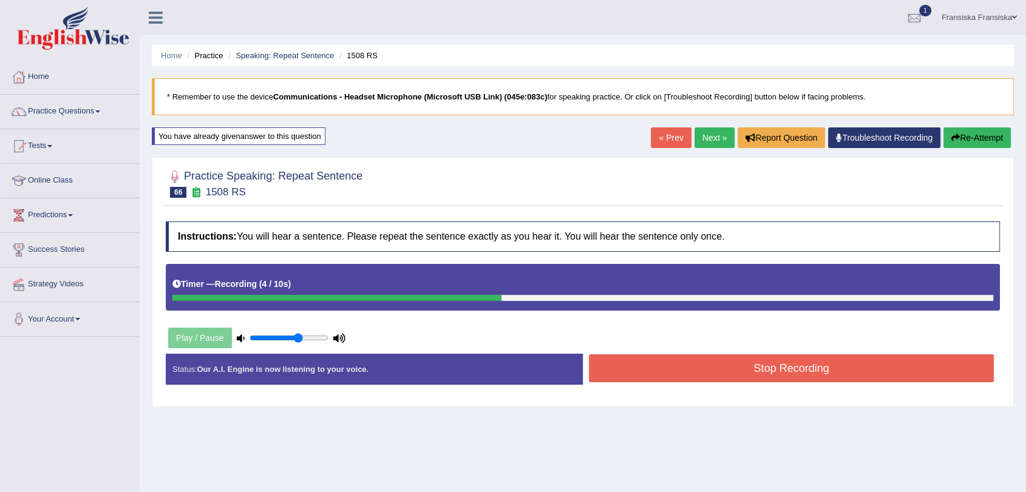
click at [823, 359] on button "Stop Recording" at bounding box center [791, 369] width 405 height 28
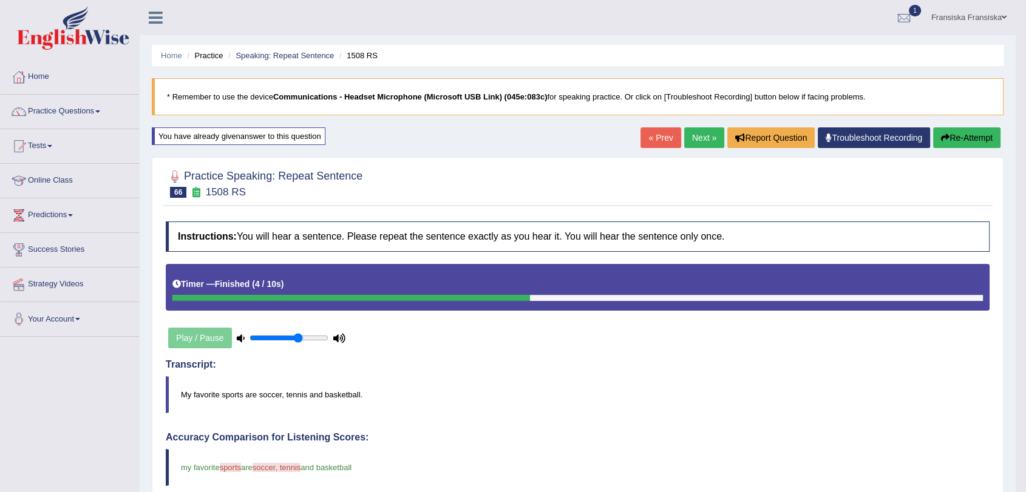
click at [689, 143] on link "Next »" at bounding box center [704, 138] width 40 height 21
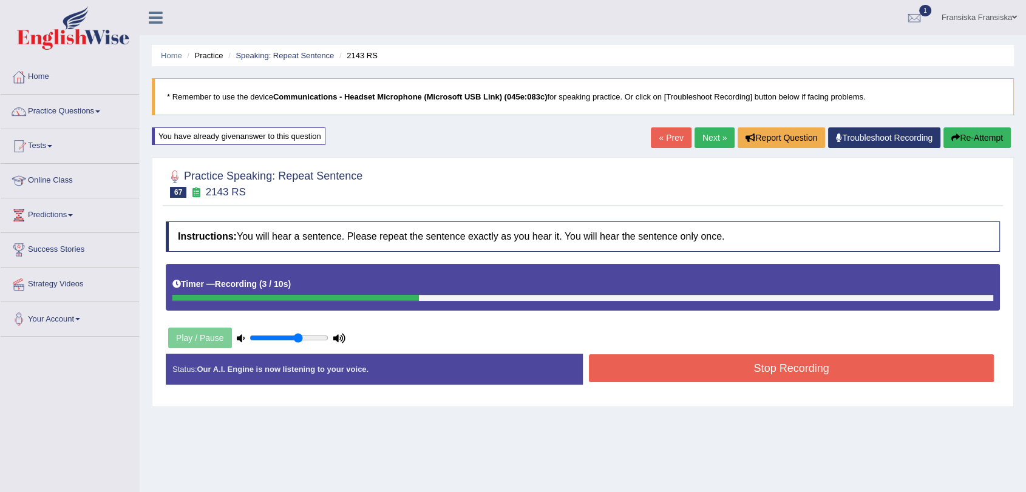
click at [769, 369] on button "Stop Recording" at bounding box center [791, 369] width 405 height 28
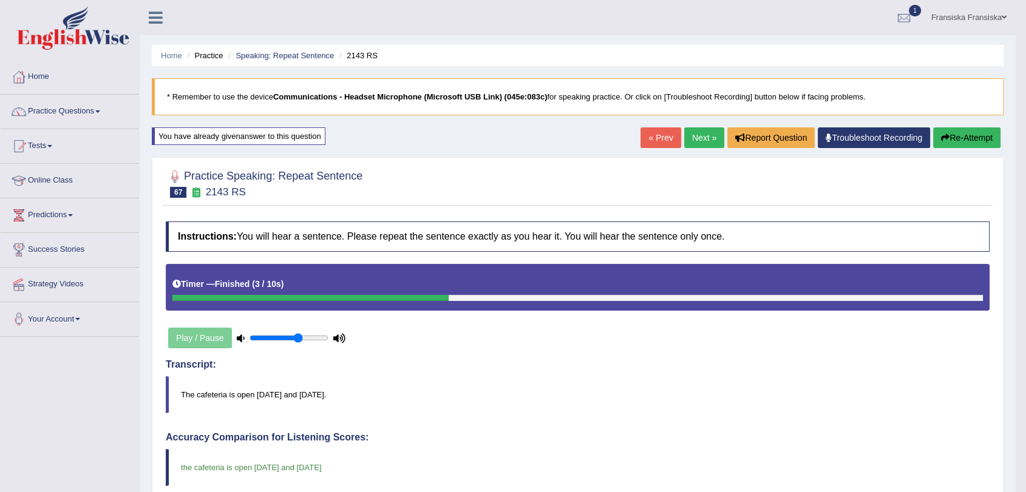
click at [695, 132] on link "Next »" at bounding box center [704, 138] width 40 height 21
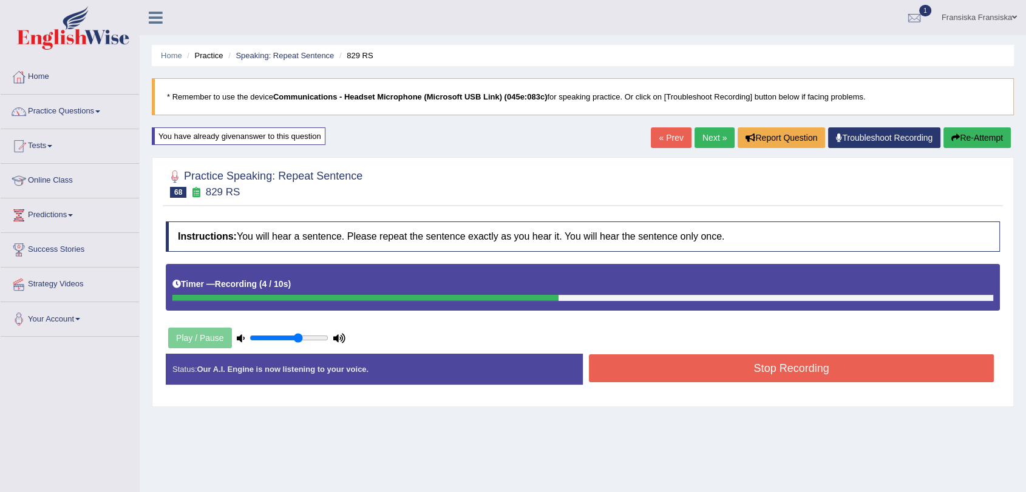
click at [779, 378] on button "Stop Recording" at bounding box center [791, 369] width 405 height 28
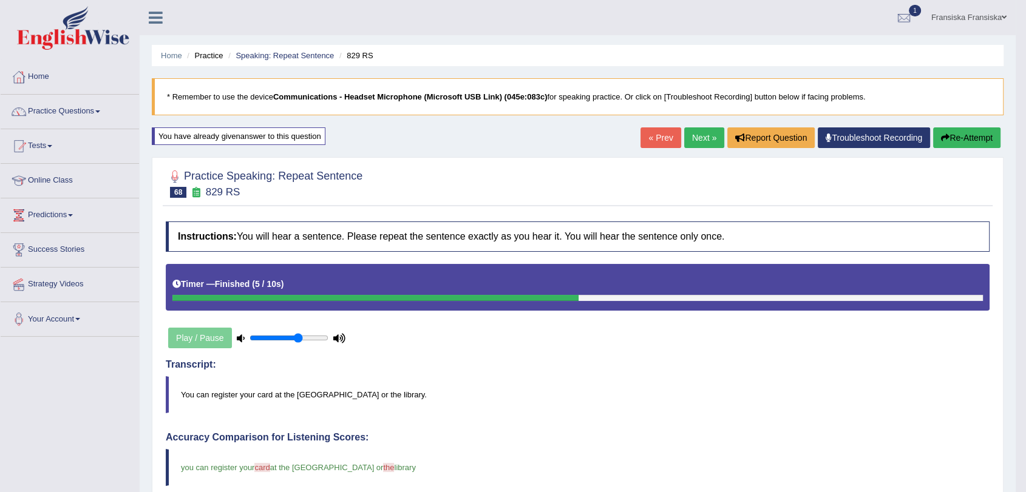
click at [711, 139] on link "Next »" at bounding box center [704, 138] width 40 height 21
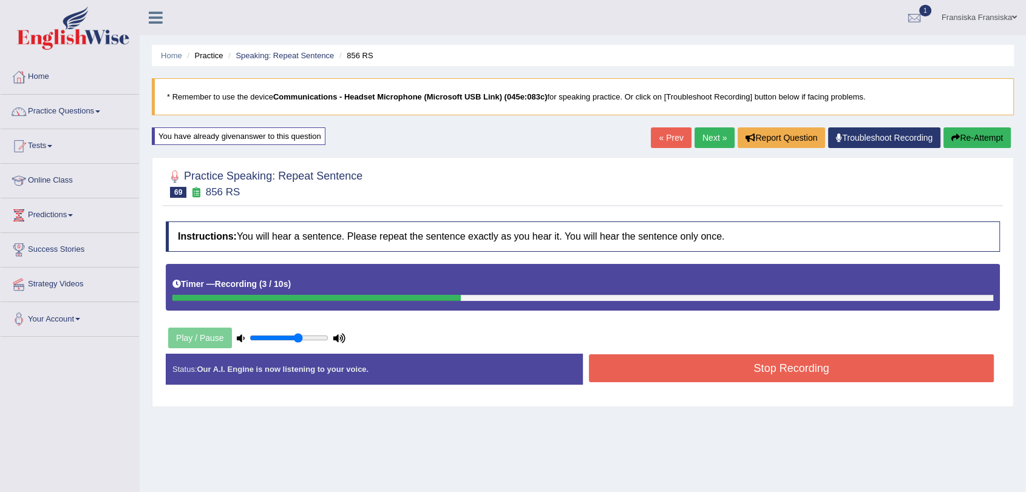
click at [777, 369] on button "Stop Recording" at bounding box center [791, 369] width 405 height 28
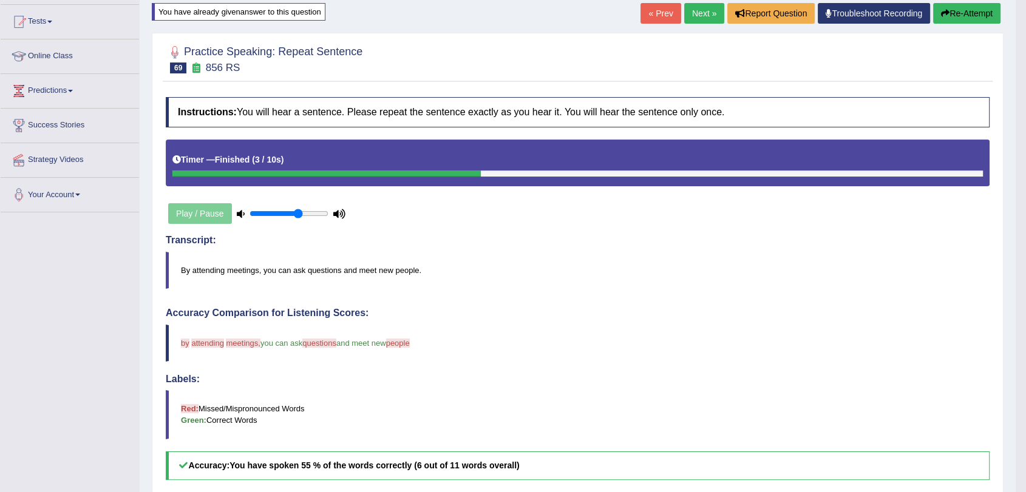
scroll to position [49, 0]
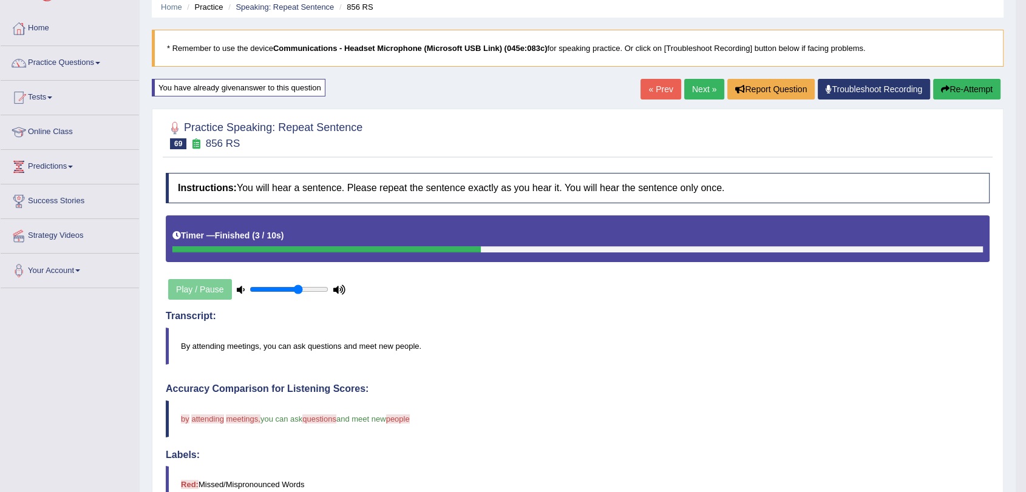
click at [701, 86] on link "Next »" at bounding box center [704, 89] width 40 height 21
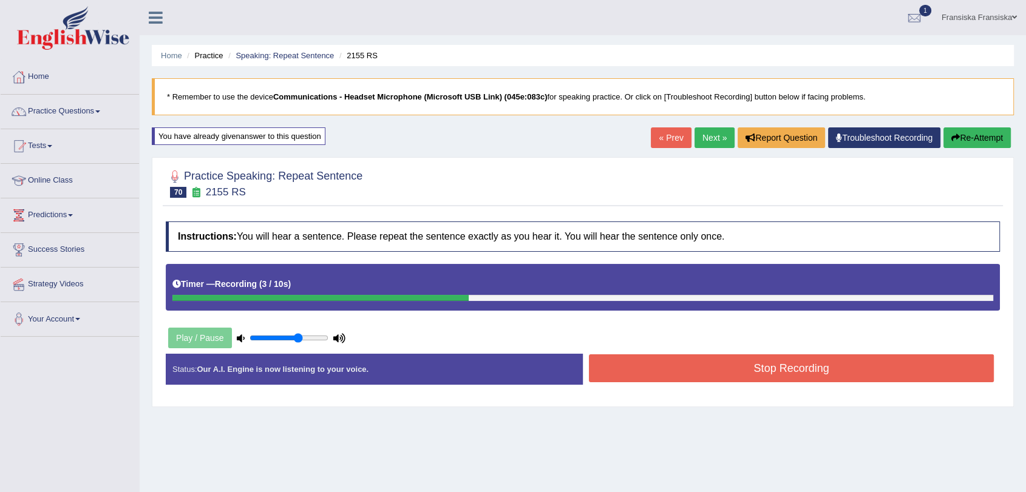
click at [782, 358] on button "Stop Recording" at bounding box center [791, 369] width 405 height 28
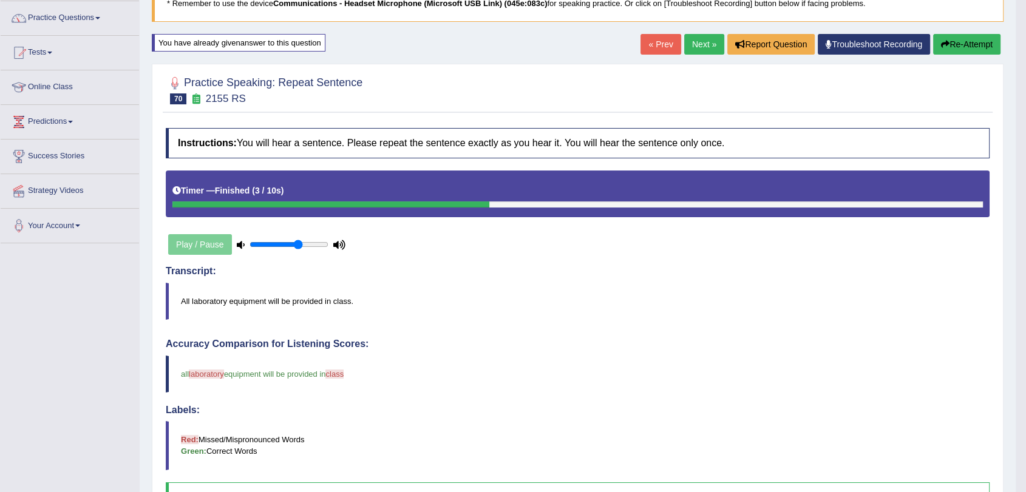
scroll to position [67, 0]
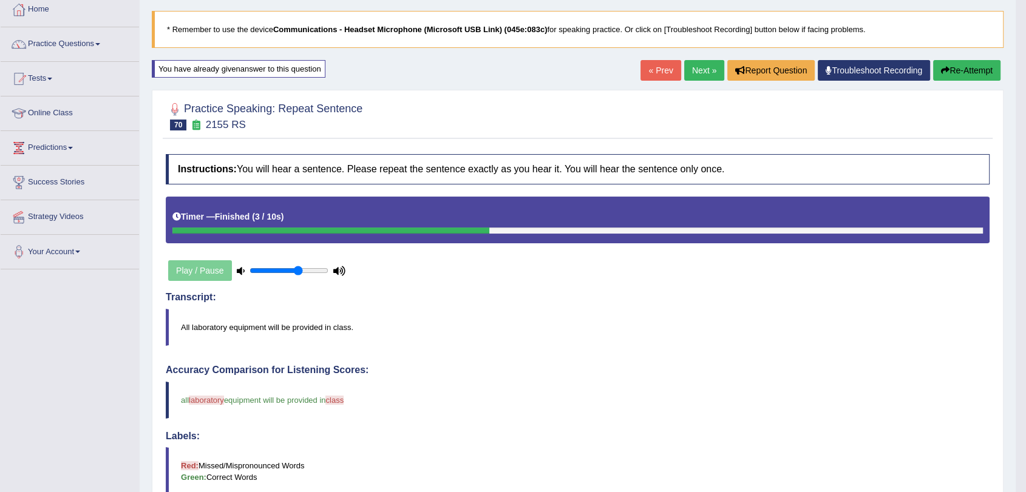
click at [704, 70] on link "Next »" at bounding box center [704, 70] width 40 height 21
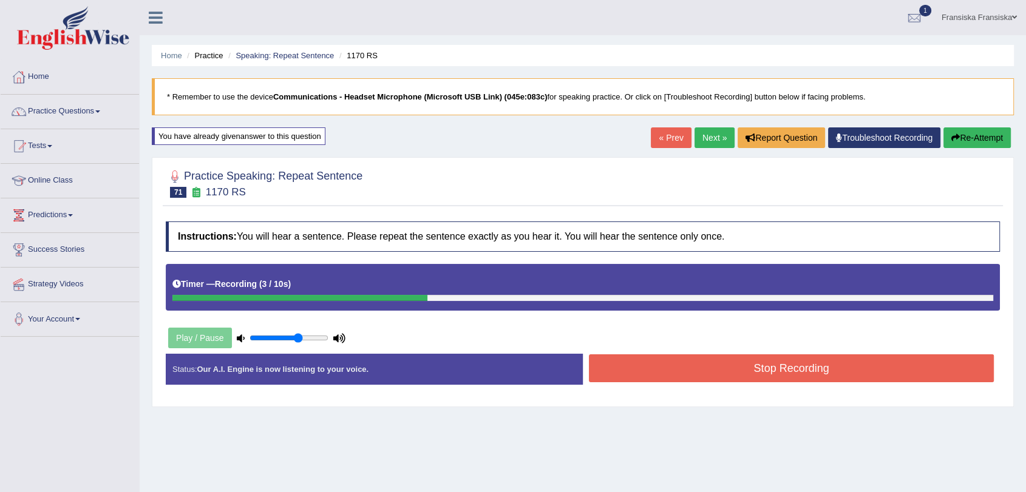
click at [774, 364] on button "Stop Recording" at bounding box center [791, 369] width 405 height 28
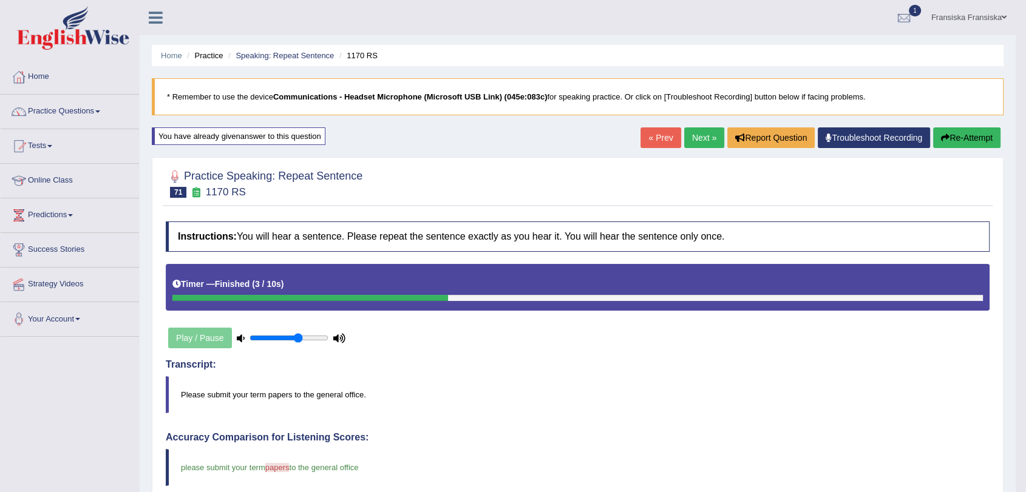
click at [696, 135] on link "Next »" at bounding box center [704, 138] width 40 height 21
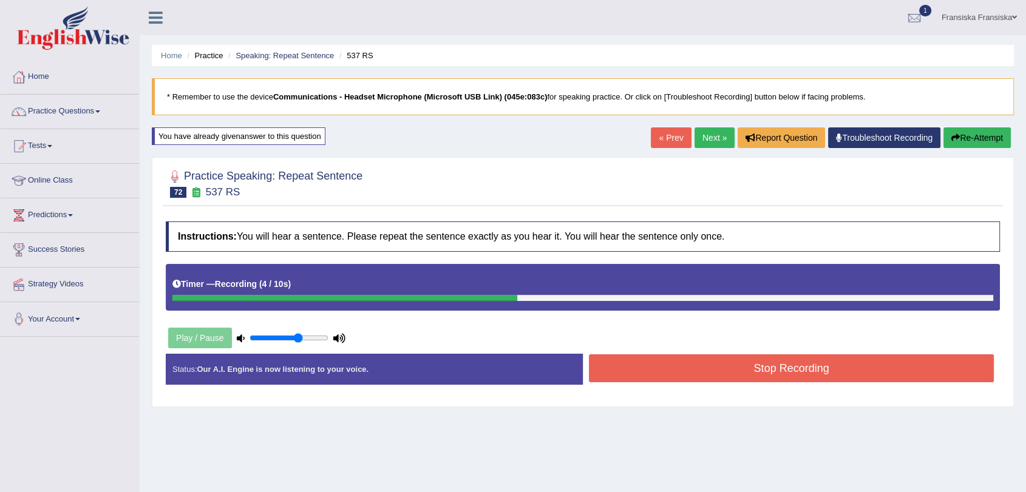
click at [828, 360] on button "Stop Recording" at bounding box center [791, 369] width 405 height 28
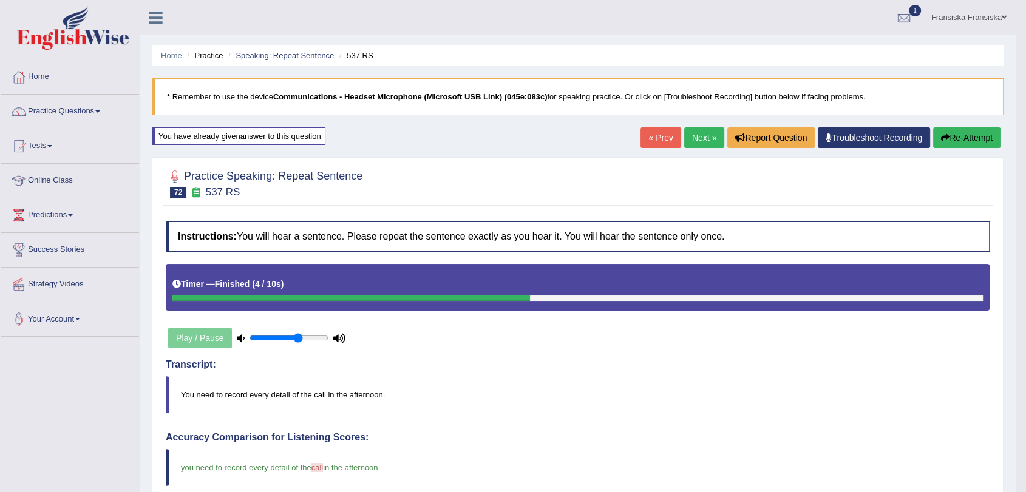
click at [708, 135] on link "Next »" at bounding box center [704, 138] width 40 height 21
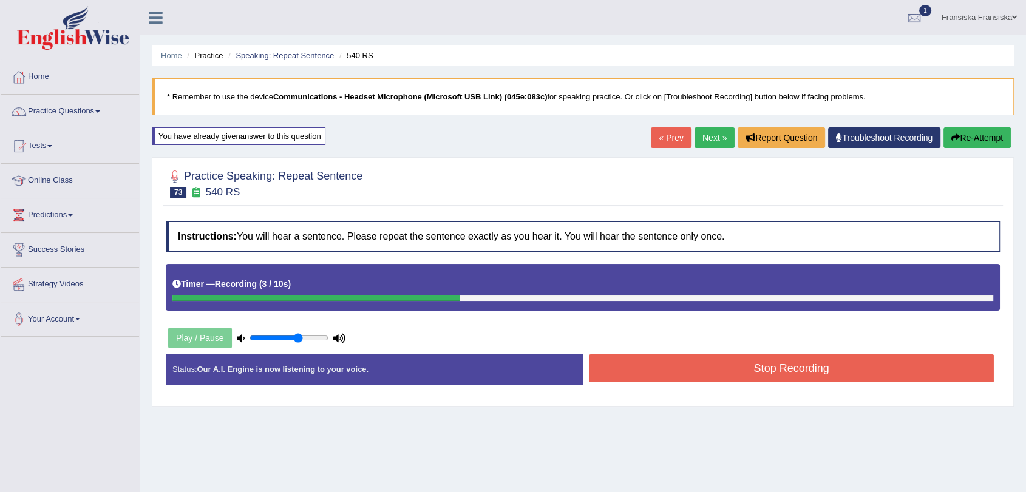
click at [771, 361] on button "Stop Recording" at bounding box center [791, 369] width 405 height 28
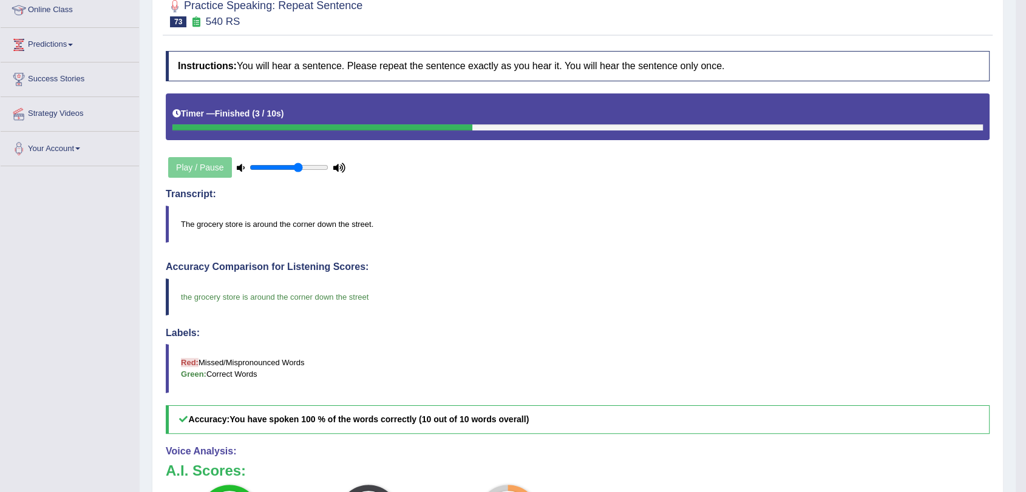
scroll to position [67, 0]
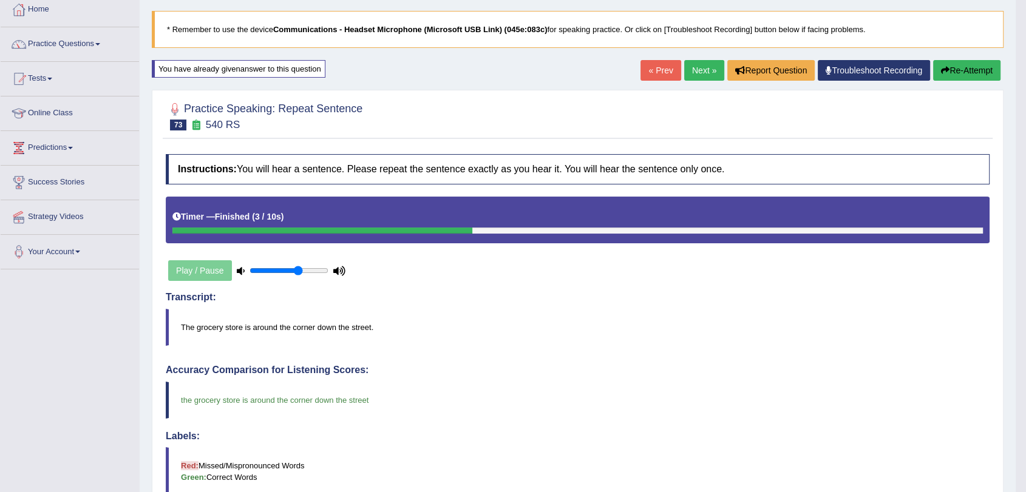
click at [699, 73] on link "Next »" at bounding box center [704, 70] width 40 height 21
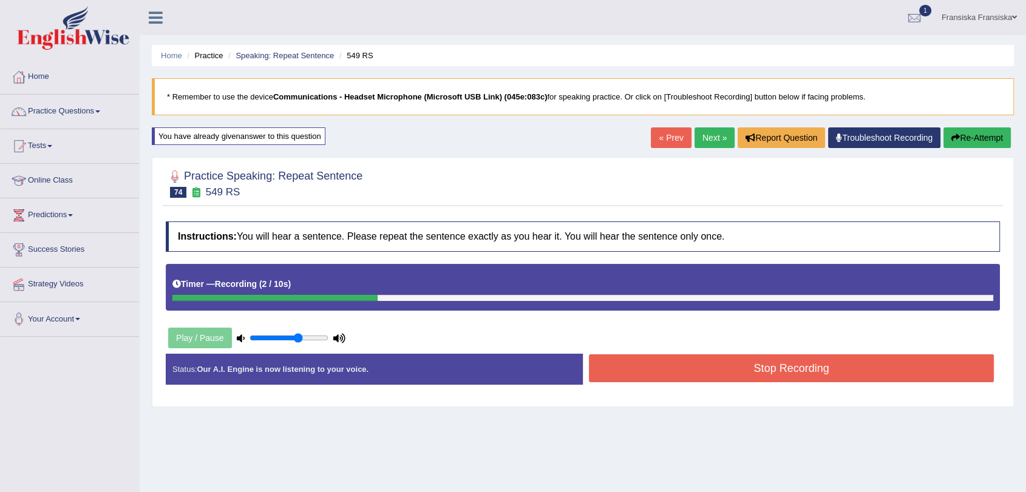
click at [782, 378] on button "Stop Recording" at bounding box center [791, 369] width 405 height 28
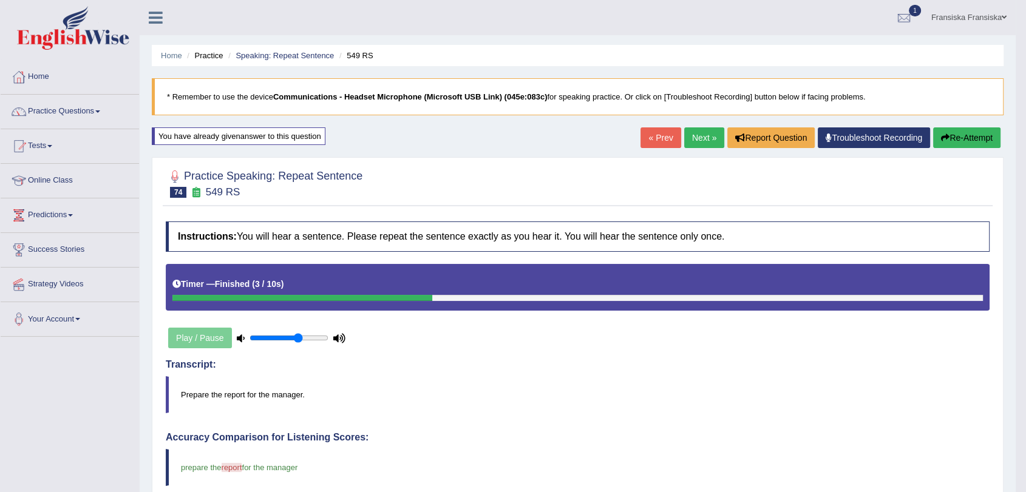
click at [695, 142] on link "Next »" at bounding box center [704, 138] width 40 height 21
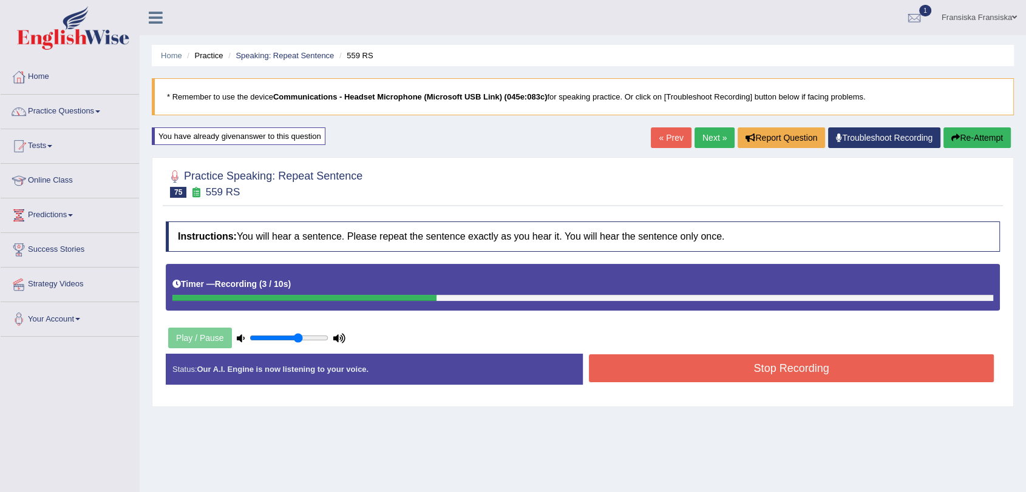
click at [737, 369] on button "Stop Recording" at bounding box center [791, 369] width 405 height 28
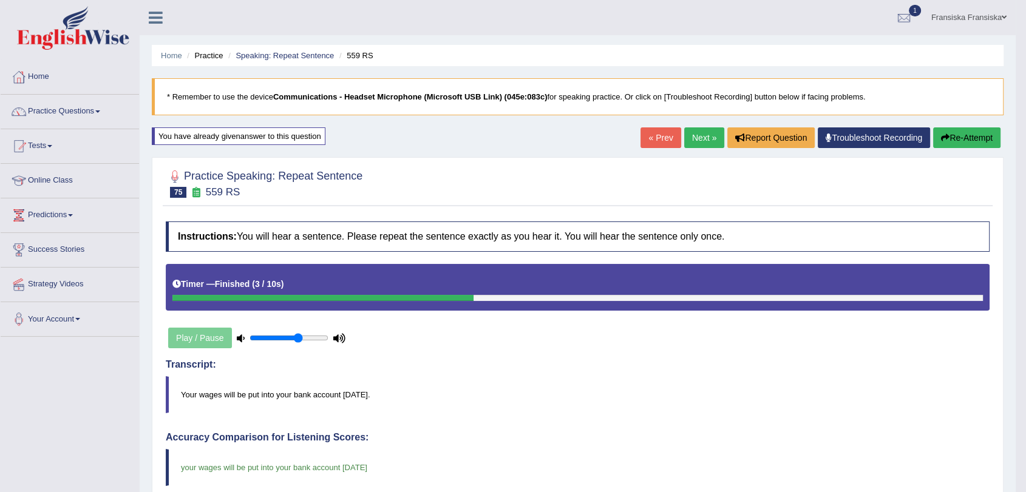
click at [707, 135] on link "Next »" at bounding box center [704, 138] width 40 height 21
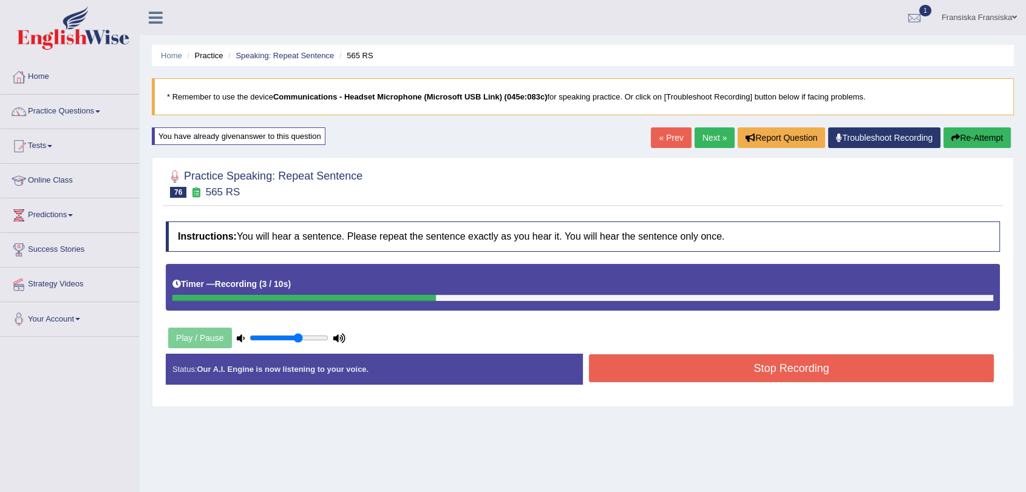
click at [779, 375] on button "Stop Recording" at bounding box center [791, 369] width 405 height 28
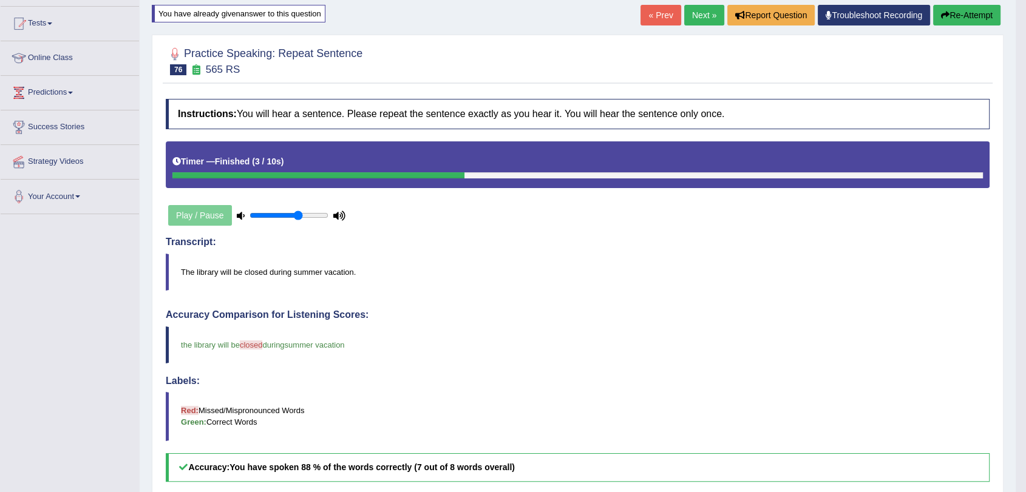
scroll to position [67, 0]
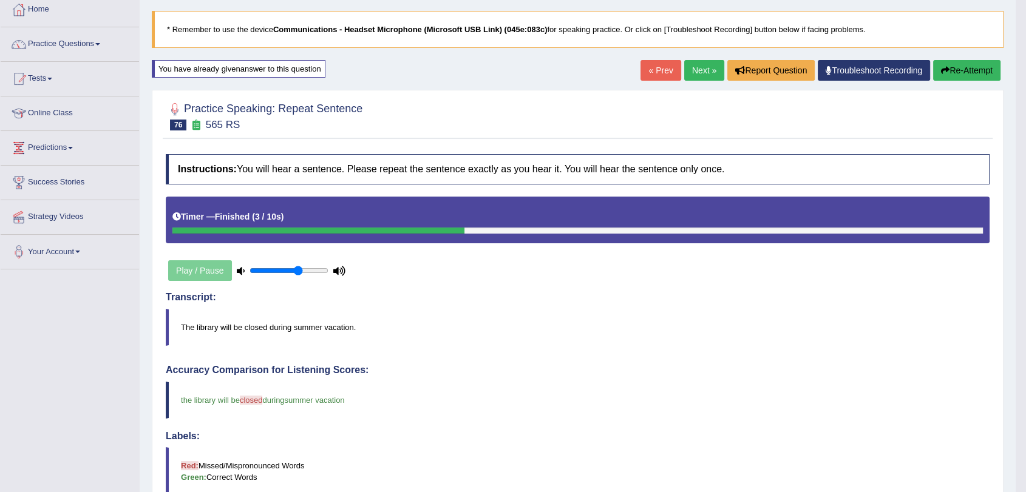
click at [704, 74] on link "Next »" at bounding box center [704, 70] width 40 height 21
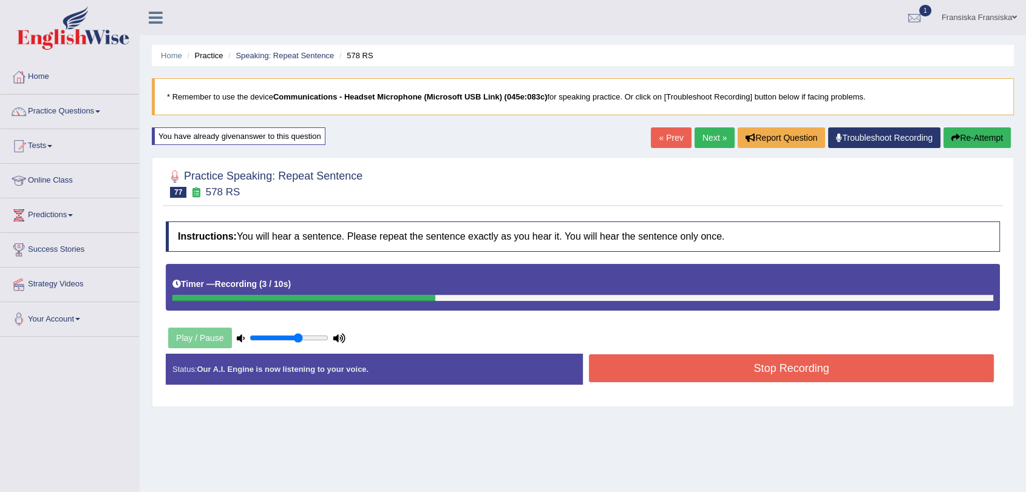
click at [777, 362] on button "Stop Recording" at bounding box center [791, 369] width 405 height 28
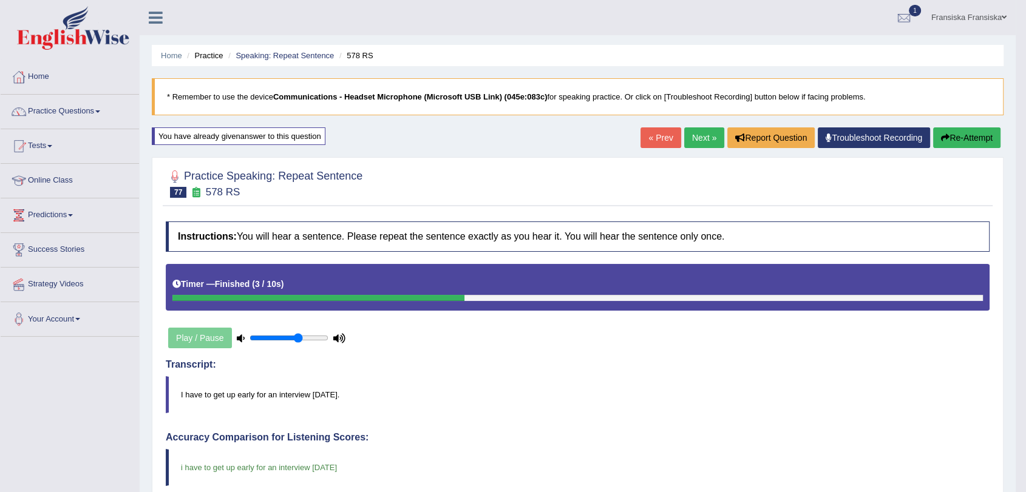
click at [707, 132] on link "Next »" at bounding box center [704, 138] width 40 height 21
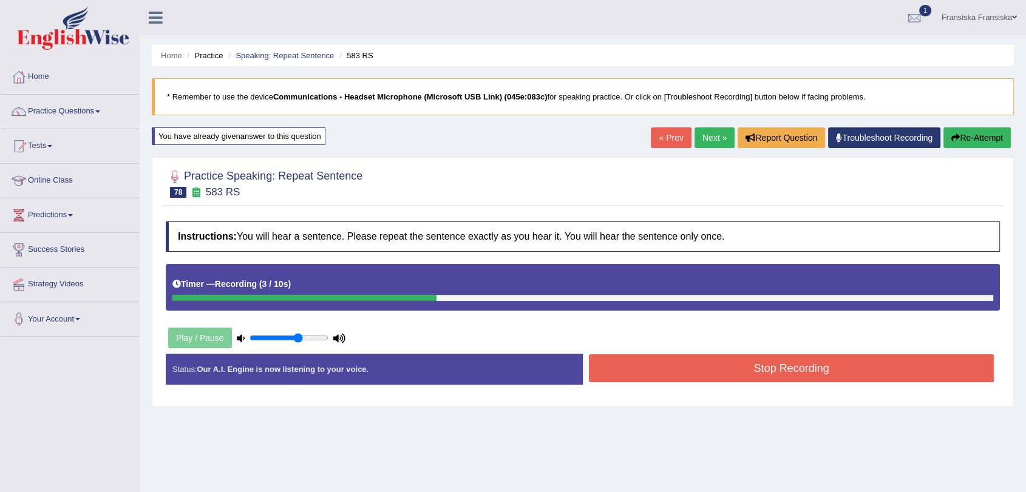
click at [744, 377] on button "Stop Recording" at bounding box center [791, 369] width 405 height 28
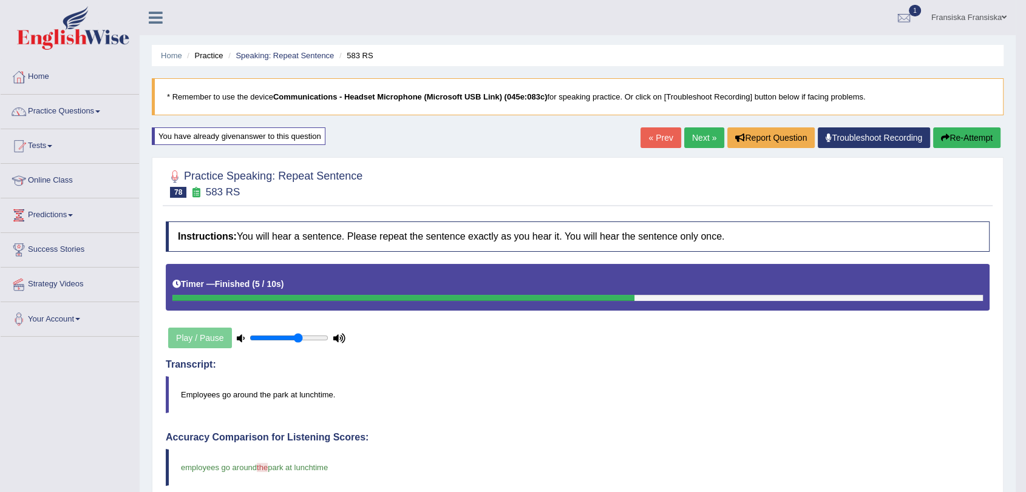
click at [697, 137] on link "Next »" at bounding box center [704, 138] width 40 height 21
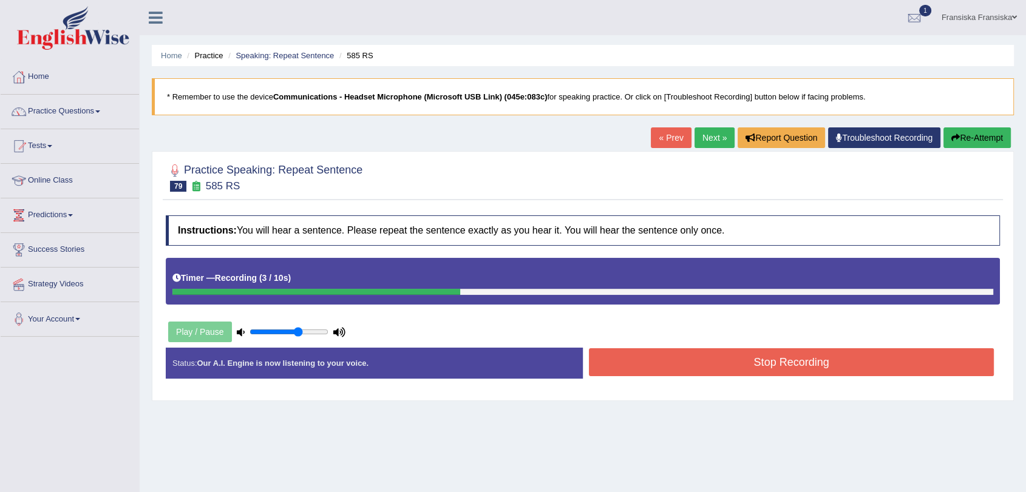
click at [758, 360] on button "Stop Recording" at bounding box center [791, 363] width 405 height 28
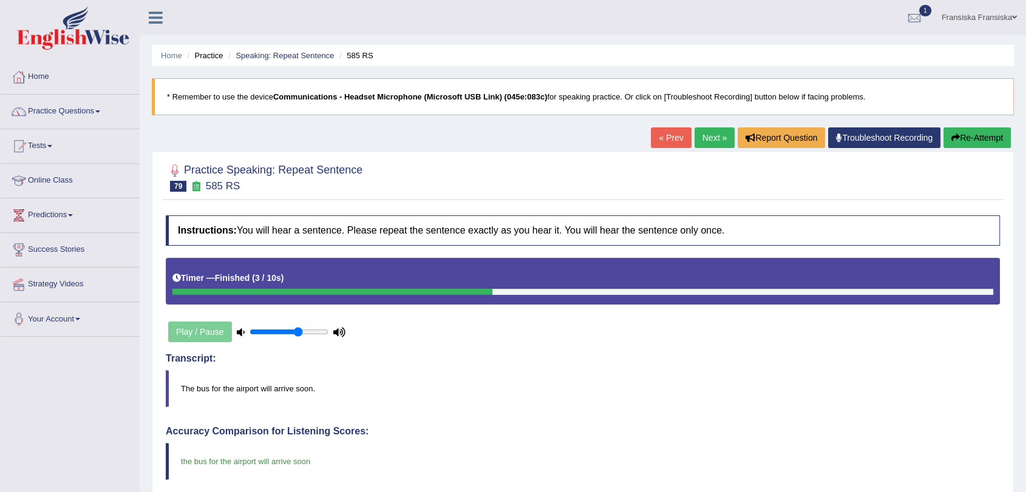
click at [714, 145] on link "Next »" at bounding box center [715, 138] width 40 height 21
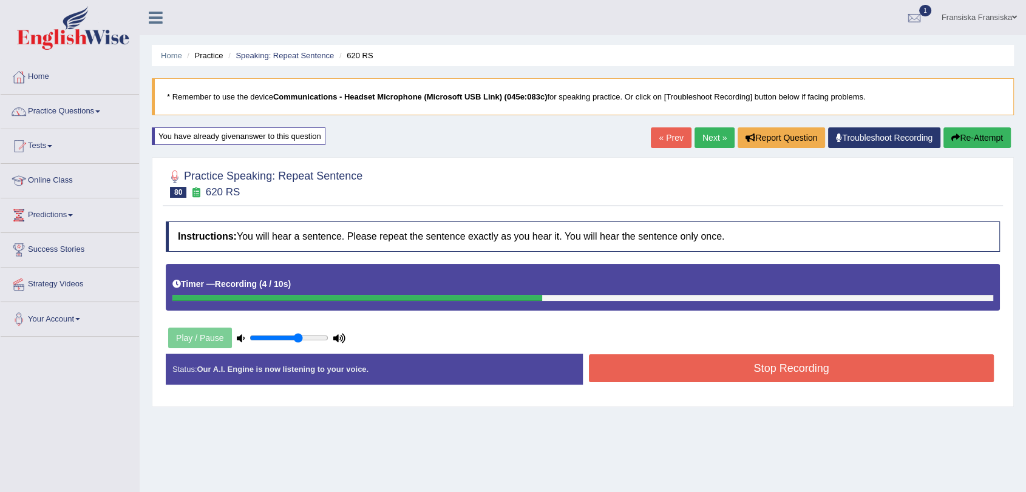
click at [846, 361] on button "Stop Recording" at bounding box center [791, 369] width 405 height 28
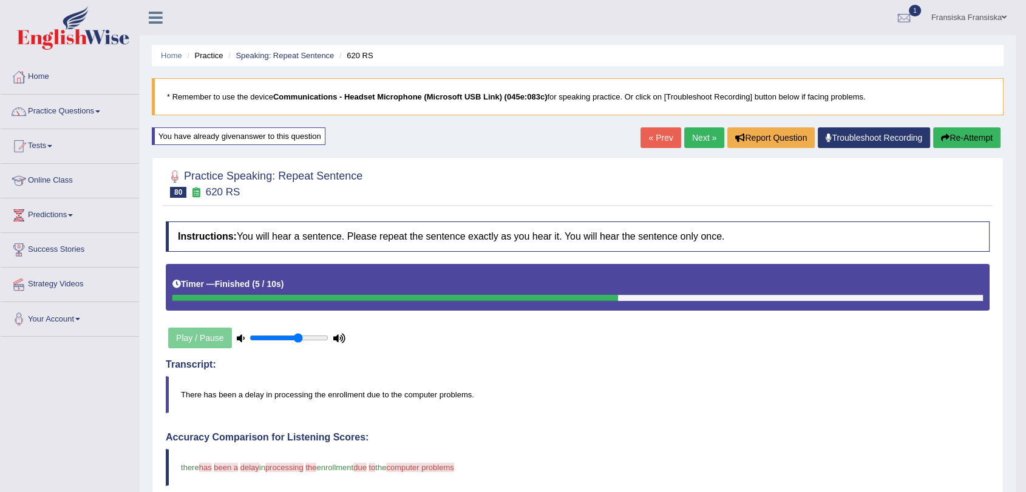
click at [709, 143] on link "Next »" at bounding box center [704, 138] width 40 height 21
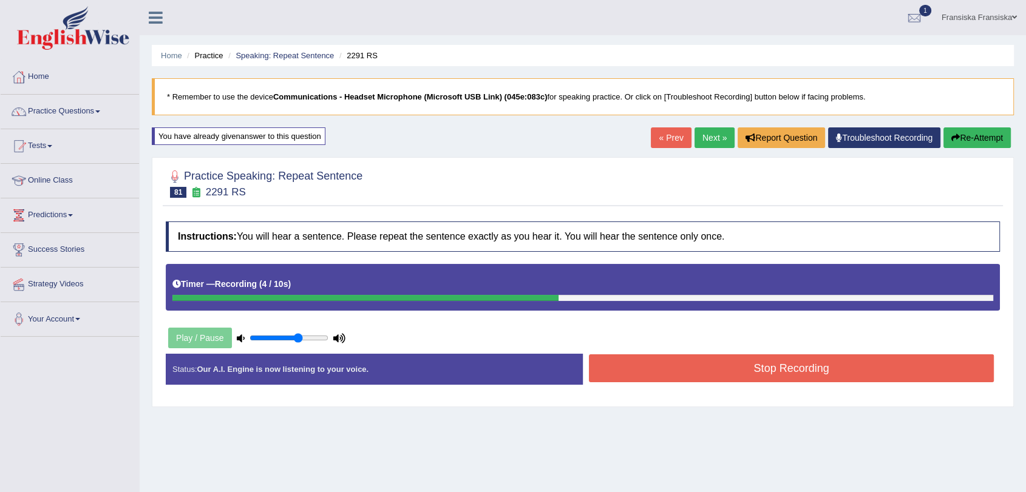
click at [762, 372] on button "Stop Recording" at bounding box center [791, 369] width 405 height 28
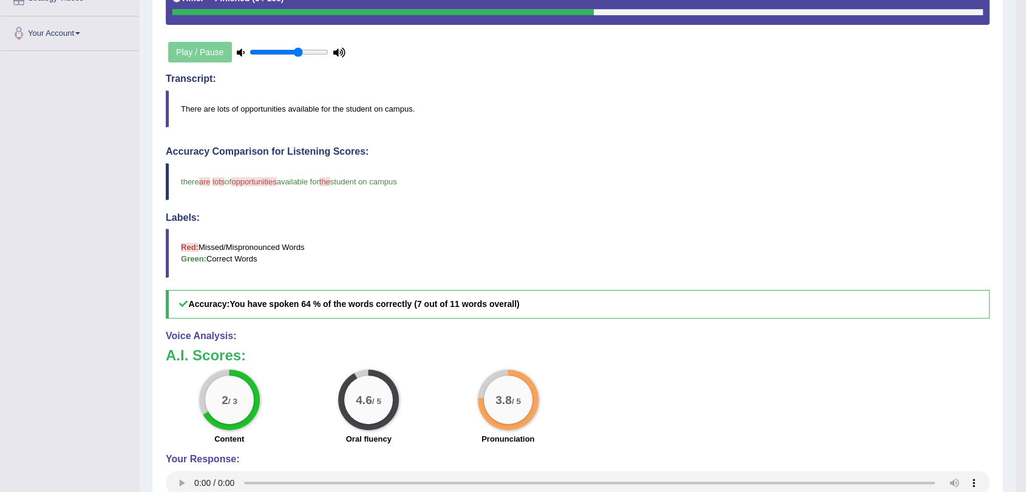
scroll to position [116, 0]
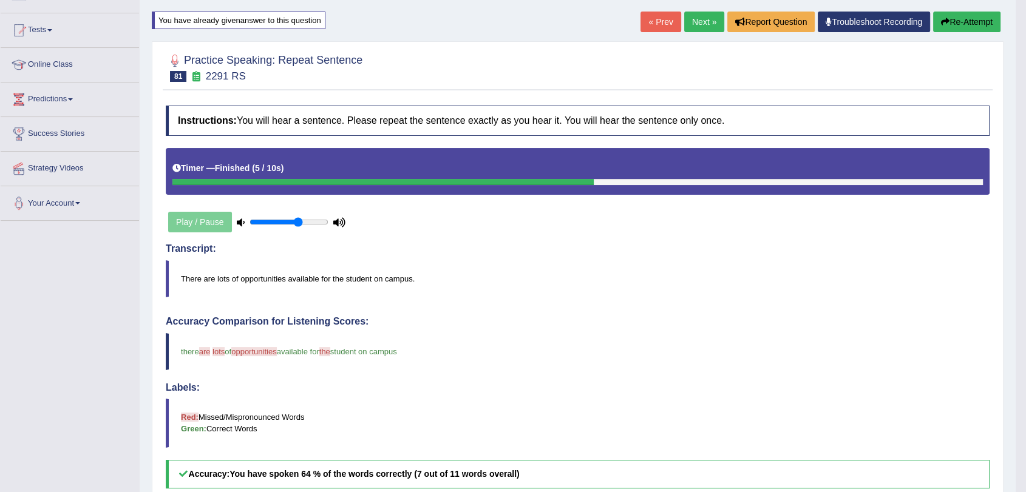
click at [702, 27] on link "Next »" at bounding box center [704, 22] width 40 height 21
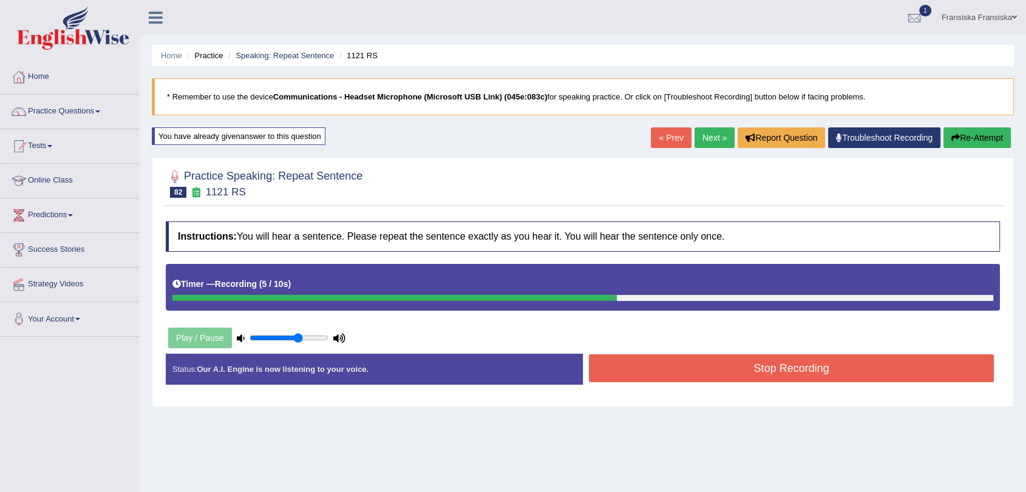
click at [842, 359] on button "Stop Recording" at bounding box center [791, 369] width 405 height 28
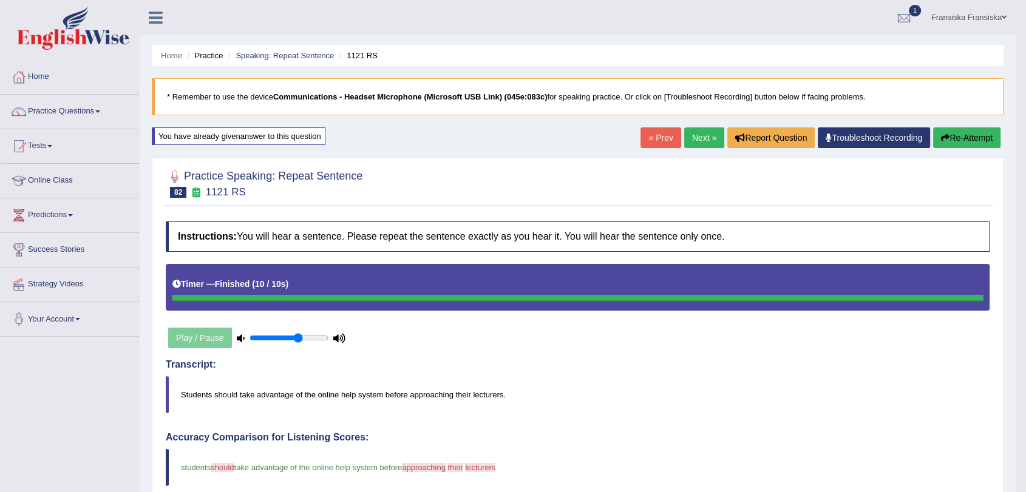
click at [696, 142] on link "Next »" at bounding box center [704, 138] width 40 height 21
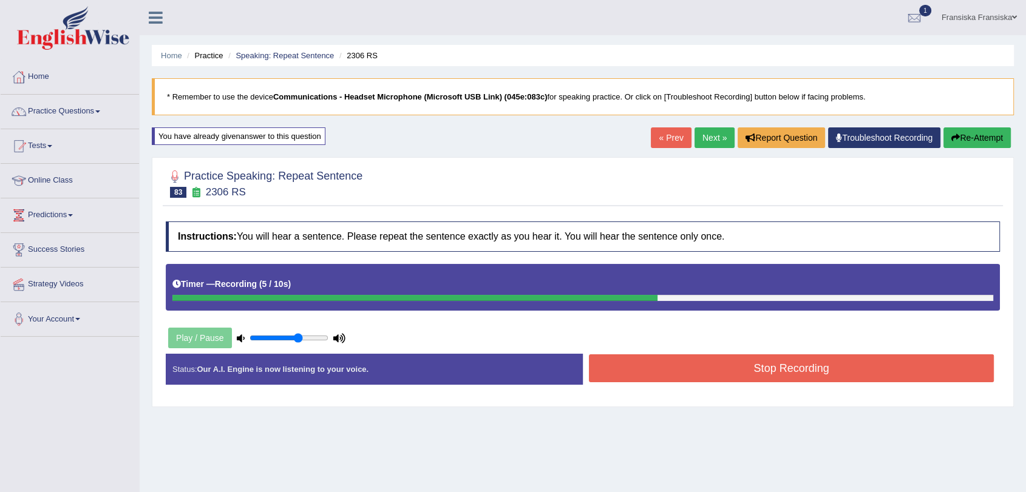
click at [764, 366] on button "Stop Recording" at bounding box center [791, 369] width 405 height 28
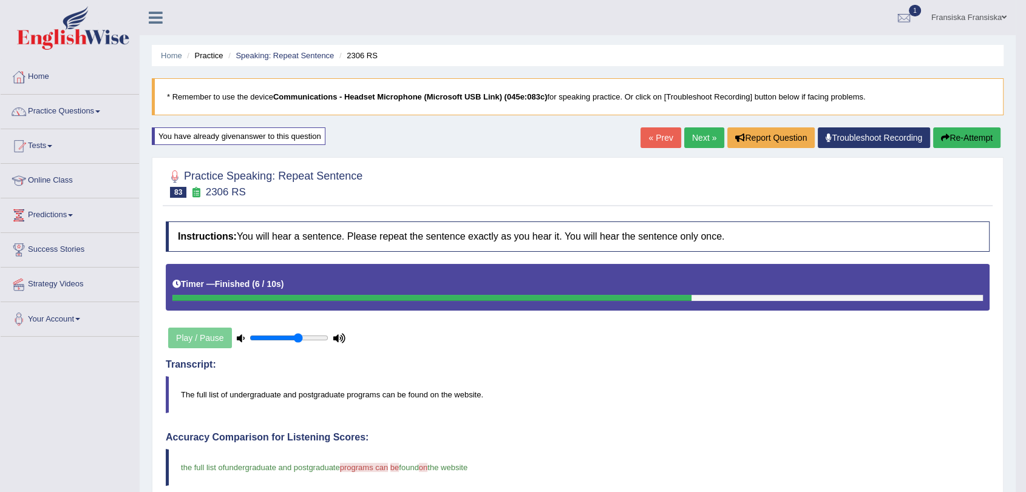
click at [704, 140] on link "Next »" at bounding box center [704, 138] width 40 height 21
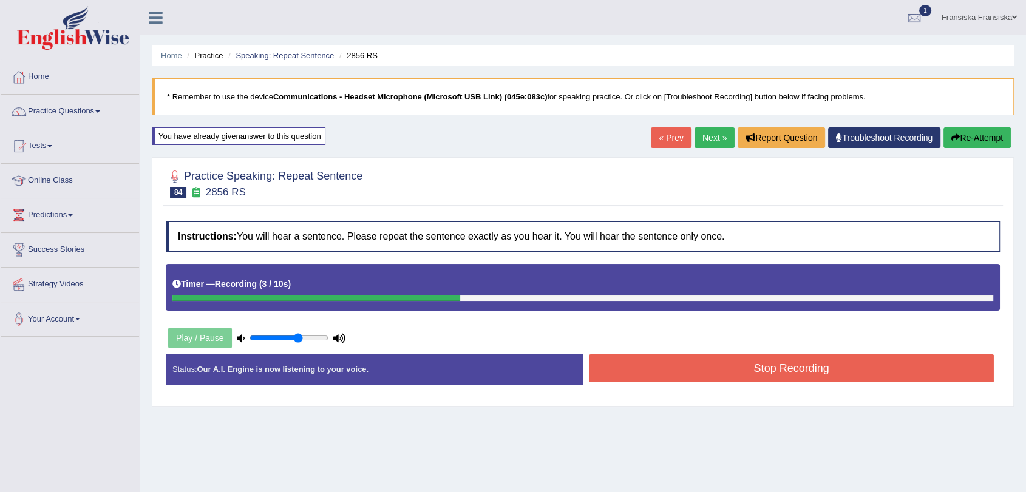
click at [812, 365] on button "Stop Recording" at bounding box center [791, 369] width 405 height 28
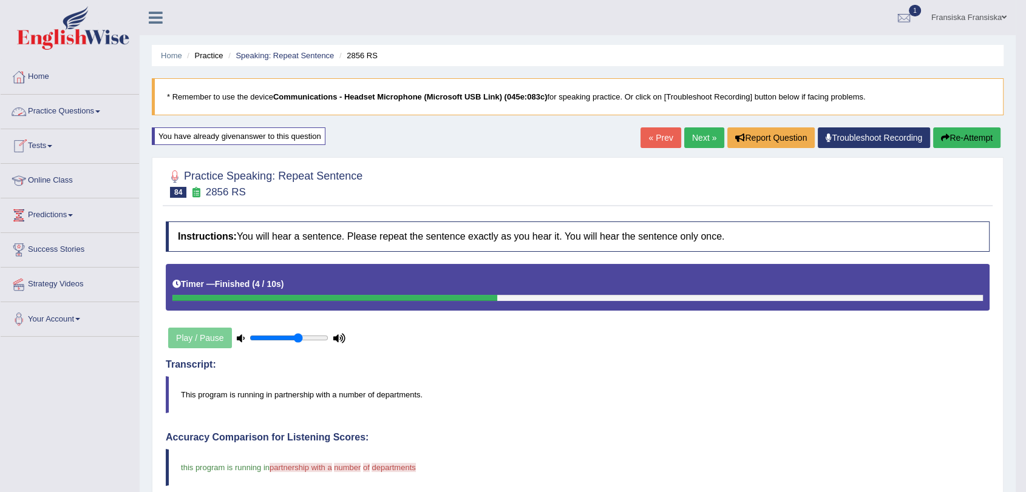
click at [86, 117] on link "Practice Questions" at bounding box center [70, 110] width 138 height 30
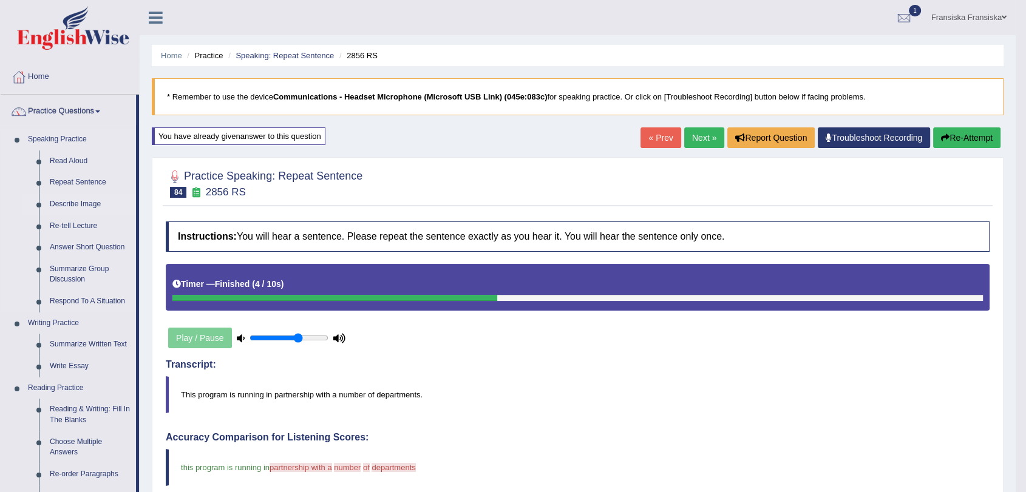
click at [87, 203] on link "Describe Image" at bounding box center [90, 205] width 92 height 22
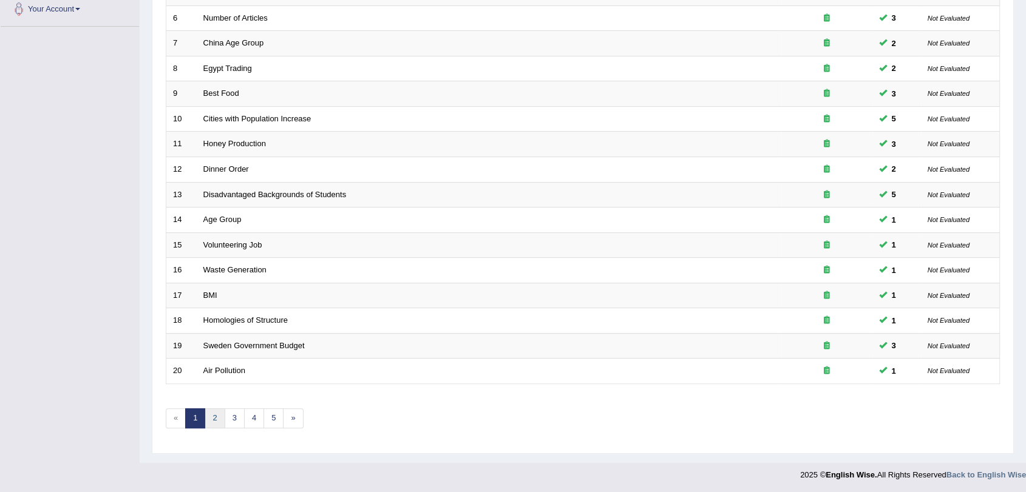
click at [218, 419] on link "2" at bounding box center [215, 419] width 20 height 20
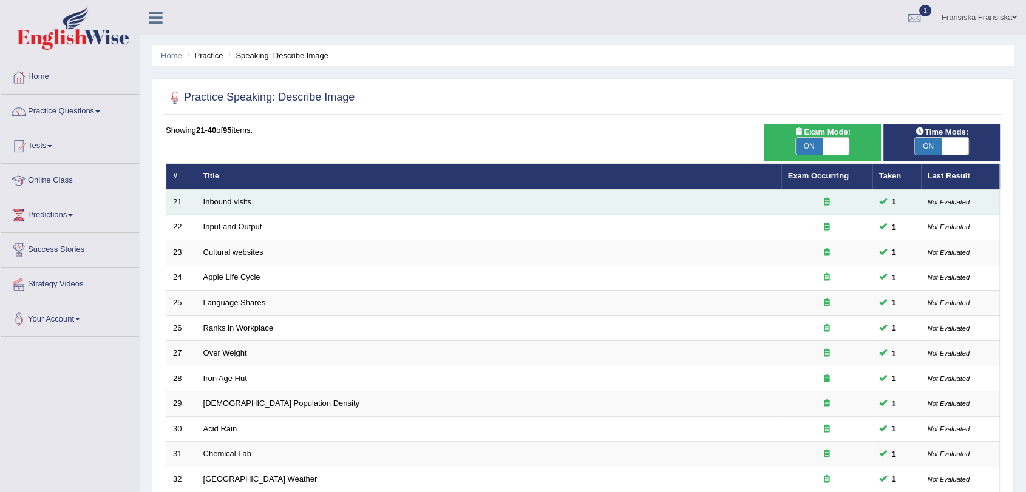
click at [228, 206] on td "Inbound visits" at bounding box center [489, 202] width 585 height 26
click at [230, 200] on link "Inbound visits" at bounding box center [227, 201] width 49 height 9
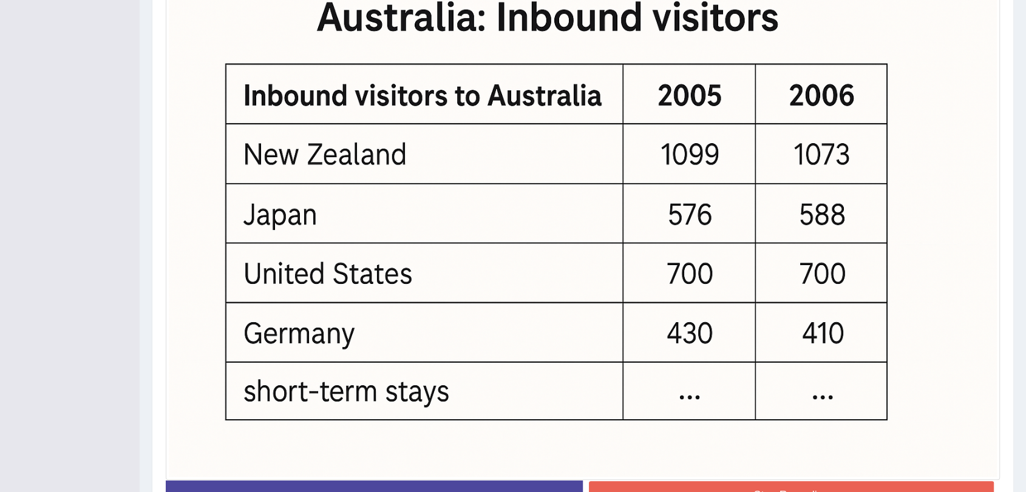
scroll to position [483, 0]
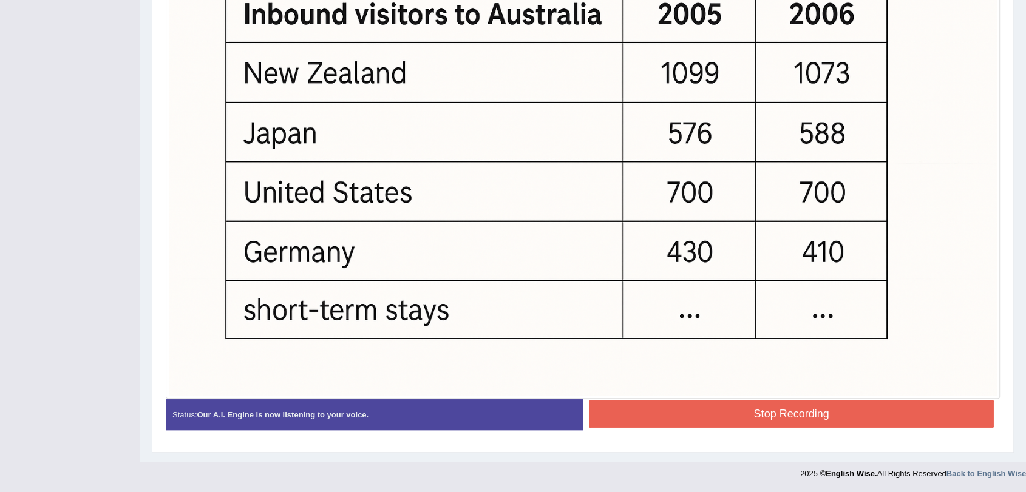
click at [869, 406] on button "Stop Recording" at bounding box center [791, 414] width 405 height 28
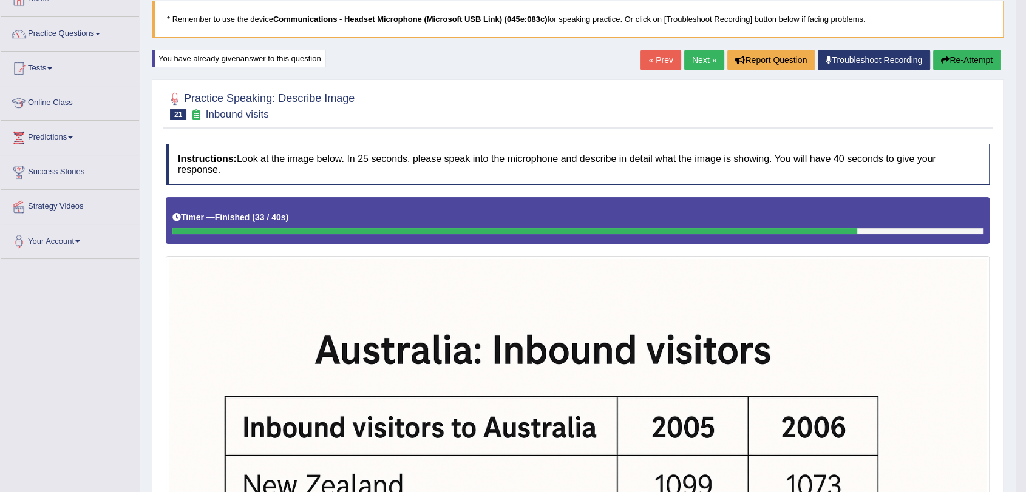
scroll to position [58, 0]
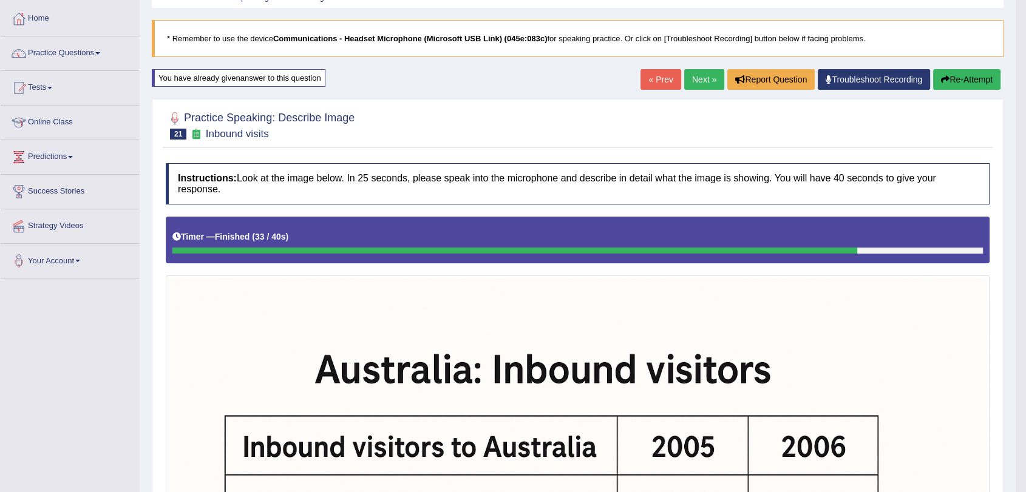
click at [704, 78] on link "Next »" at bounding box center [704, 79] width 40 height 21
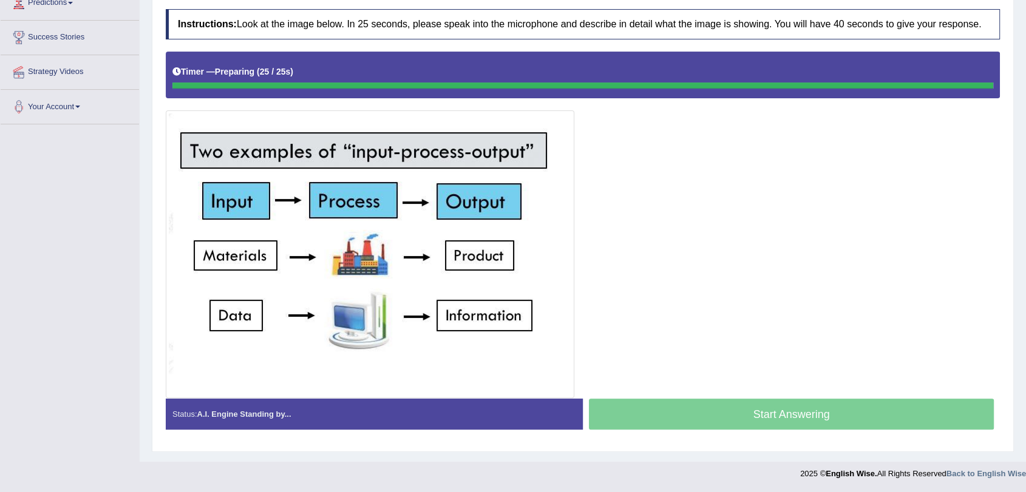
scroll to position [213, 0]
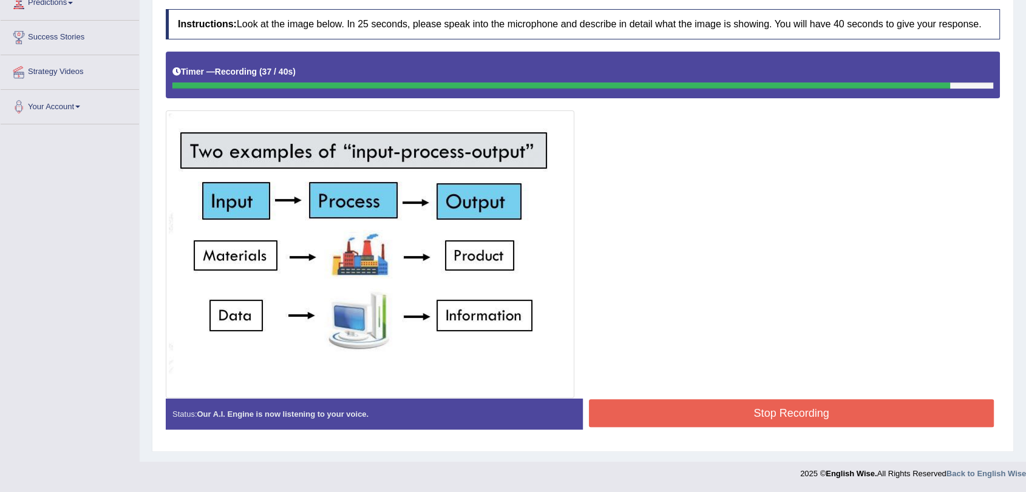
click at [777, 403] on button "Stop Recording" at bounding box center [791, 414] width 405 height 28
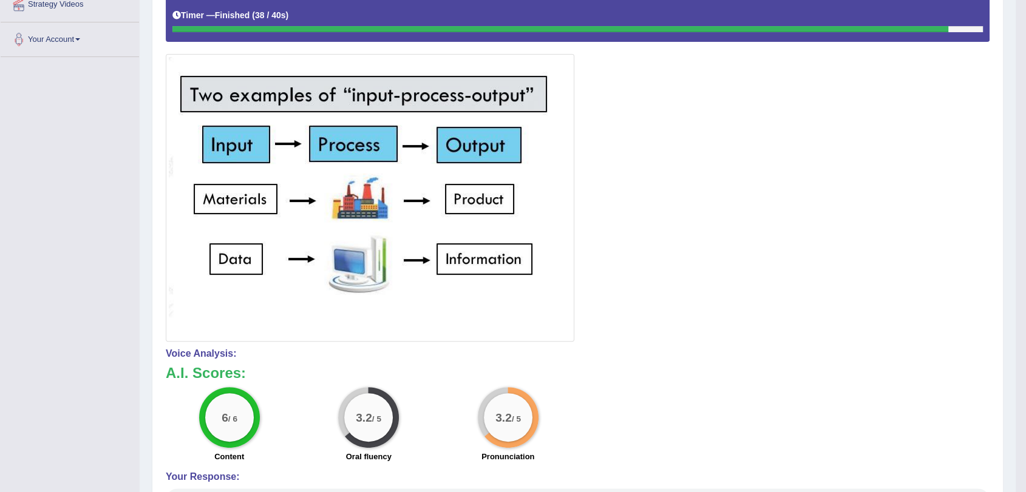
scroll to position [0, 0]
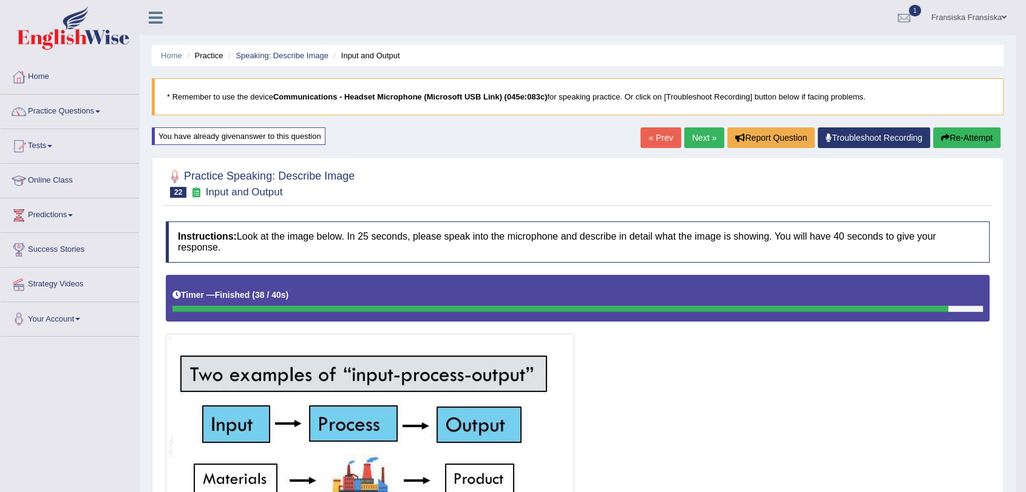
click at [714, 140] on link "Next »" at bounding box center [704, 138] width 40 height 21
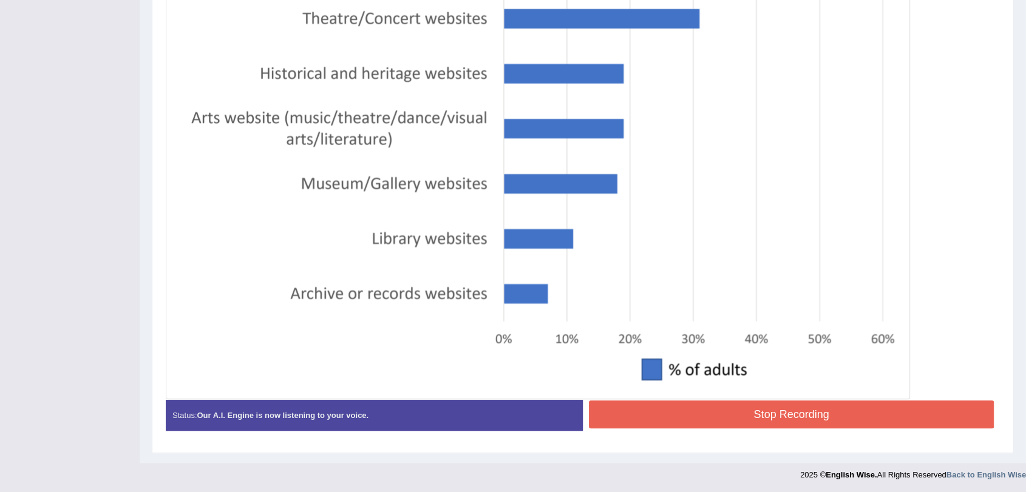
scroll to position [428, 0]
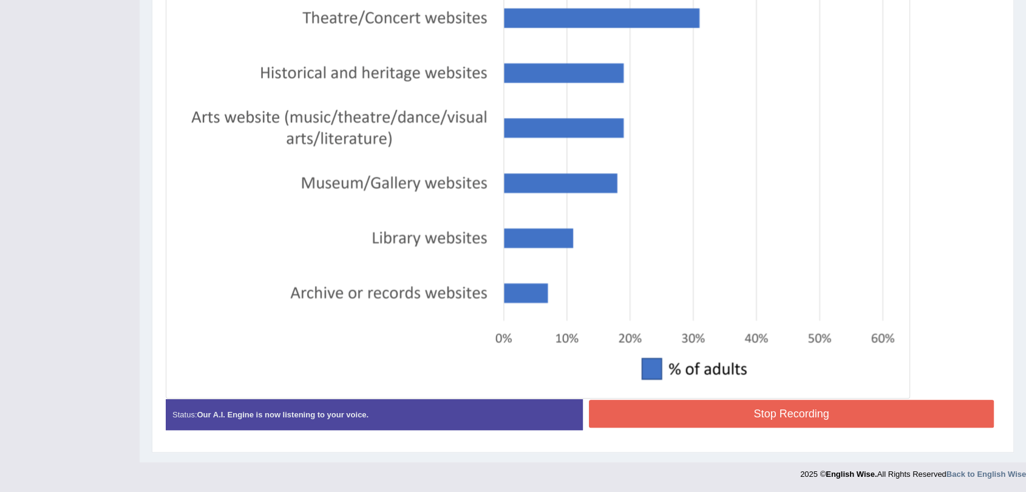
click at [811, 420] on button "Stop Recording" at bounding box center [791, 414] width 405 height 28
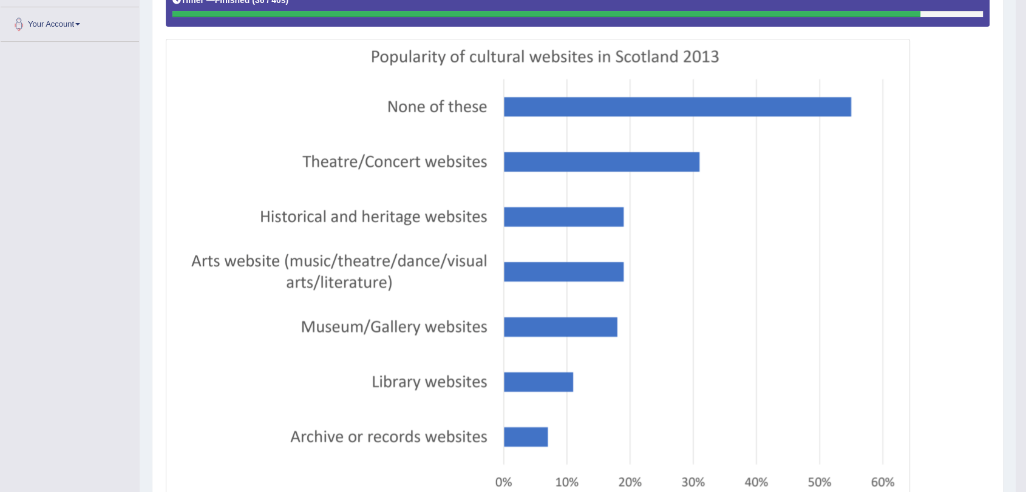
scroll to position [91, 0]
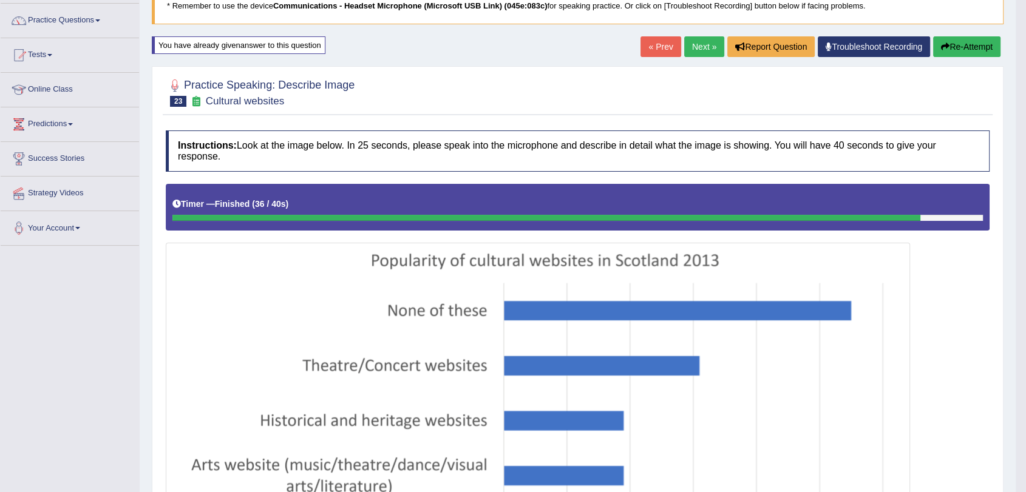
click at [704, 50] on link "Next »" at bounding box center [704, 46] width 40 height 21
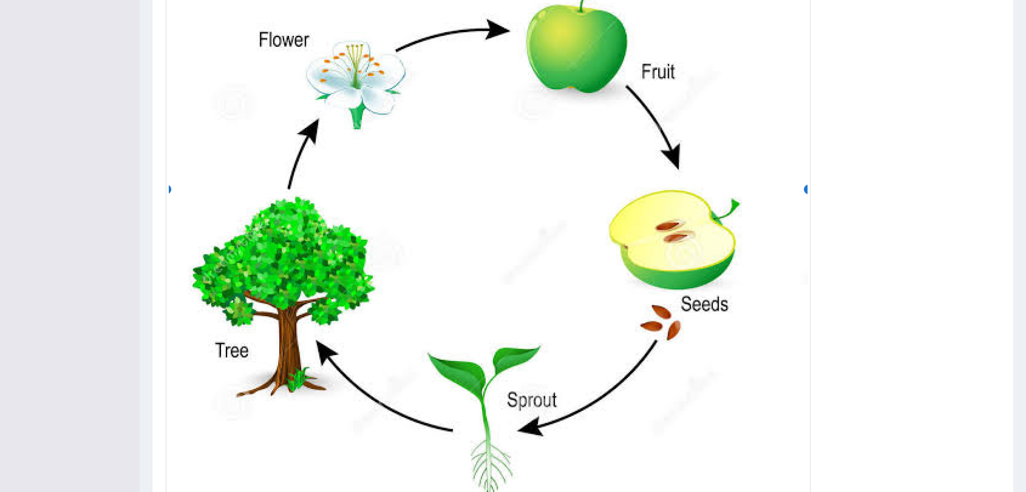
scroll to position [554, 0]
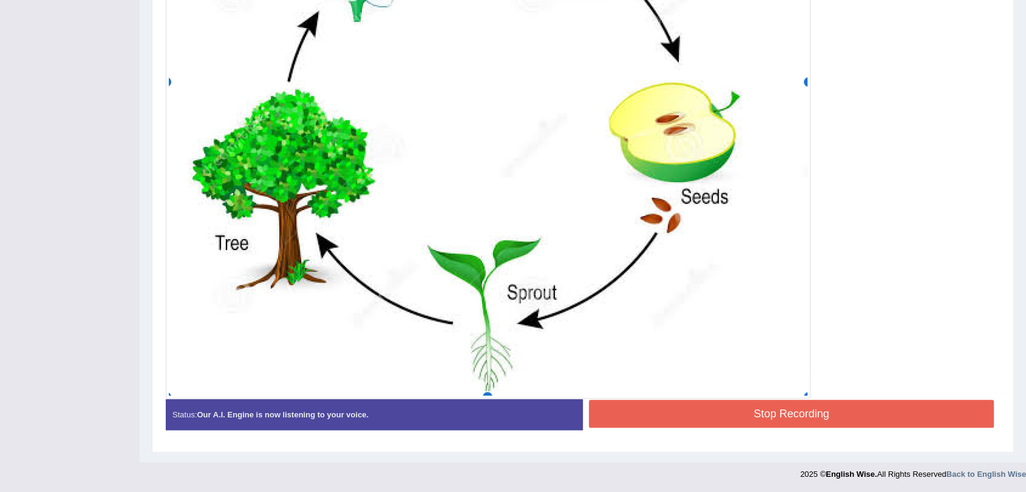
click at [789, 409] on button "Stop Recording" at bounding box center [791, 414] width 405 height 28
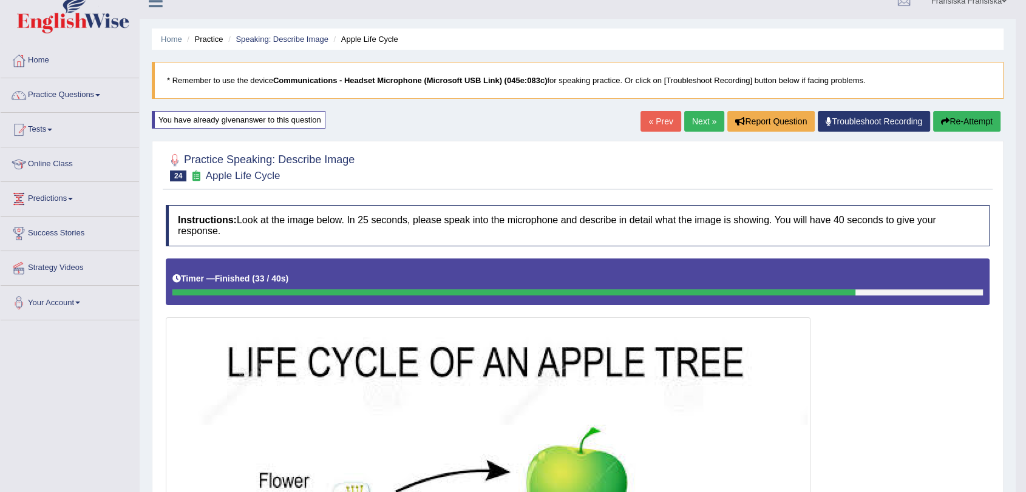
scroll to position [0, 0]
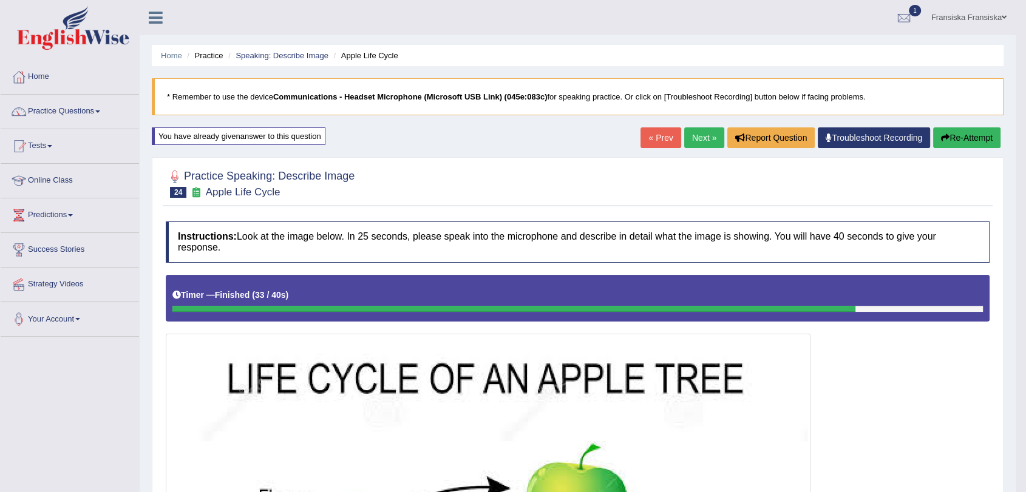
click at [698, 142] on link "Next »" at bounding box center [704, 138] width 40 height 21
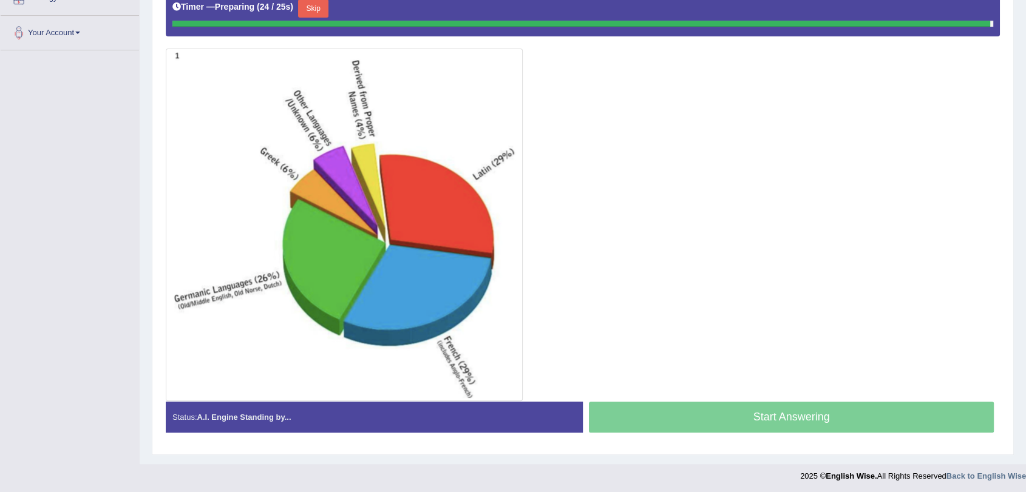
scroll to position [277, 0]
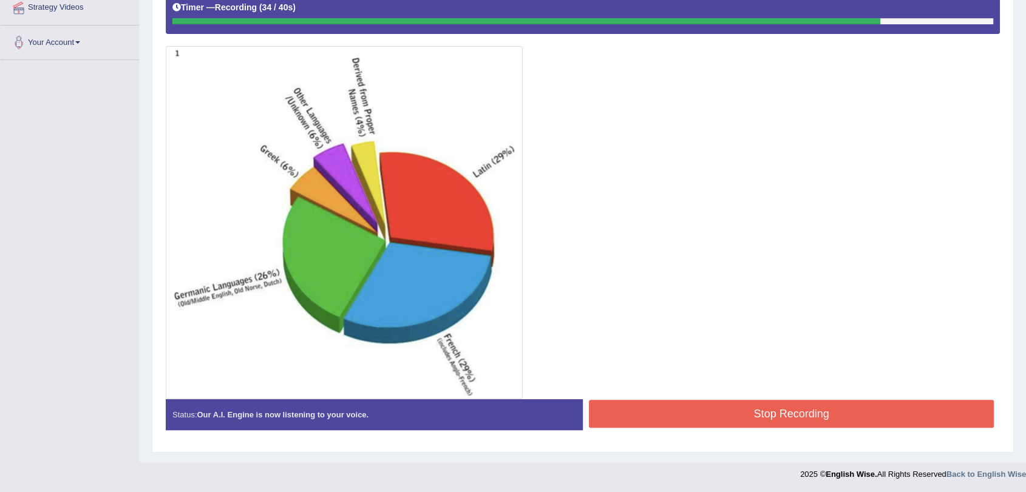
click at [757, 404] on button "Stop Recording" at bounding box center [791, 414] width 405 height 28
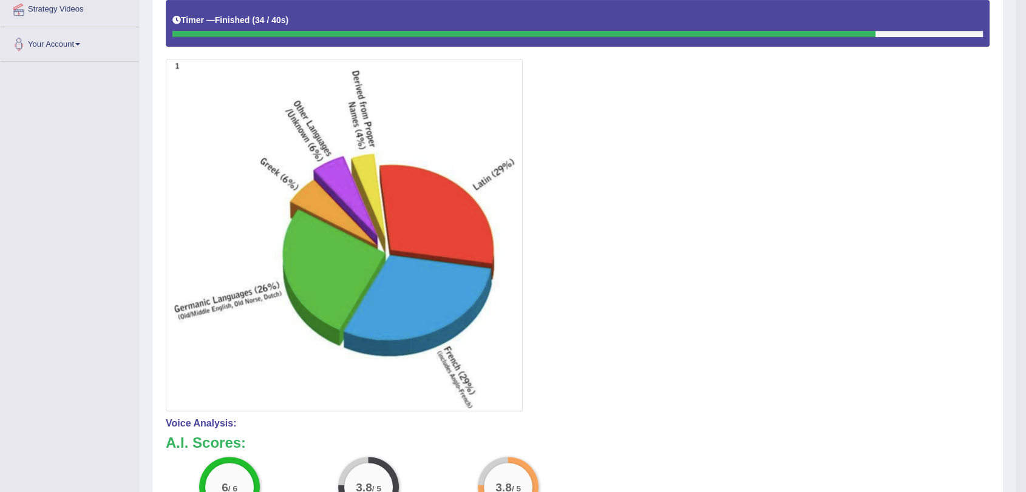
scroll to position [0, 0]
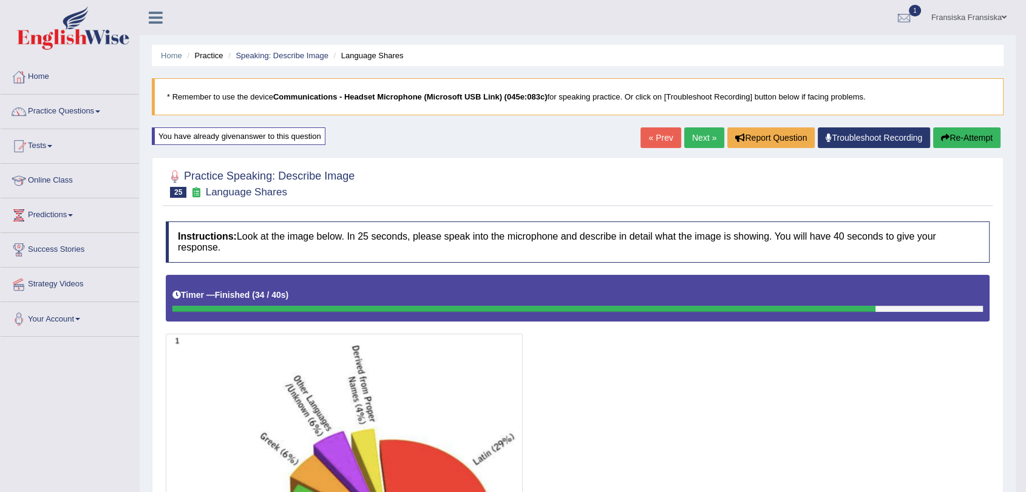
click at [700, 128] on link "Next »" at bounding box center [704, 138] width 40 height 21
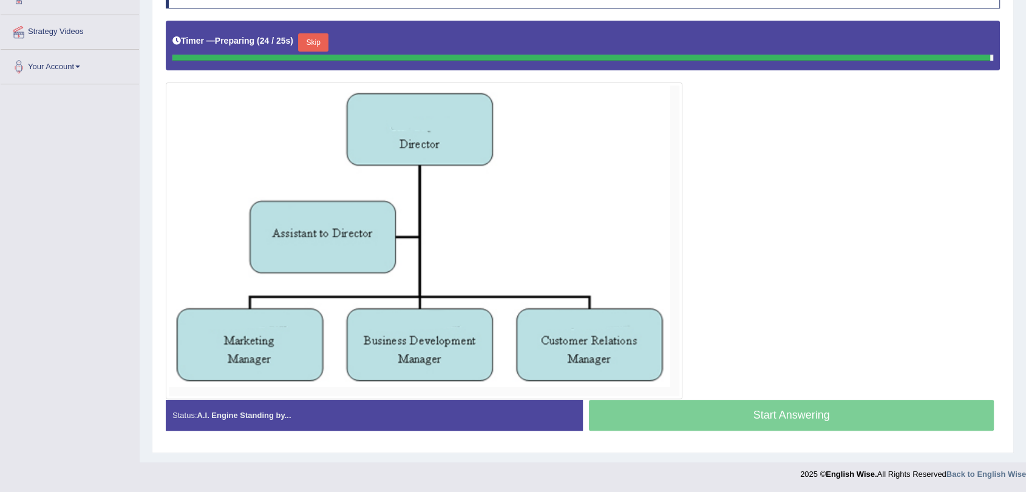
scroll to position [242, 0]
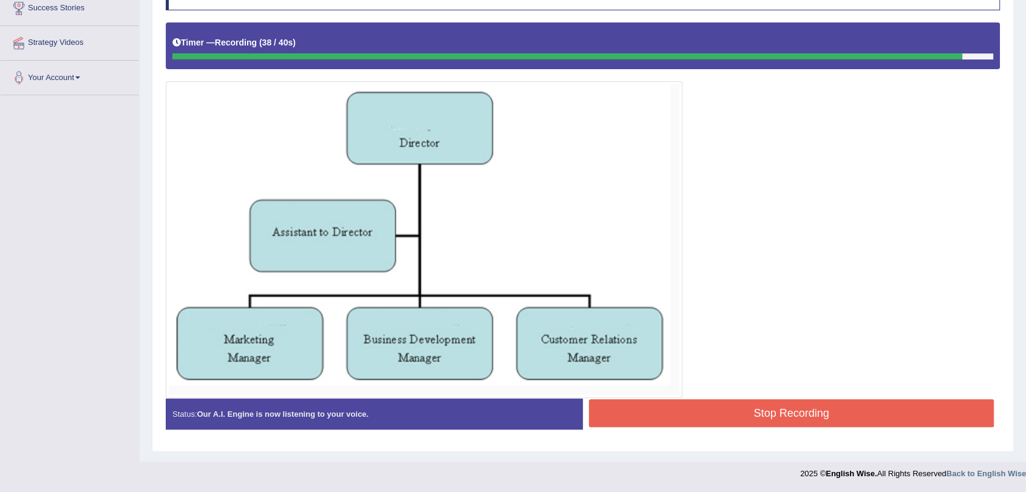
click at [785, 396] on div at bounding box center [583, 210] width 834 height 376
click at [791, 407] on button "Stop Recording" at bounding box center [791, 414] width 405 height 28
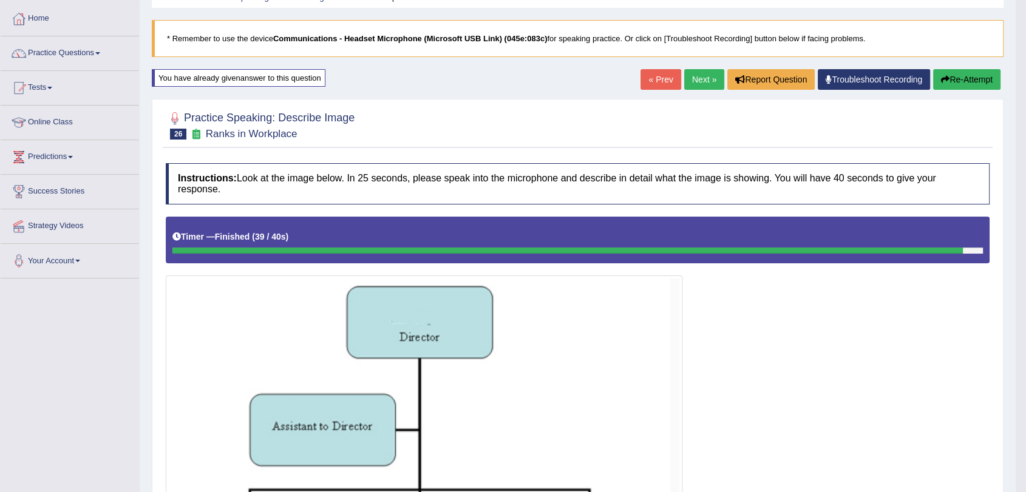
scroll to position [67, 0]
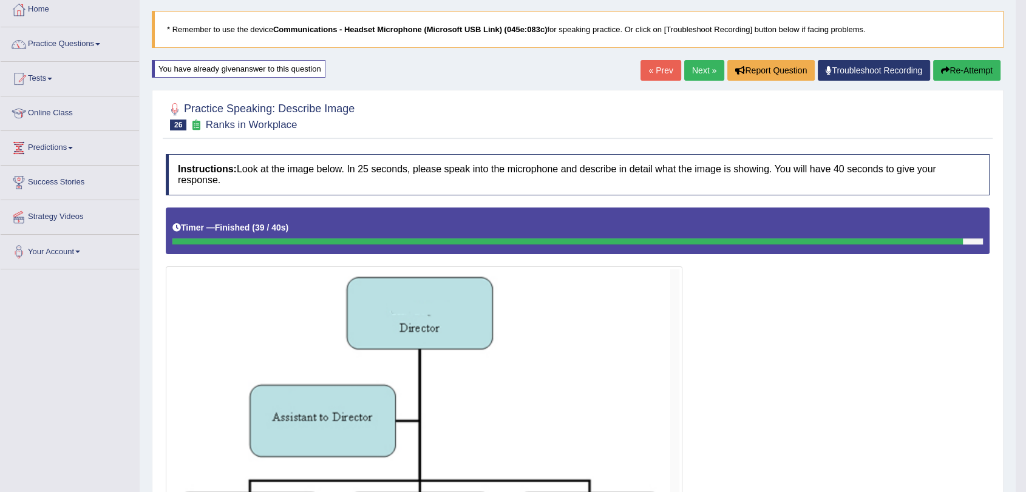
click at [700, 72] on link "Next »" at bounding box center [704, 70] width 40 height 21
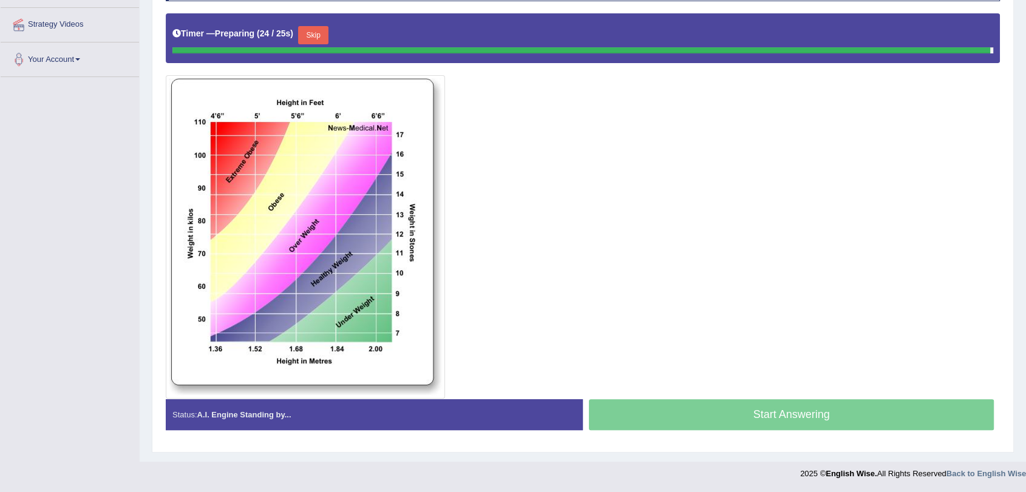
scroll to position [248, 0]
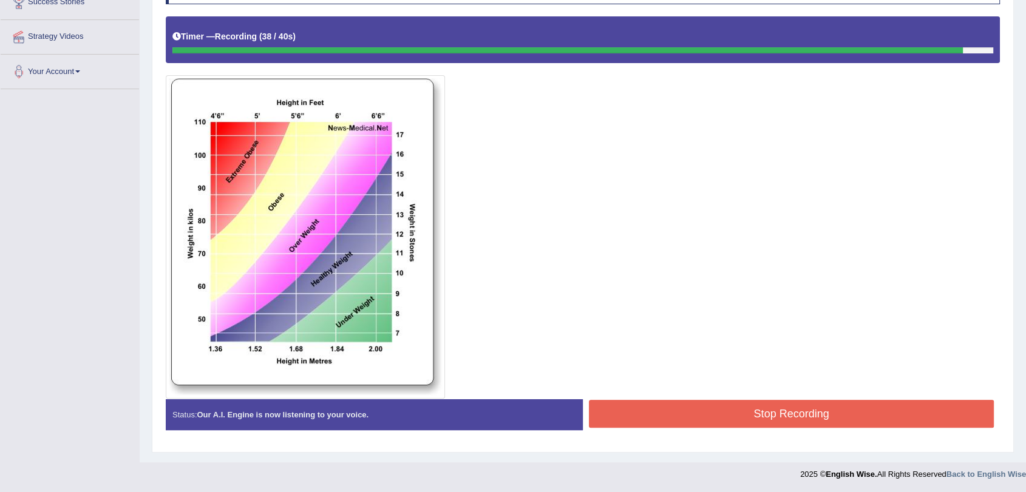
click at [809, 406] on button "Stop Recording" at bounding box center [791, 414] width 405 height 28
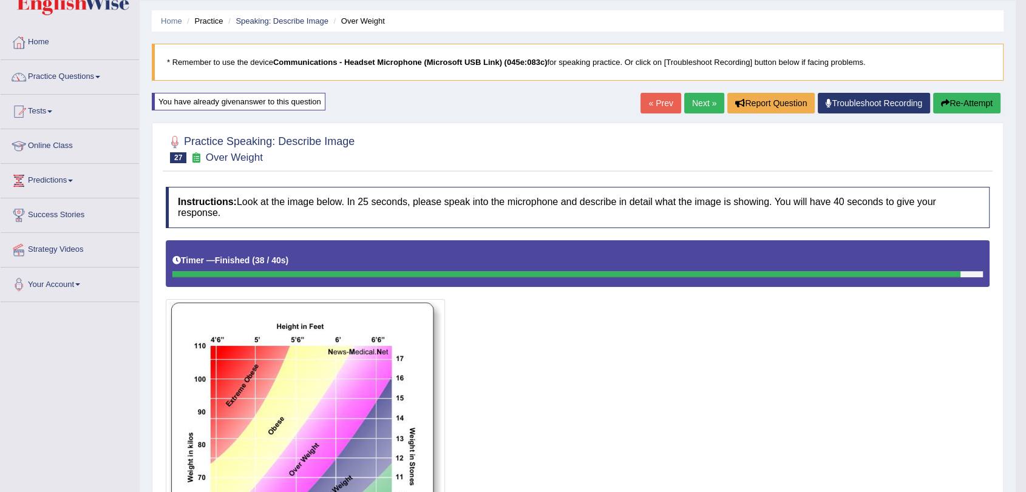
scroll to position [33, 0]
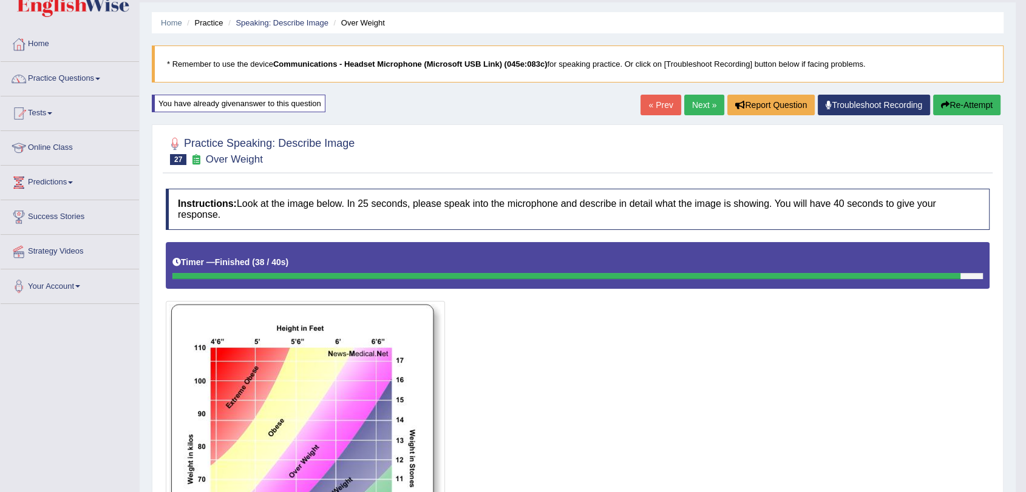
click at [685, 106] on link "Next »" at bounding box center [704, 105] width 40 height 21
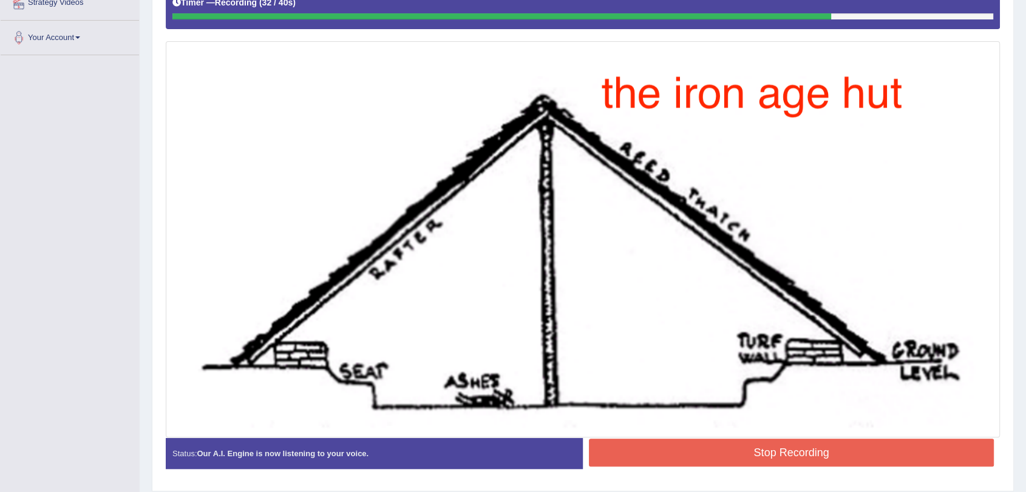
scroll to position [321, 0]
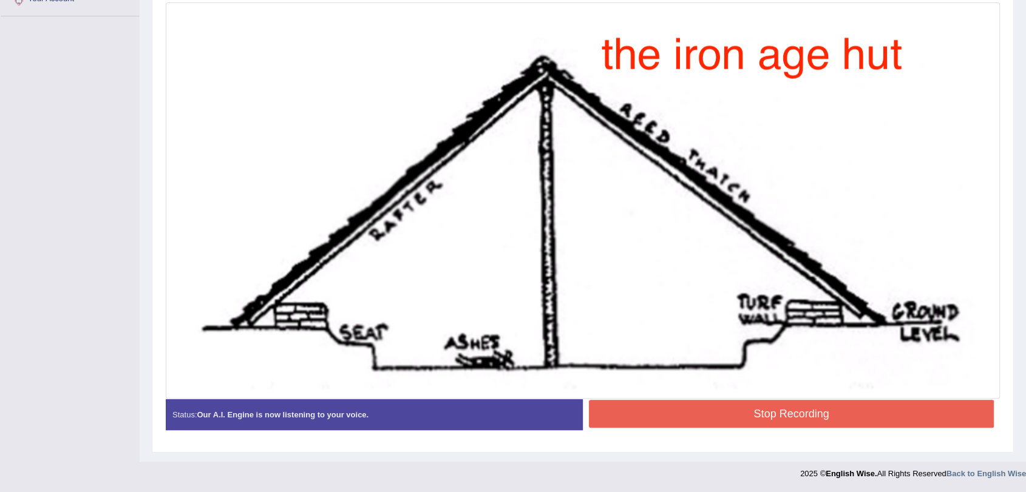
click at [841, 409] on button "Stop Recording" at bounding box center [791, 414] width 405 height 28
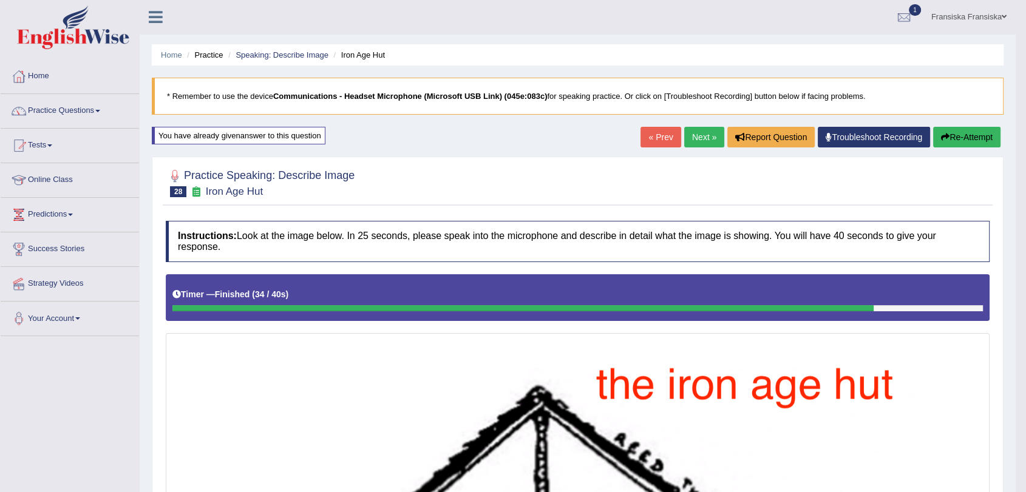
scroll to position [0, 0]
click at [87, 116] on link "Practice Questions" at bounding box center [70, 110] width 138 height 30
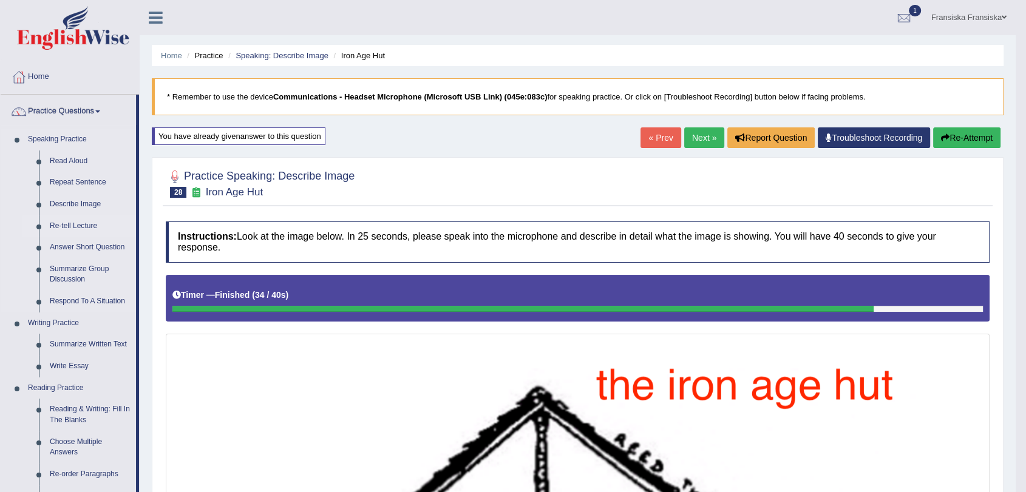
click at [85, 222] on link "Re-tell Lecture" at bounding box center [90, 227] width 92 height 22
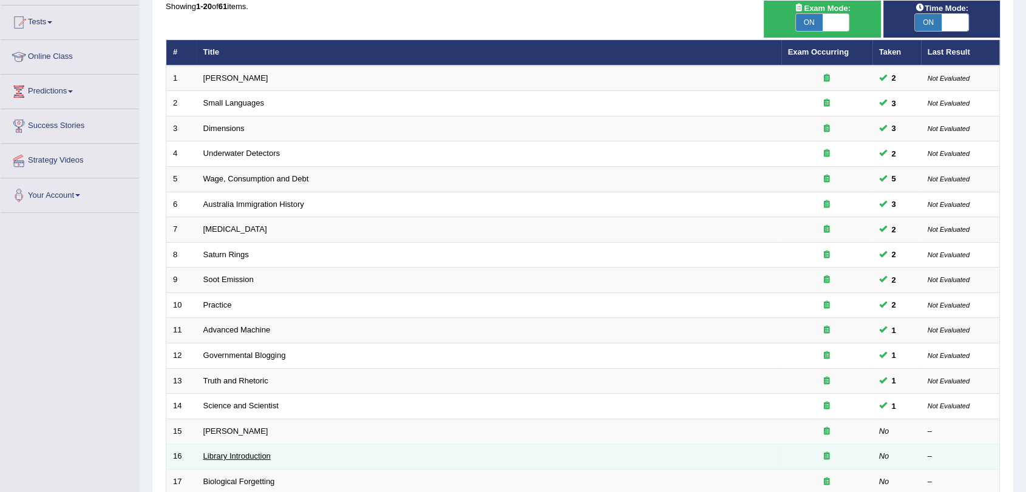
scroll to position [310, 0]
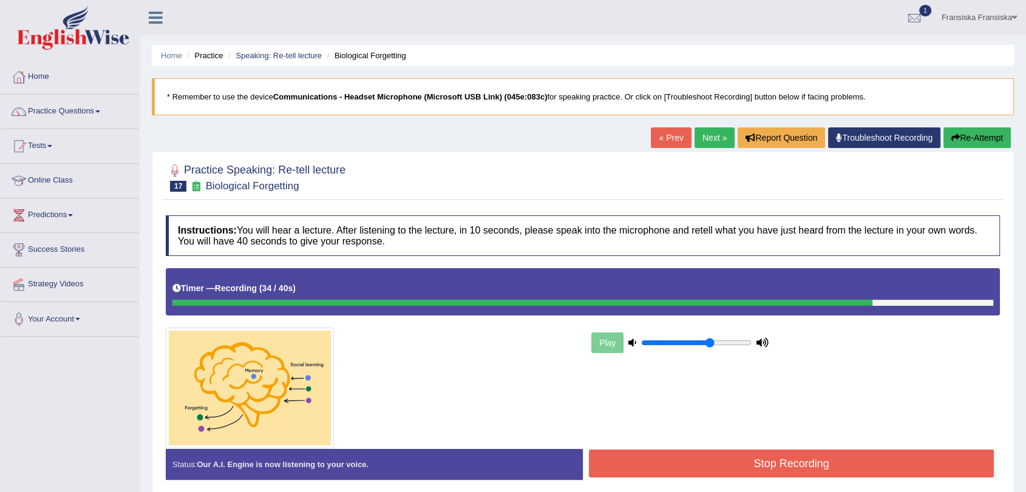
click at [673, 457] on button "Stop Recording" at bounding box center [791, 464] width 405 height 28
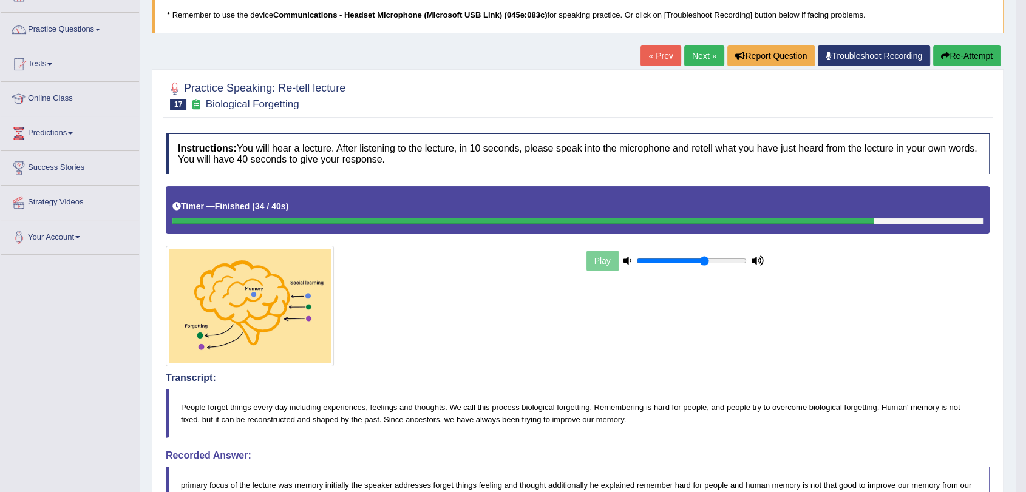
scroll to position [53, 0]
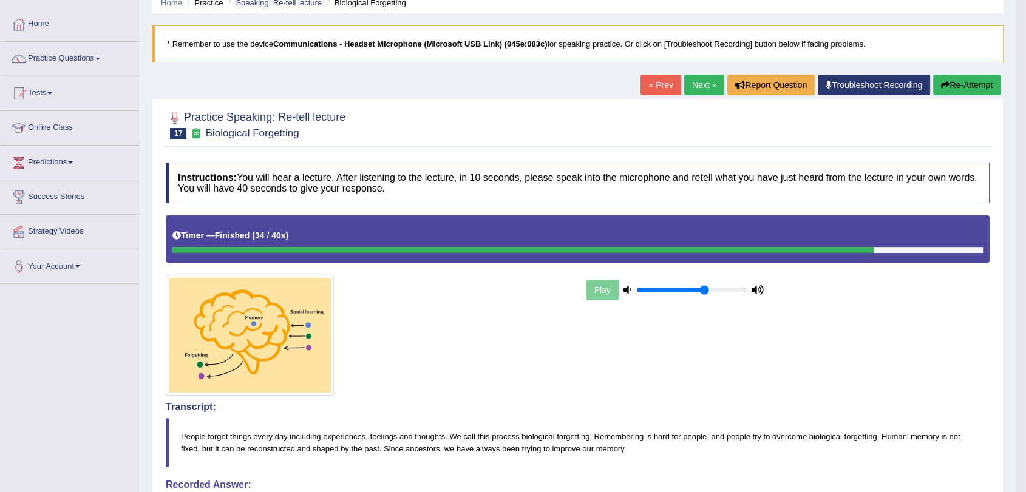
click at [711, 83] on link "Next »" at bounding box center [704, 85] width 40 height 21
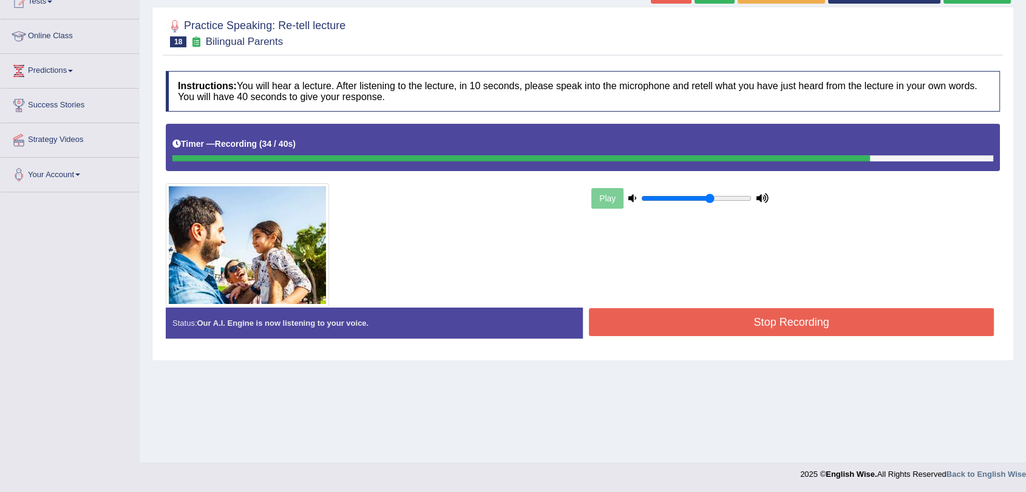
scroll to position [145, 0]
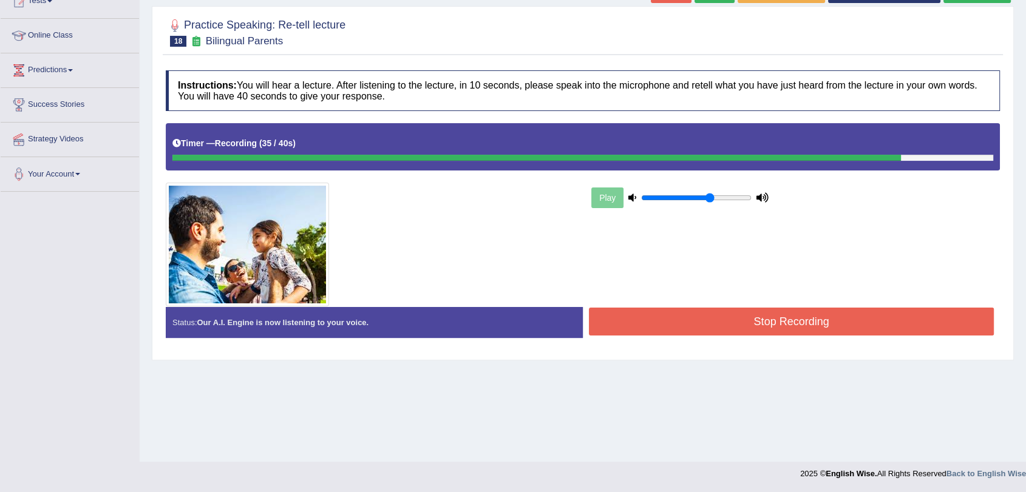
click at [813, 322] on button "Stop Recording" at bounding box center [791, 322] width 405 height 28
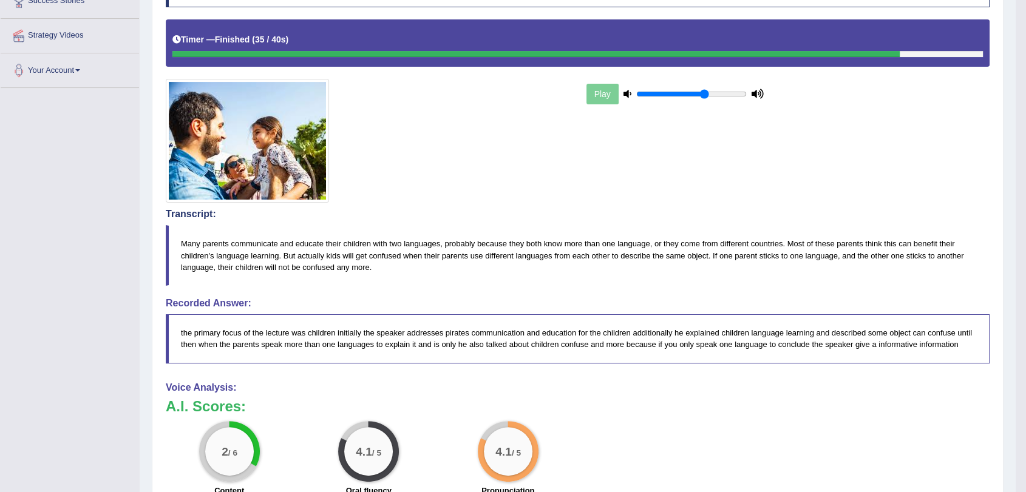
scroll to position [135, 0]
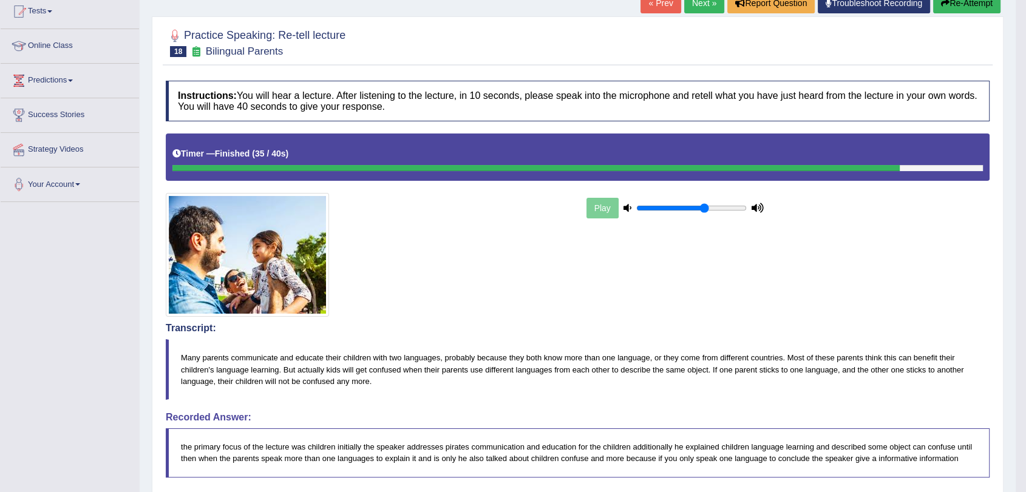
click at [700, 7] on link "Next »" at bounding box center [704, 3] width 40 height 21
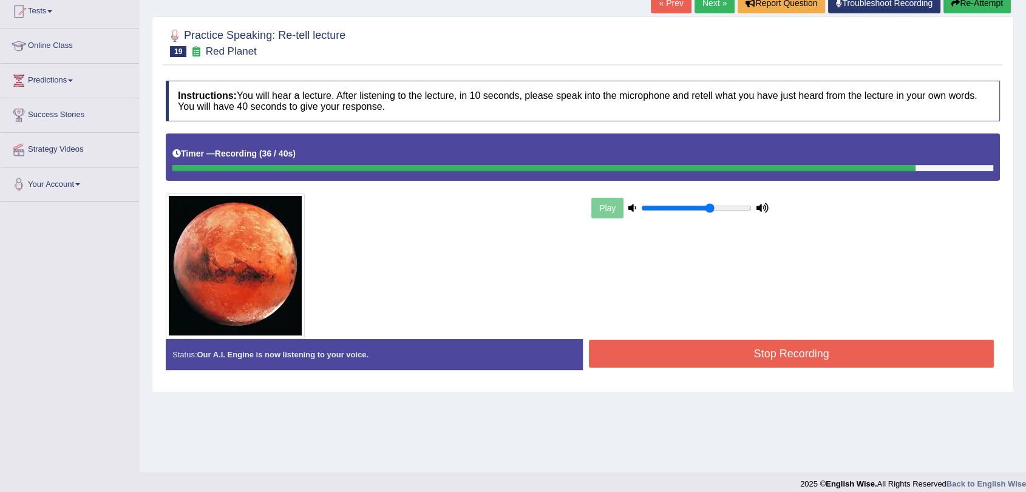
scroll to position [145, 0]
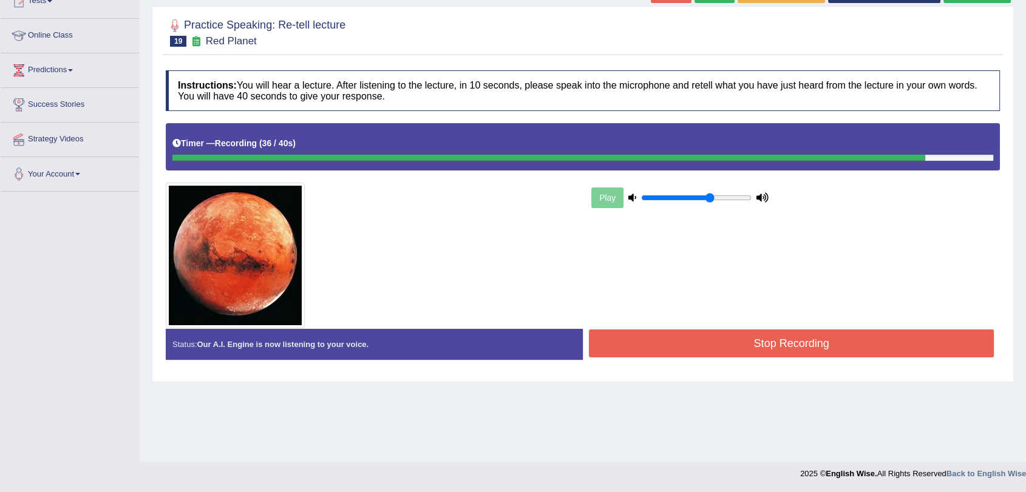
drag, startPoint x: 850, startPoint y: 330, endPoint x: 846, endPoint y: 339, distance: 9.2
click at [846, 339] on button "Stop Recording" at bounding box center [791, 344] width 405 height 28
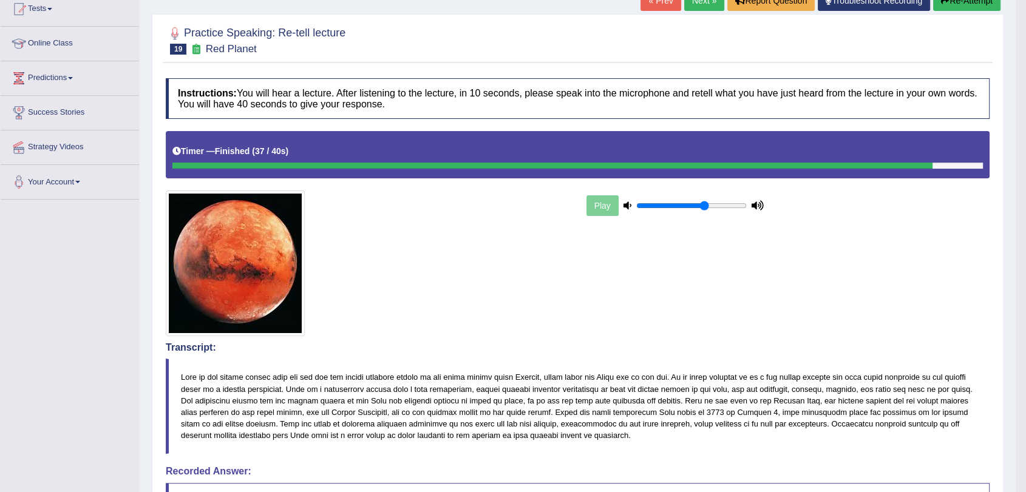
scroll to position [0, 0]
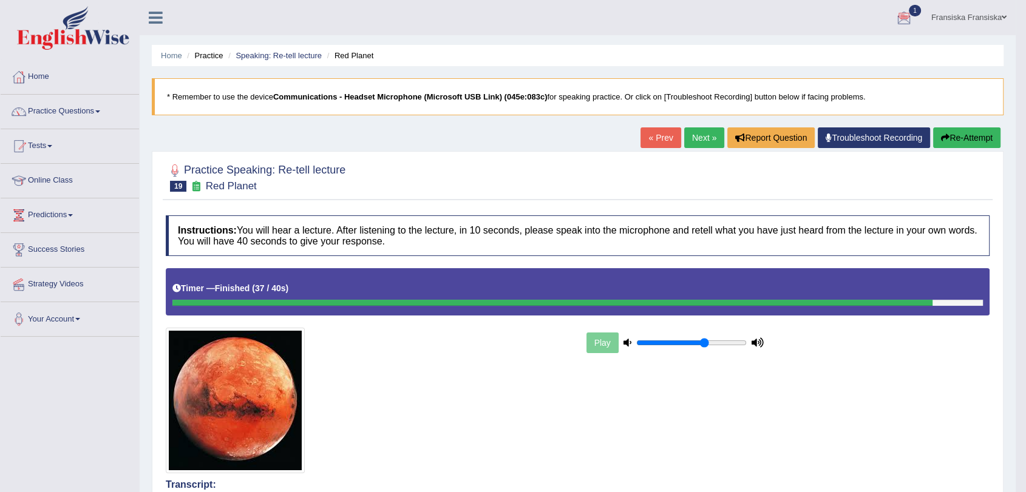
click at [692, 132] on link "Next »" at bounding box center [704, 138] width 40 height 21
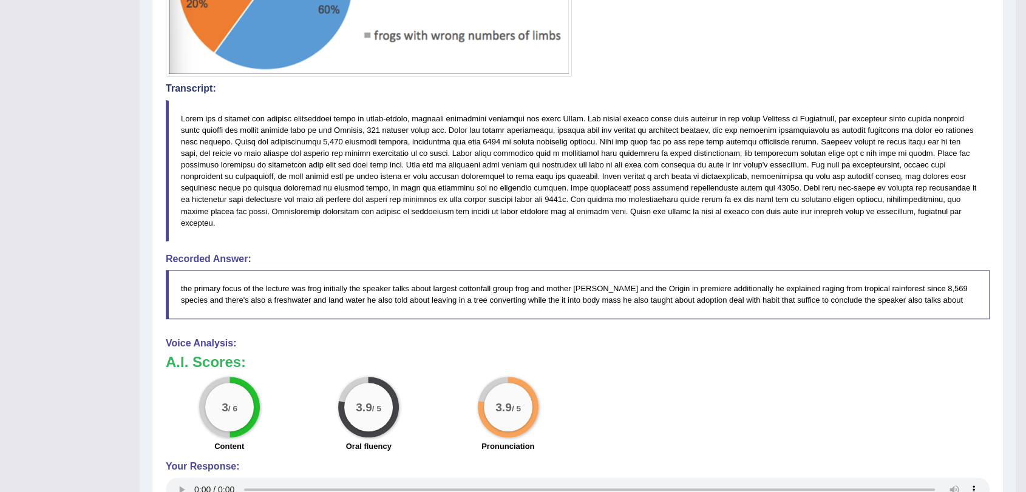
scroll to position [472, 0]
